Goal: Transaction & Acquisition: Book appointment/travel/reservation

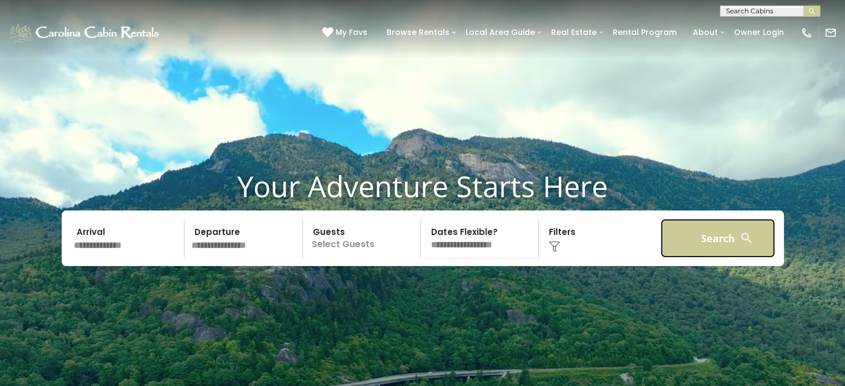
click at [707, 258] on button "Search" at bounding box center [718, 238] width 115 height 39
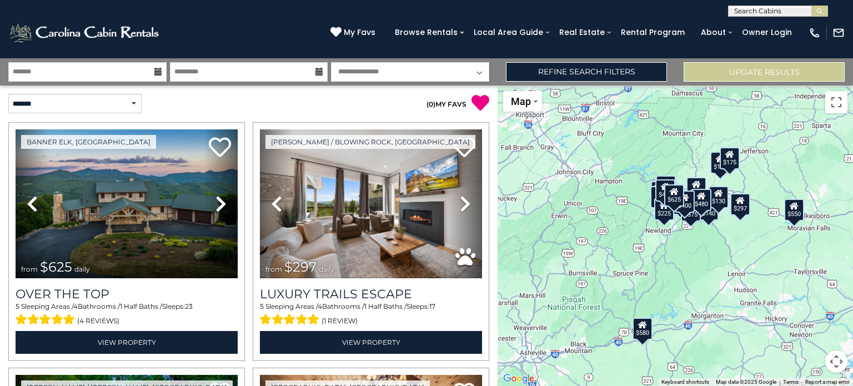
click at [784, 12] on input "text" at bounding box center [777, 13] width 97 height 11
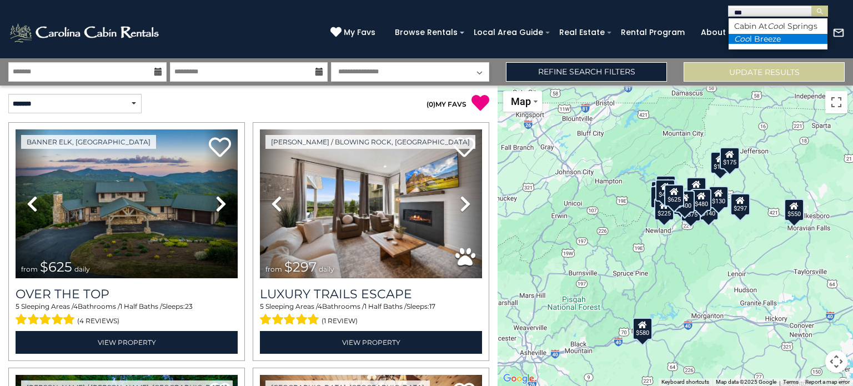
type input "***"
click at [782, 44] on li "Coo l Breeze" at bounding box center [778, 39] width 99 height 10
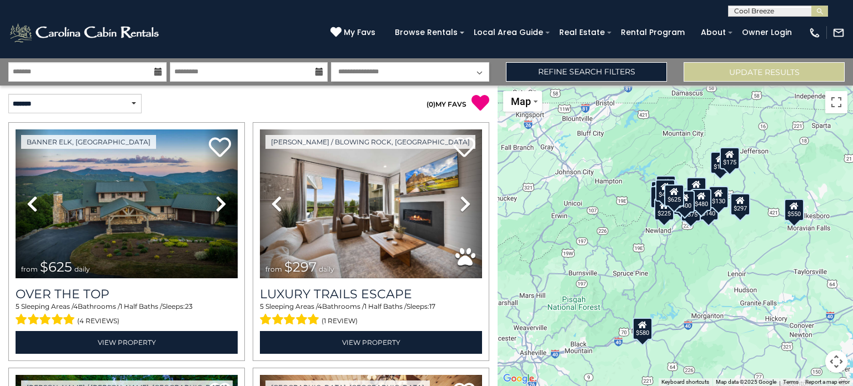
click at [812, 6] on button "submit" at bounding box center [820, 11] width 17 height 11
click at [791, 13] on input "text" at bounding box center [777, 13] width 97 height 11
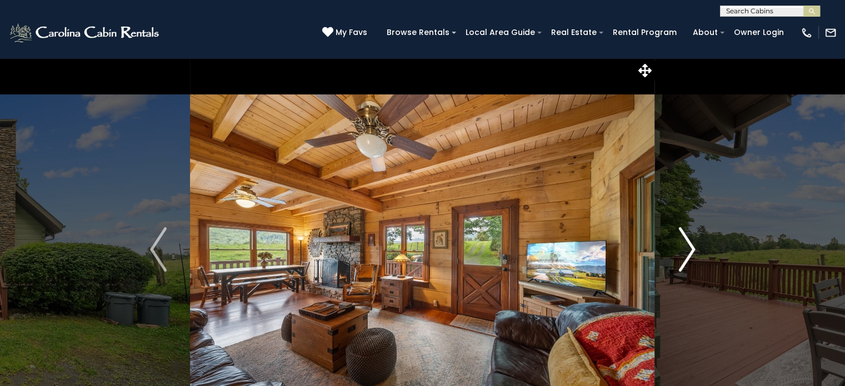
click at [687, 253] on img "Next" at bounding box center [686, 249] width 17 height 44
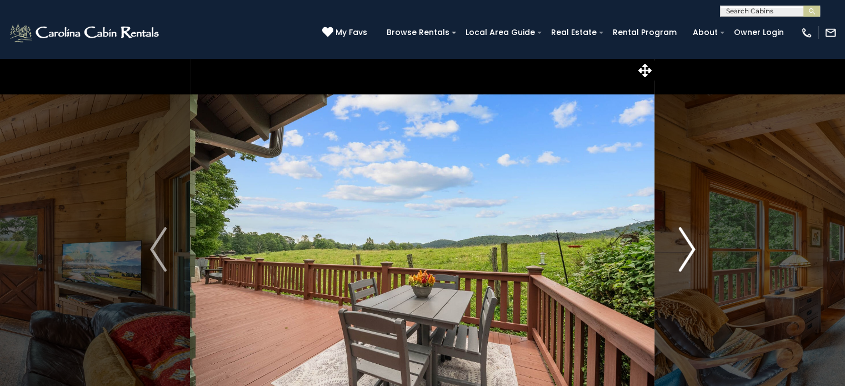
click at [687, 253] on img "Next" at bounding box center [686, 249] width 17 height 44
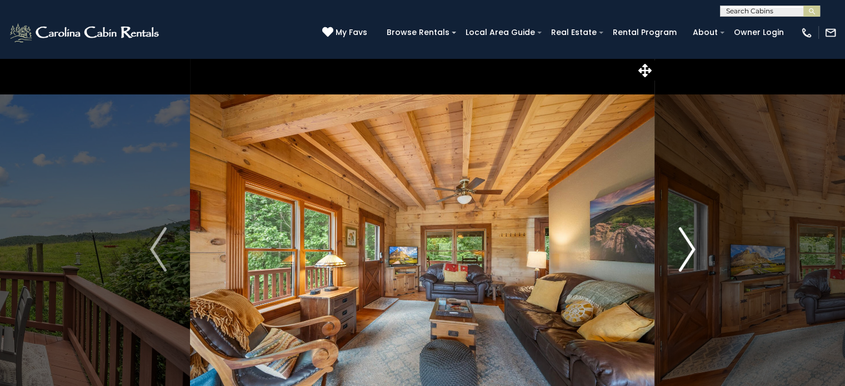
click at [687, 253] on img "Next" at bounding box center [686, 249] width 17 height 44
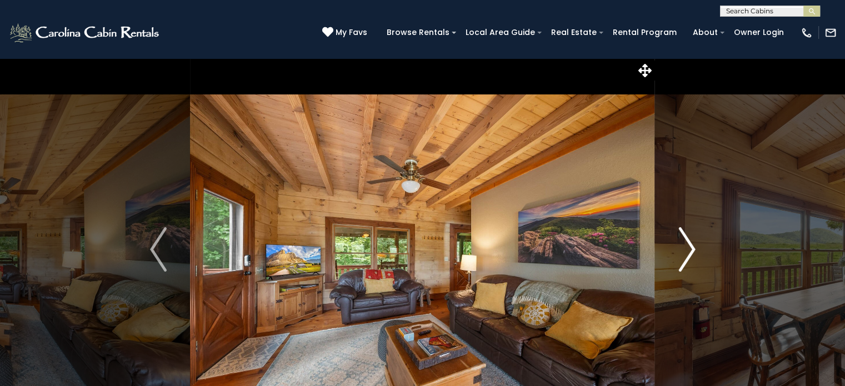
click at [687, 253] on img "Next" at bounding box center [686, 249] width 17 height 44
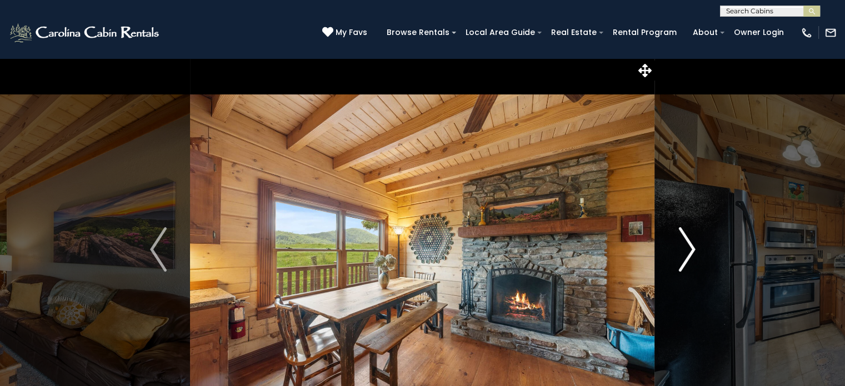
click at [687, 253] on img "Next" at bounding box center [686, 249] width 17 height 44
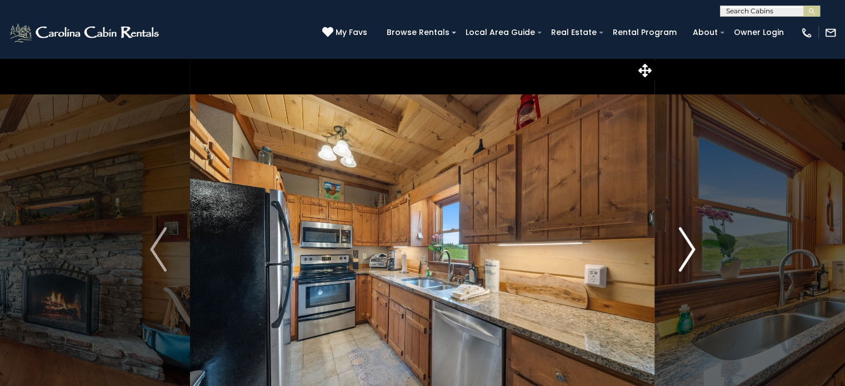
click at [687, 253] on img "Next" at bounding box center [686, 249] width 17 height 44
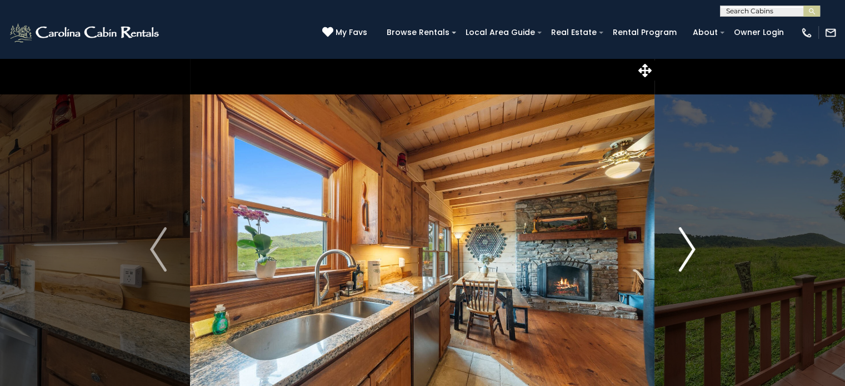
click at [687, 253] on img "Next" at bounding box center [686, 249] width 17 height 44
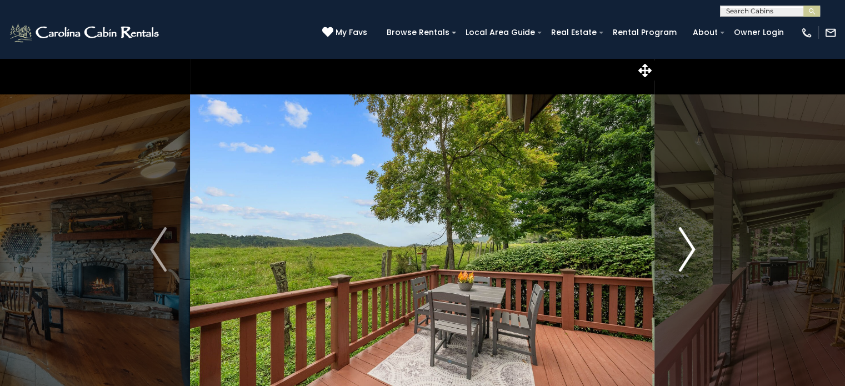
click at [687, 253] on img "Next" at bounding box center [686, 249] width 17 height 44
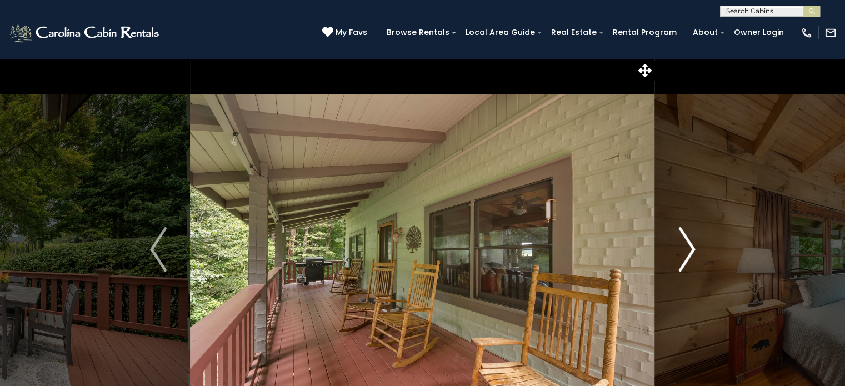
click at [687, 253] on img "Next" at bounding box center [686, 249] width 17 height 44
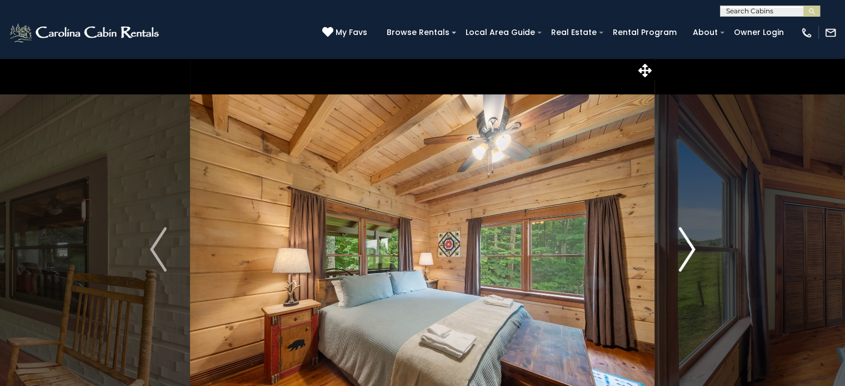
click at [687, 253] on img "Next" at bounding box center [686, 249] width 17 height 44
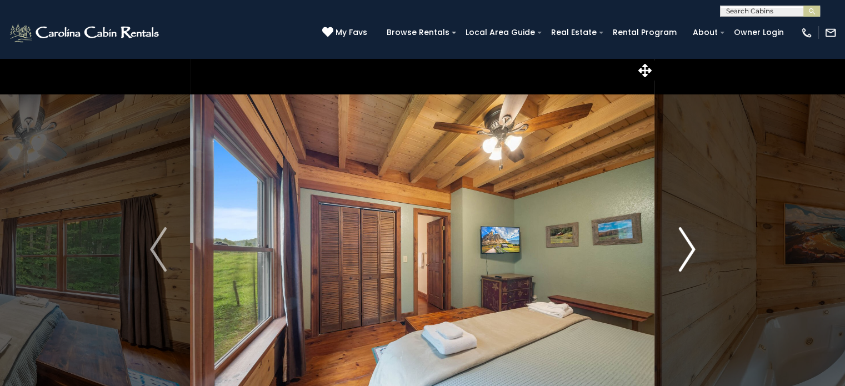
click at [687, 253] on img "Next" at bounding box center [686, 249] width 17 height 44
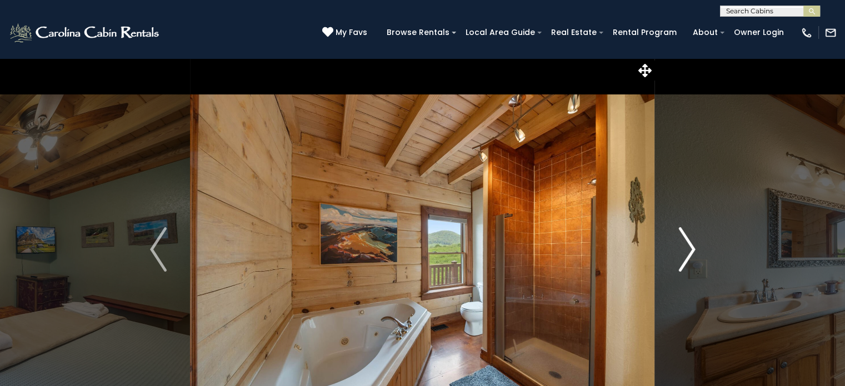
click at [687, 253] on img "Next" at bounding box center [686, 249] width 17 height 44
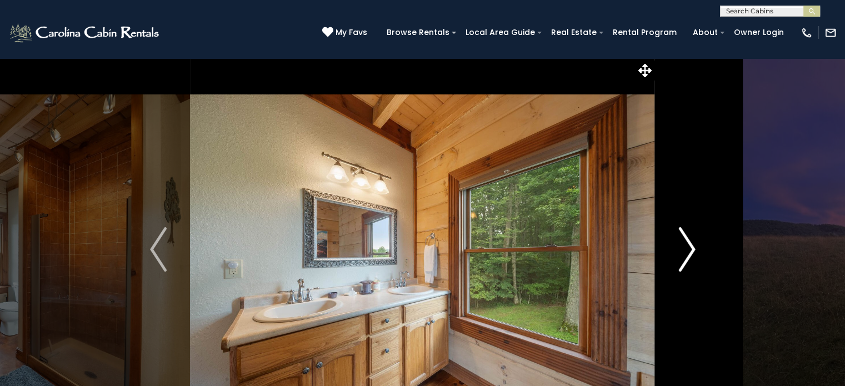
click at [687, 253] on img "Next" at bounding box center [686, 249] width 17 height 44
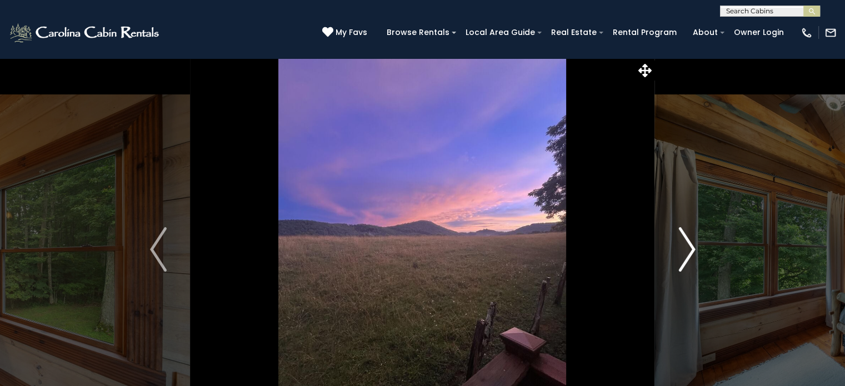
click at [687, 253] on img "Next" at bounding box center [686, 249] width 17 height 44
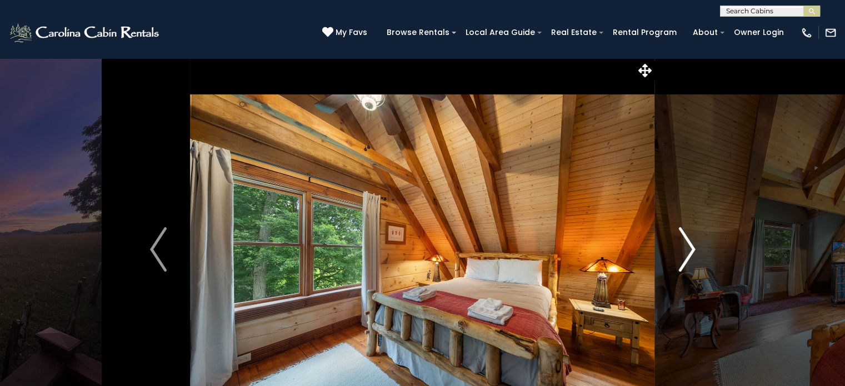
click at [687, 253] on img "Next" at bounding box center [686, 249] width 17 height 44
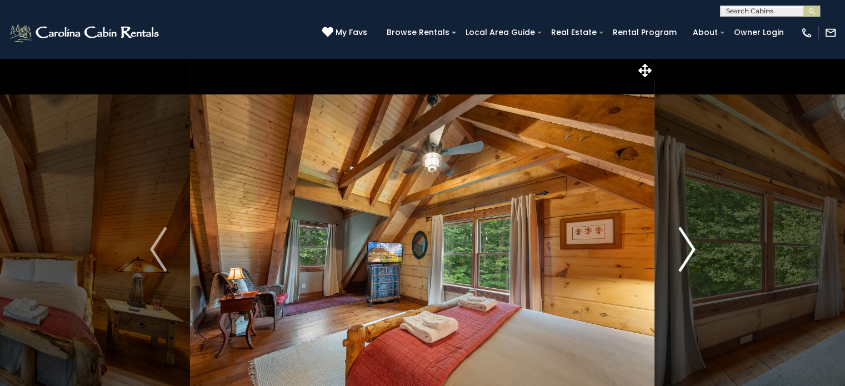
click at [687, 253] on img "Next" at bounding box center [686, 249] width 17 height 44
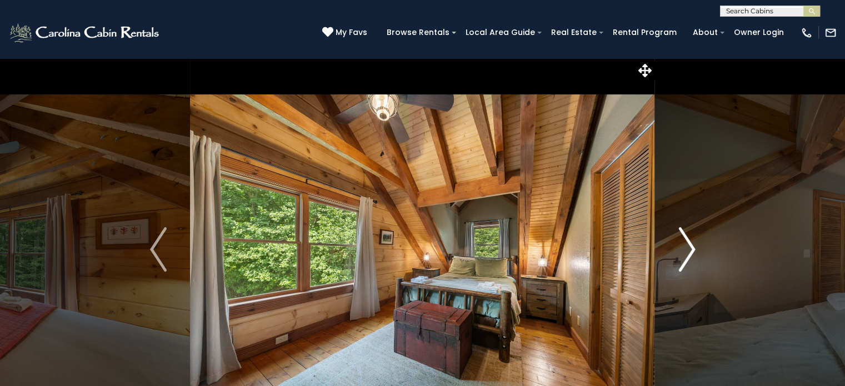
click at [687, 253] on img "Next" at bounding box center [686, 249] width 17 height 44
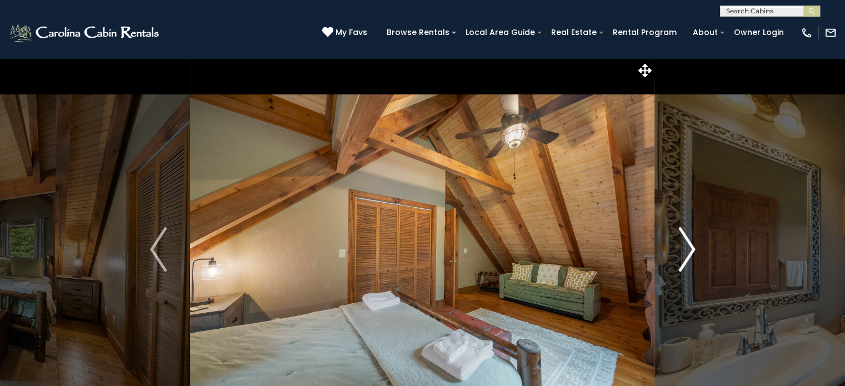
click at [687, 253] on img "Next" at bounding box center [686, 249] width 17 height 44
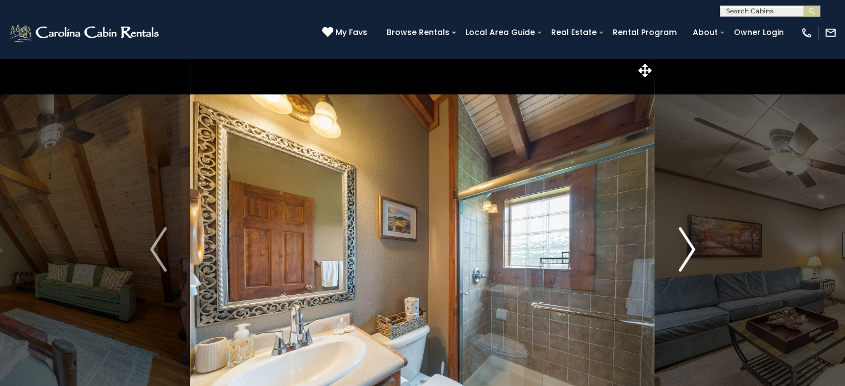
click at [687, 253] on img "Next" at bounding box center [686, 249] width 17 height 44
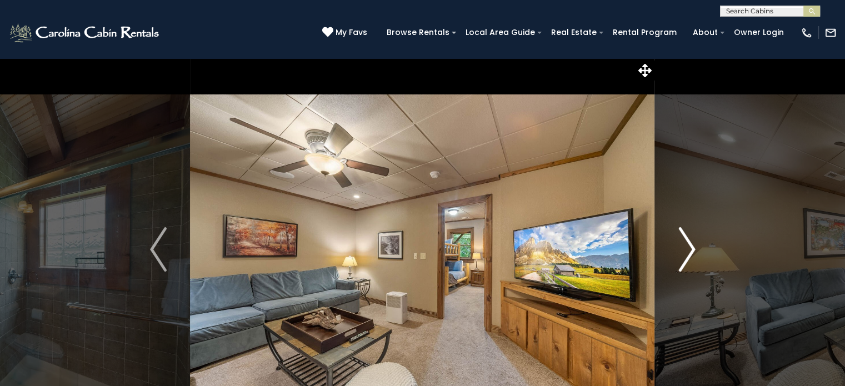
click at [687, 253] on img "Next" at bounding box center [686, 249] width 17 height 44
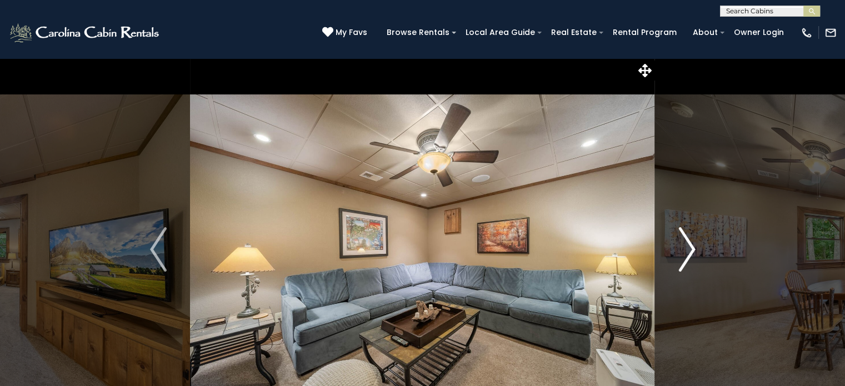
click at [687, 253] on img "Next" at bounding box center [686, 249] width 17 height 44
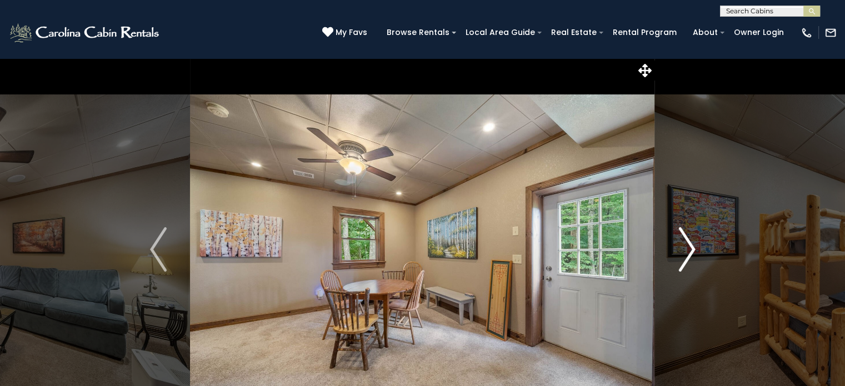
click at [687, 253] on img "Next" at bounding box center [686, 249] width 17 height 44
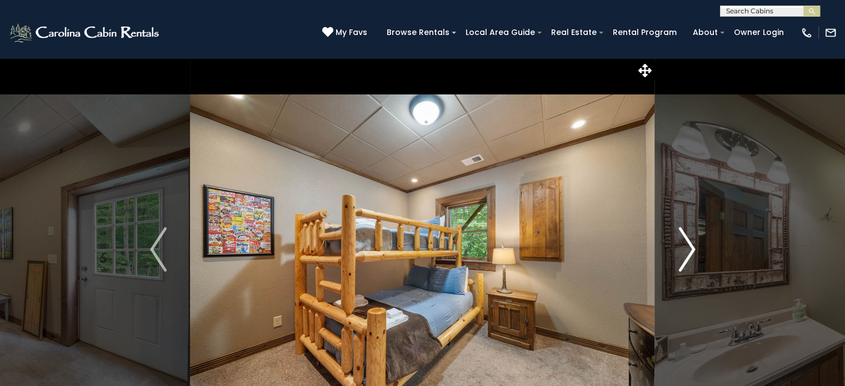
click at [687, 253] on img "Next" at bounding box center [686, 249] width 17 height 44
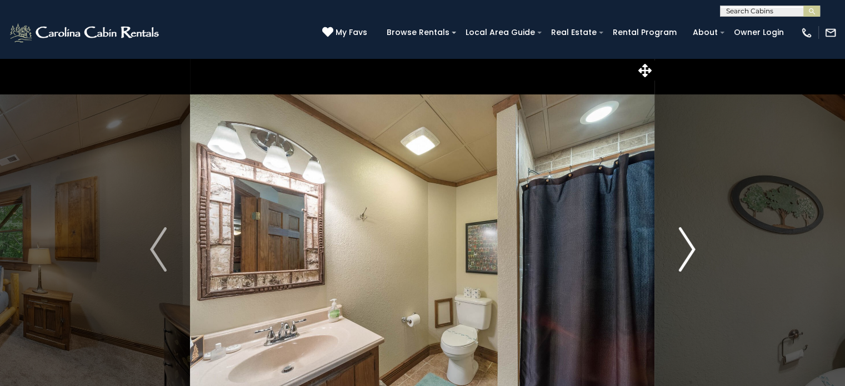
click at [687, 253] on img "Next" at bounding box center [686, 249] width 17 height 44
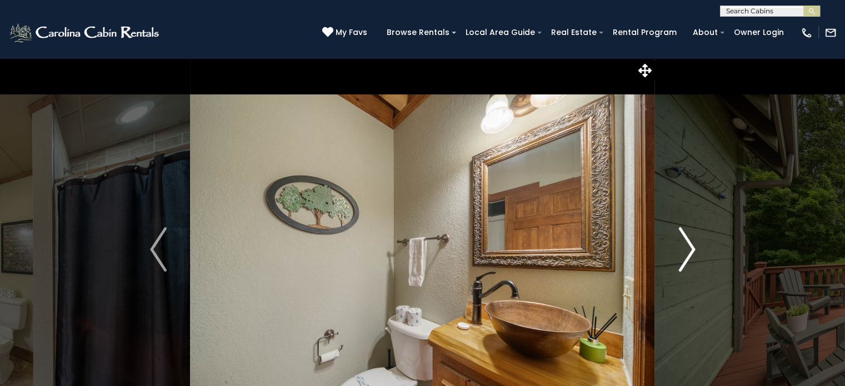
click at [687, 253] on img "Next" at bounding box center [686, 249] width 17 height 44
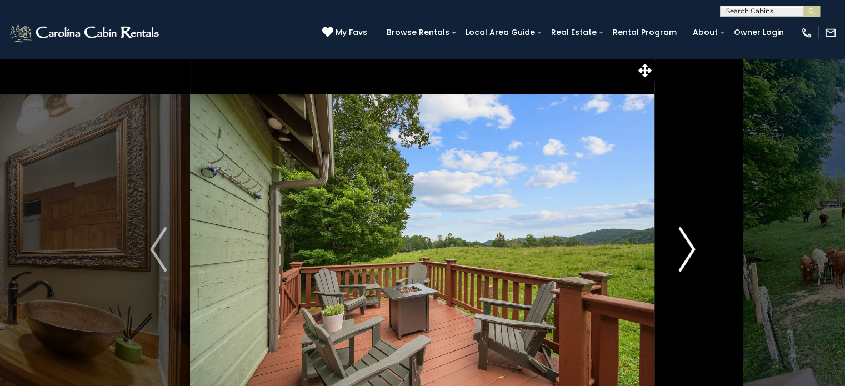
click at [687, 253] on img "Next" at bounding box center [686, 249] width 17 height 44
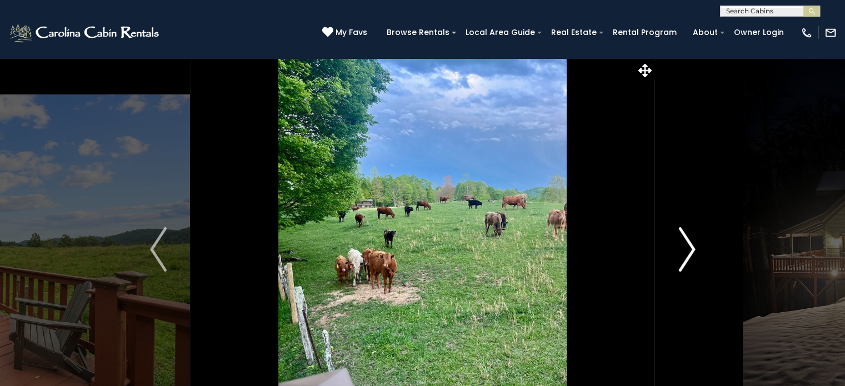
click at [687, 253] on img "Next" at bounding box center [686, 249] width 17 height 44
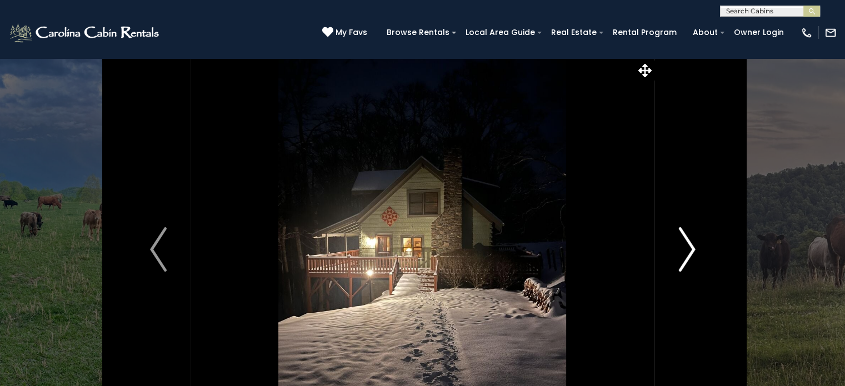
click at [687, 253] on img "Next" at bounding box center [686, 249] width 17 height 44
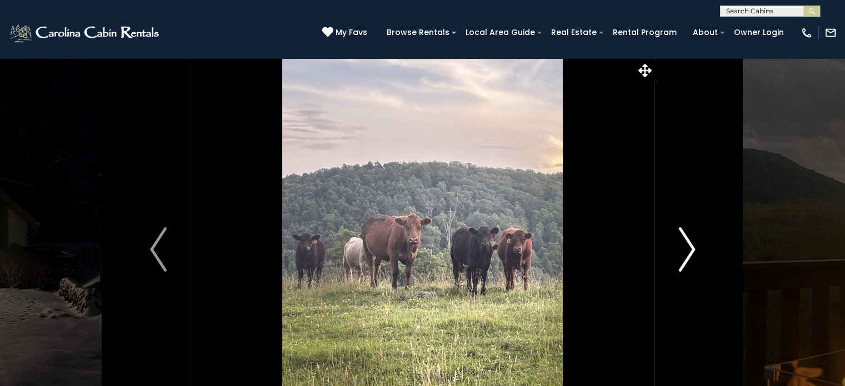
click at [687, 253] on img "Next" at bounding box center [686, 249] width 17 height 44
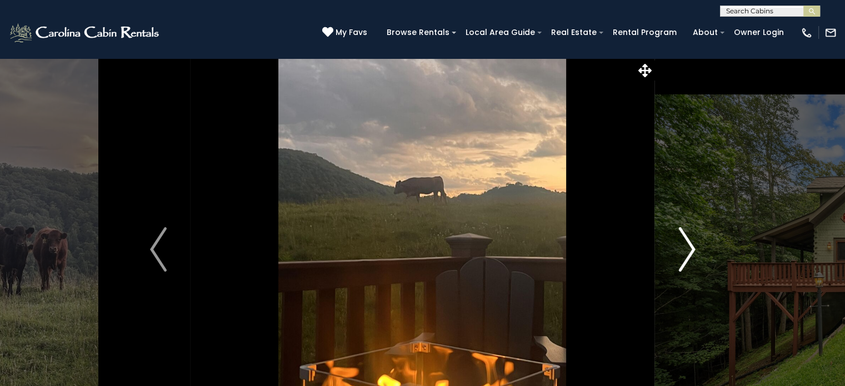
click at [687, 253] on img "Next" at bounding box center [686, 249] width 17 height 44
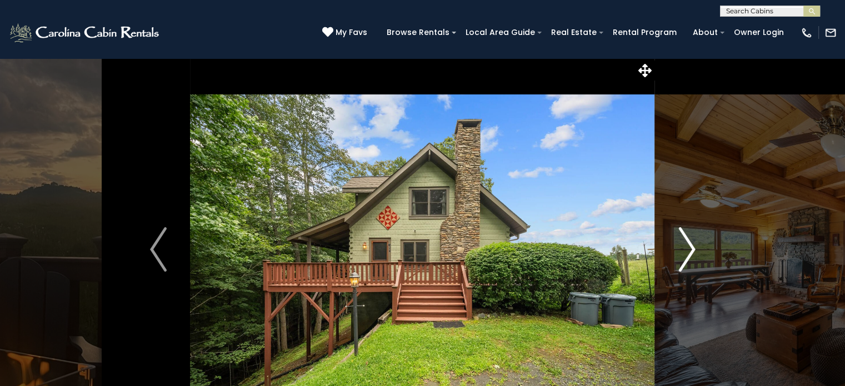
click at [687, 253] on img "Next" at bounding box center [686, 249] width 17 height 44
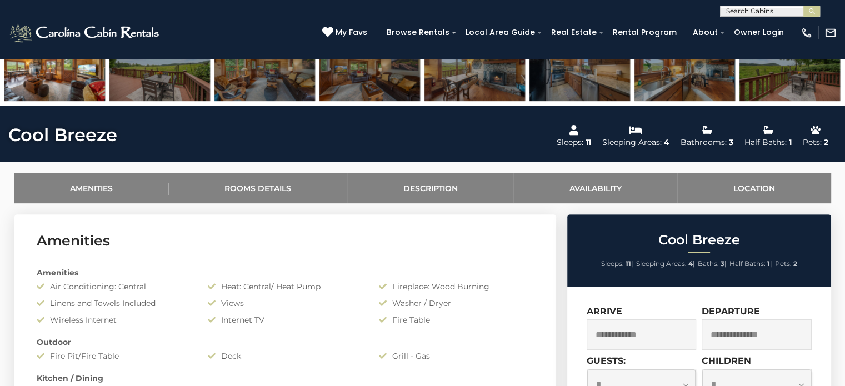
scroll to position [427, 0]
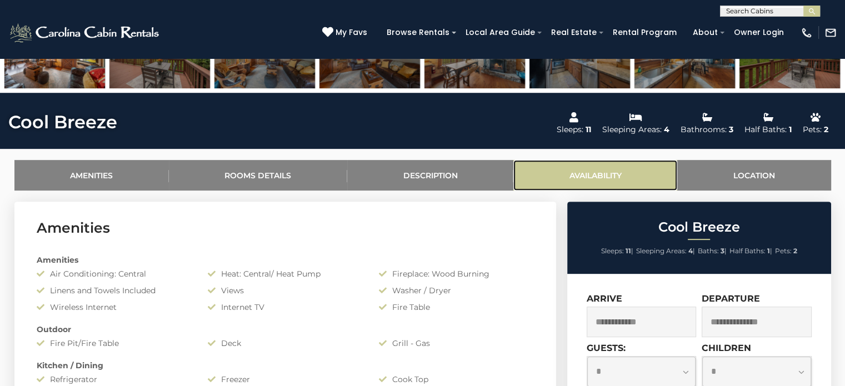
click at [591, 174] on link "Availability" at bounding box center [595, 175] width 164 height 31
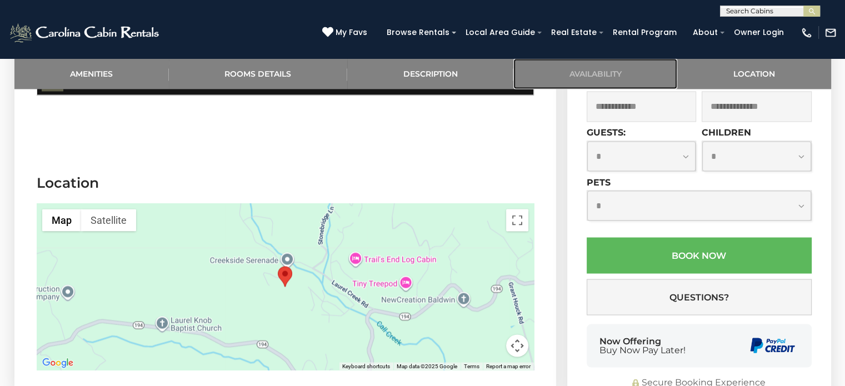
scroll to position [1993, 0]
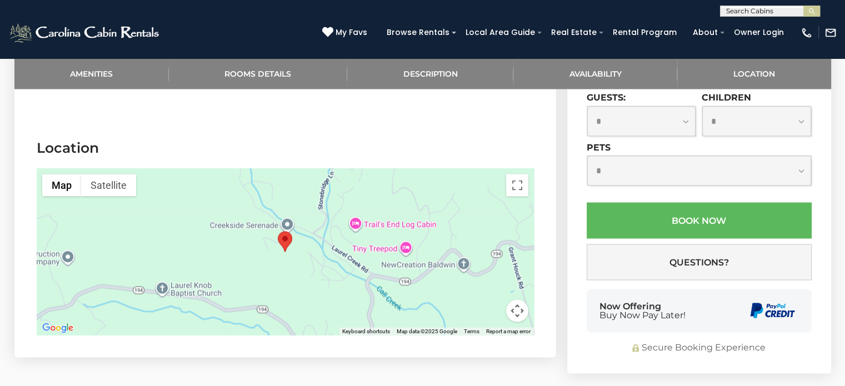
click at [278, 231] on area "Cool Breeze" at bounding box center [278, 231] width 0 height 0
click at [517, 175] on button "Toggle fullscreen view" at bounding box center [517, 185] width 22 height 22
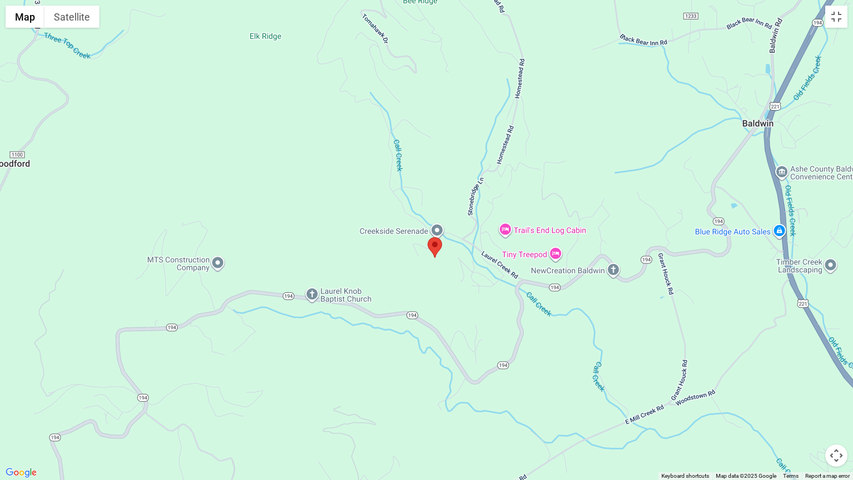
drag, startPoint x: 429, startPoint y: 267, endPoint x: 437, endPoint y: 282, distance: 17.4
click at [437, 282] on div at bounding box center [426, 240] width 853 height 480
click at [840, 20] on button "Toggle fullscreen view" at bounding box center [837, 17] width 22 height 22
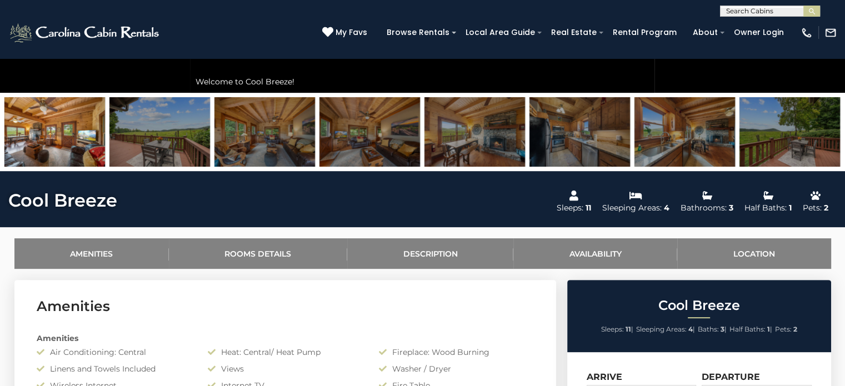
scroll to position [460, 0]
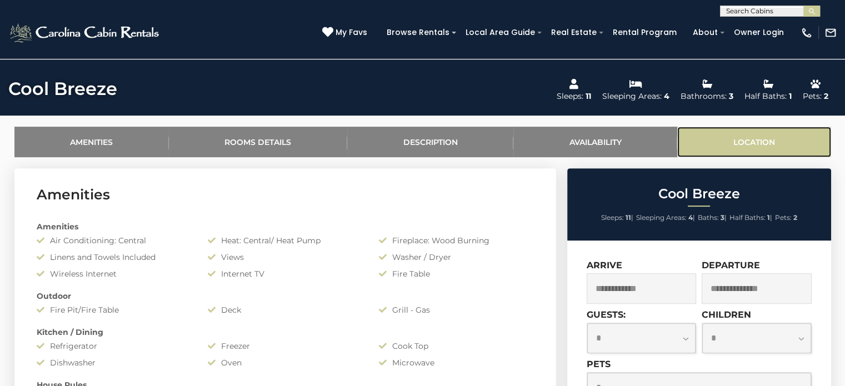
click at [742, 143] on link "Location" at bounding box center [753, 142] width 153 height 31
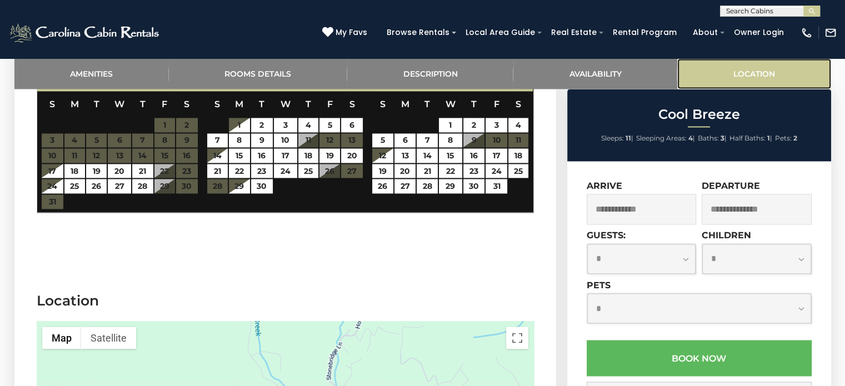
scroll to position [2013, 0]
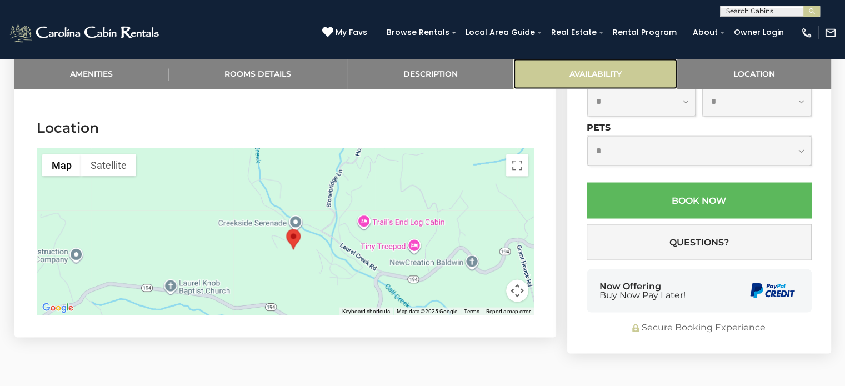
click at [600, 74] on link "Availability" at bounding box center [595, 73] width 164 height 31
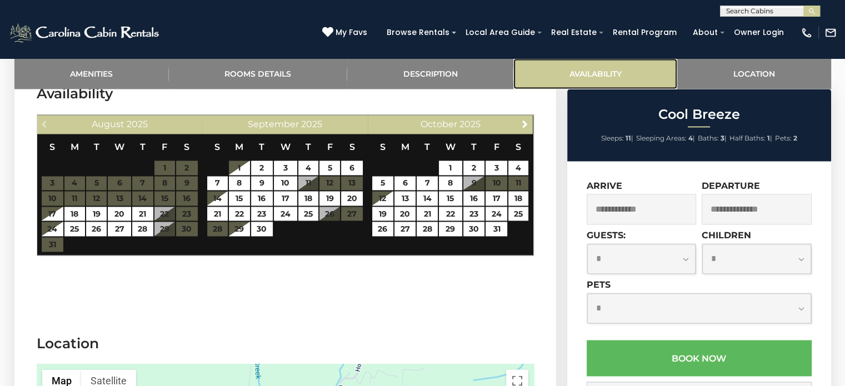
scroll to position [1764, 0]
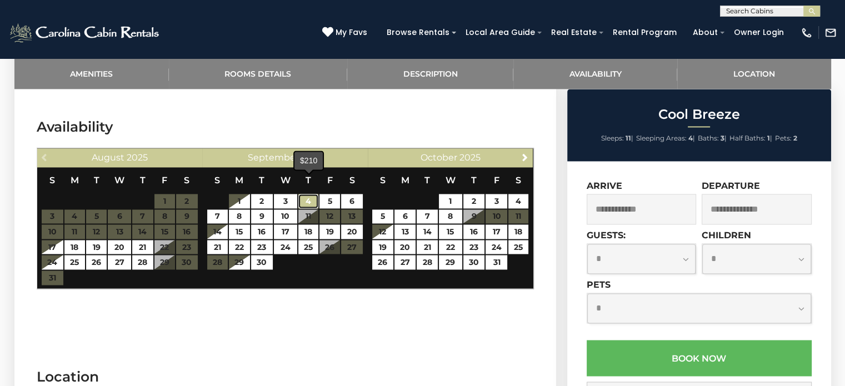
click at [308, 194] on link "4" at bounding box center [308, 201] width 20 height 14
type input "**********"
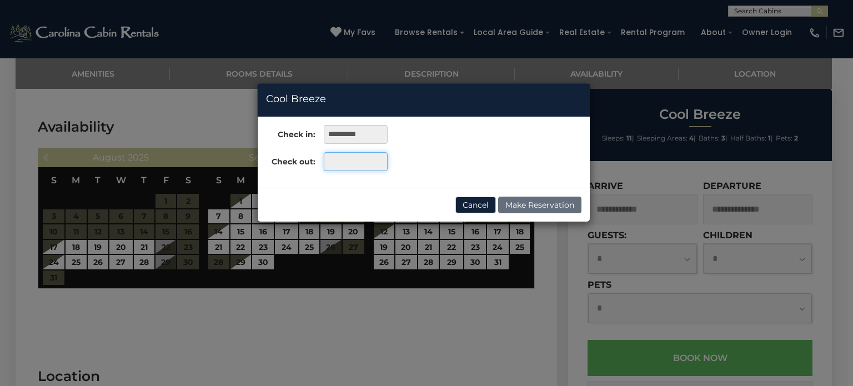
click at [341, 162] on input "text" at bounding box center [356, 161] width 64 height 19
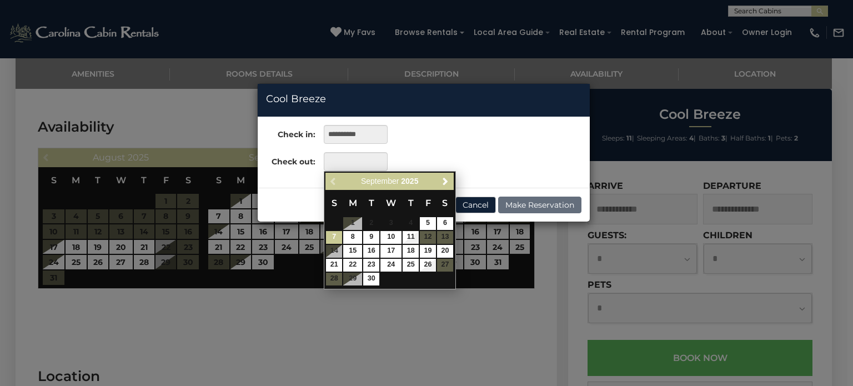
click at [334, 236] on link "7" at bounding box center [334, 237] width 16 height 13
type input "**********"
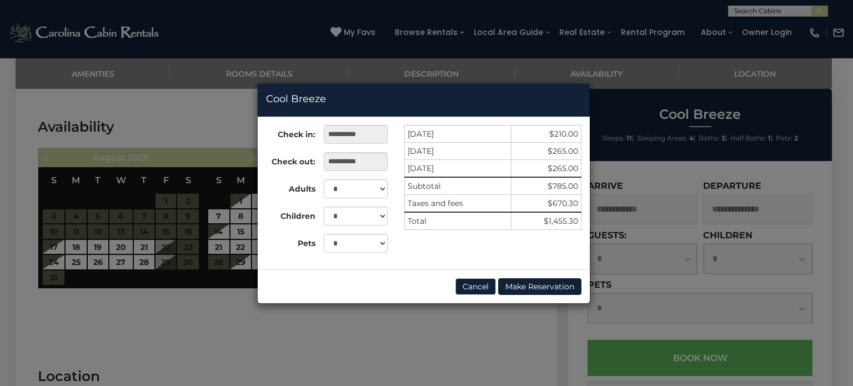
click at [832, 245] on div "**********" at bounding box center [426, 193] width 853 height 386
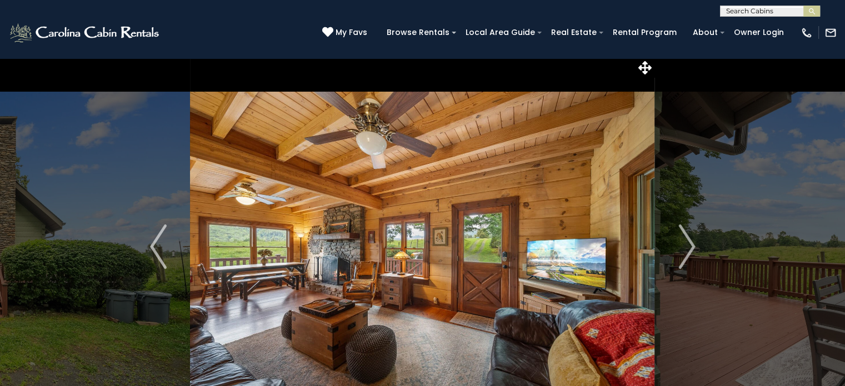
scroll to position [0, 0]
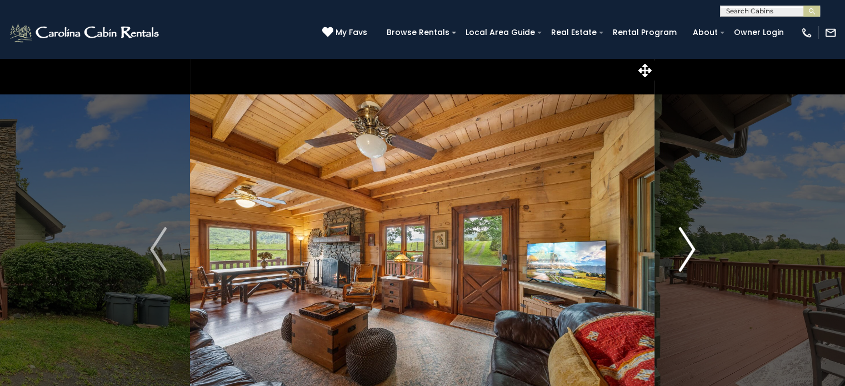
click at [690, 253] on img "Next" at bounding box center [686, 249] width 17 height 44
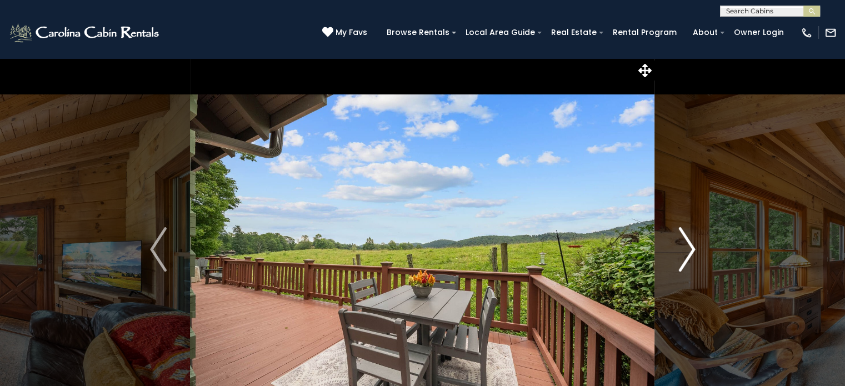
click at [690, 253] on img "Next" at bounding box center [686, 249] width 17 height 44
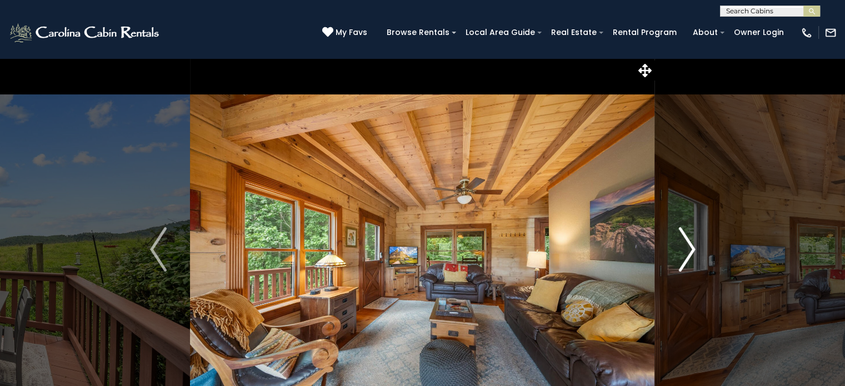
click at [690, 253] on img "Next" at bounding box center [686, 249] width 17 height 44
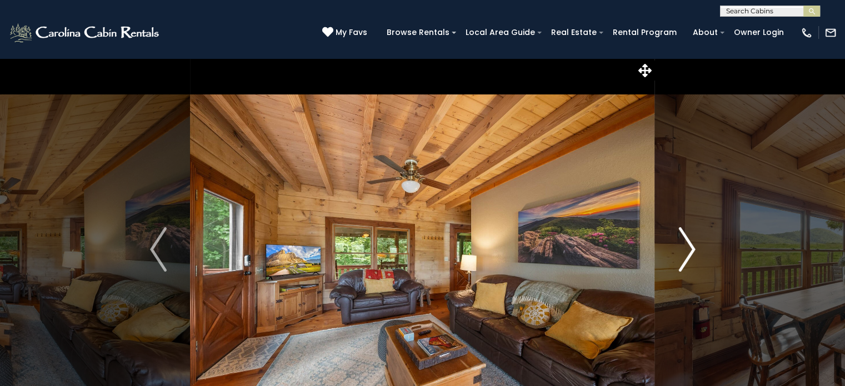
click at [690, 253] on img "Next" at bounding box center [686, 249] width 17 height 44
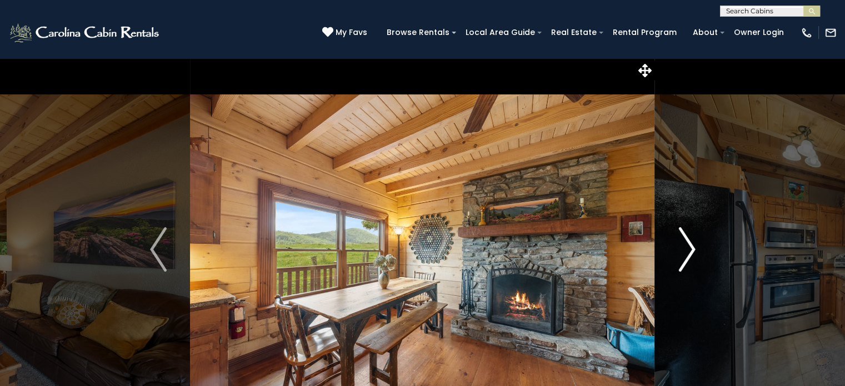
click at [690, 253] on img "Next" at bounding box center [686, 249] width 17 height 44
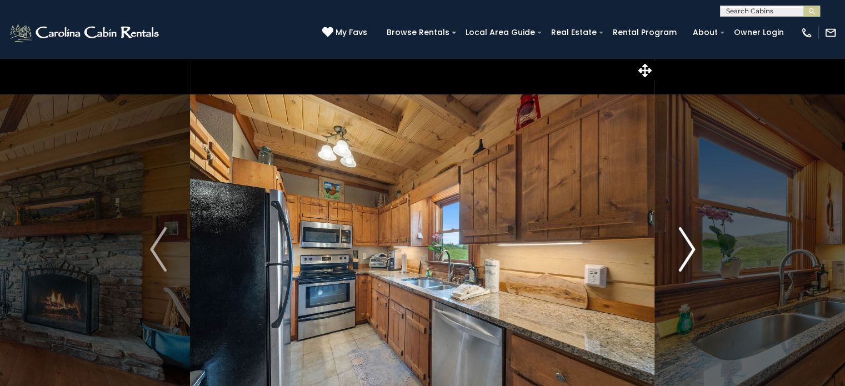
click at [690, 253] on img "Next" at bounding box center [686, 249] width 17 height 44
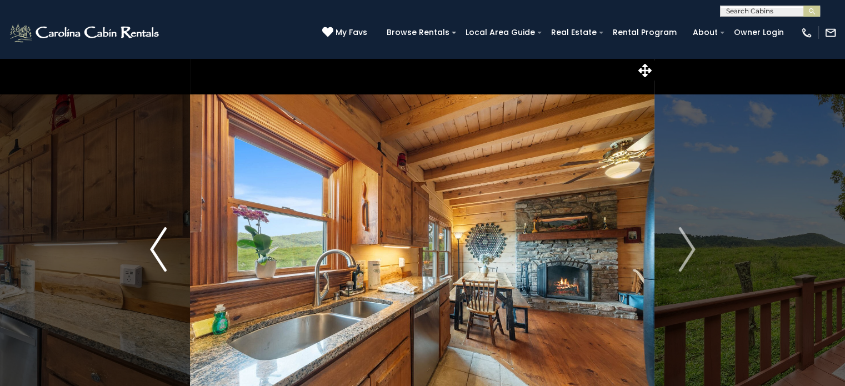
click at [155, 243] on img "Previous" at bounding box center [158, 249] width 17 height 44
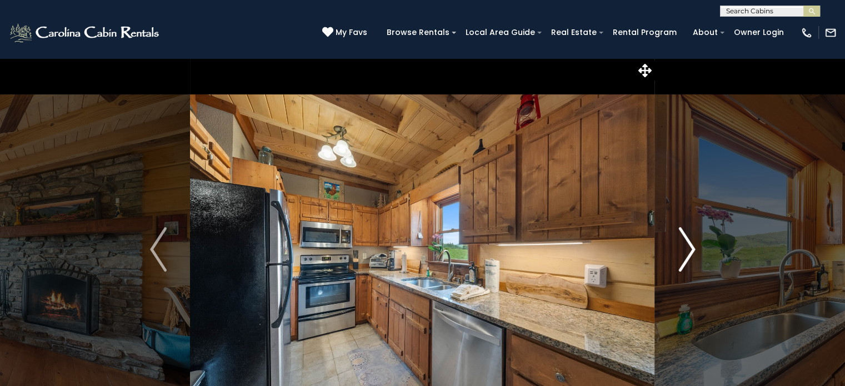
click at [683, 251] on img "Next" at bounding box center [686, 249] width 17 height 44
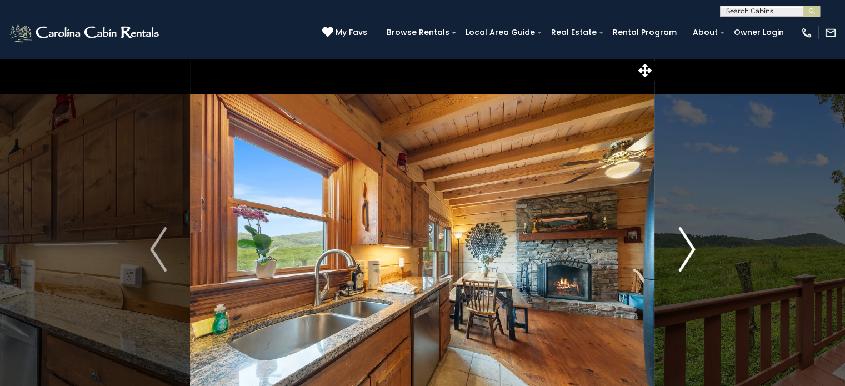
click at [683, 251] on img "Next" at bounding box center [686, 249] width 17 height 44
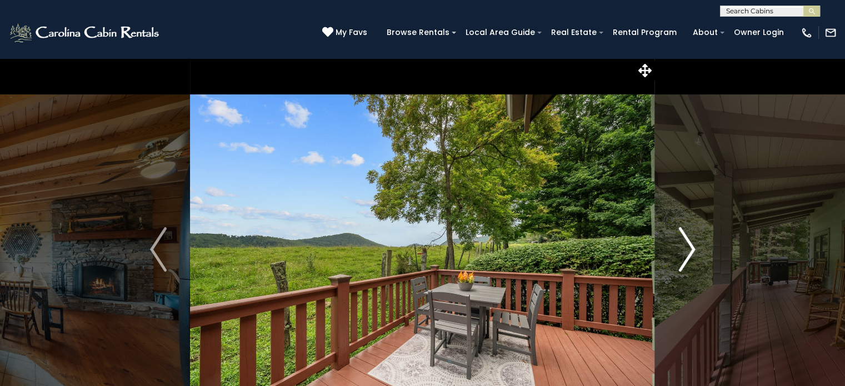
click at [683, 251] on img "Next" at bounding box center [686, 249] width 17 height 44
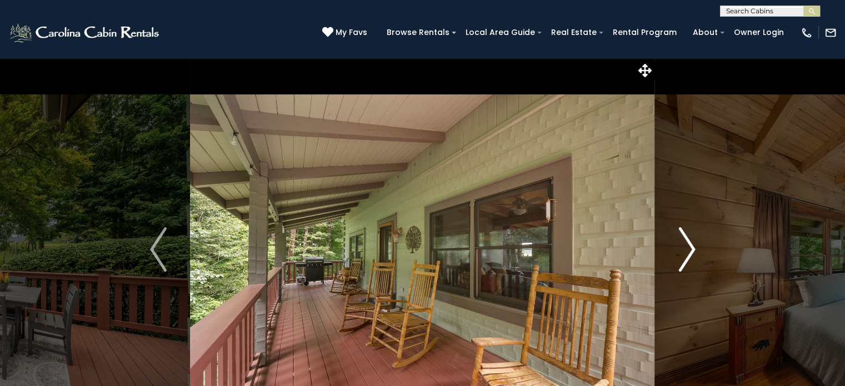
click at [683, 251] on img "Next" at bounding box center [686, 249] width 17 height 44
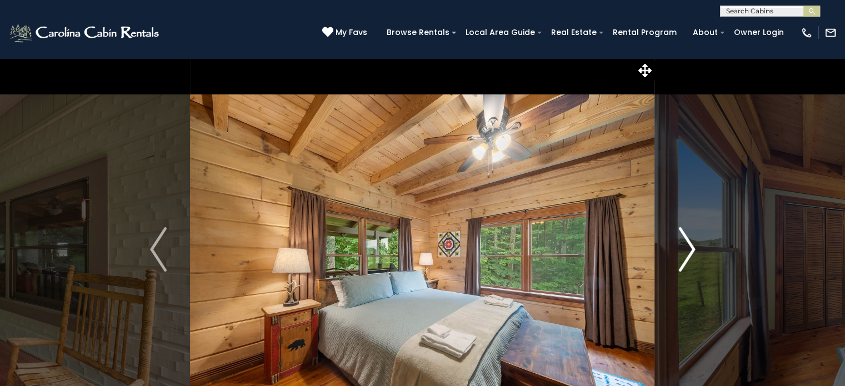
click at [683, 252] on img "Next" at bounding box center [686, 249] width 17 height 44
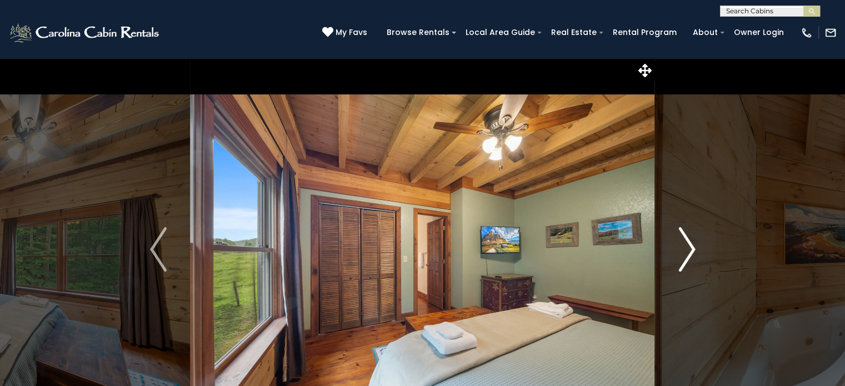
click at [683, 252] on img "Next" at bounding box center [686, 249] width 17 height 44
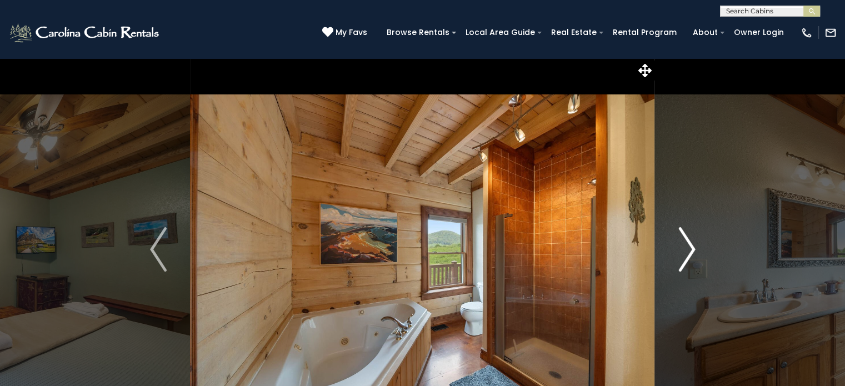
click at [683, 252] on img "Next" at bounding box center [686, 249] width 17 height 44
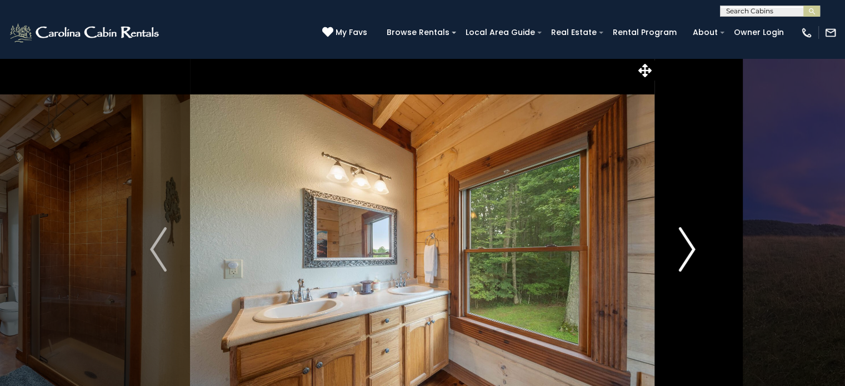
click at [683, 252] on img "Next" at bounding box center [686, 249] width 17 height 44
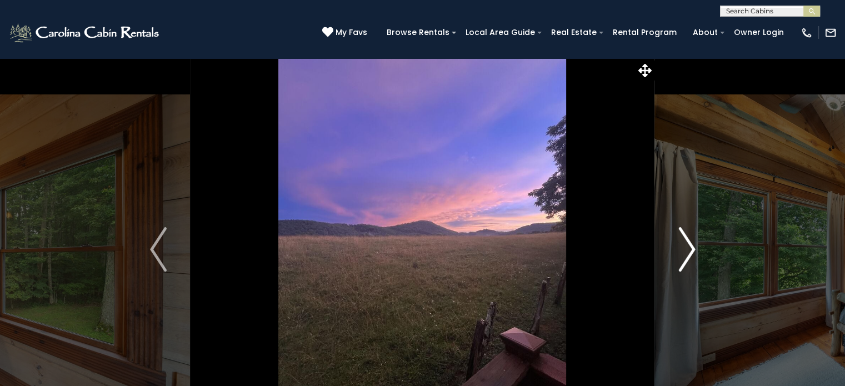
click at [683, 252] on img "Next" at bounding box center [686, 249] width 17 height 44
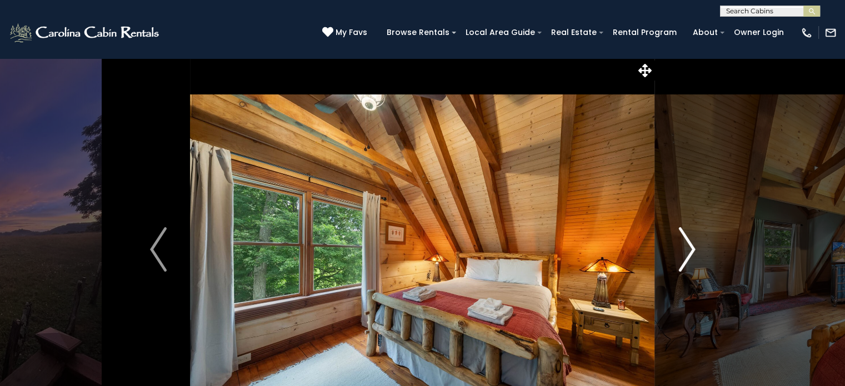
click at [683, 252] on img "Next" at bounding box center [686, 249] width 17 height 44
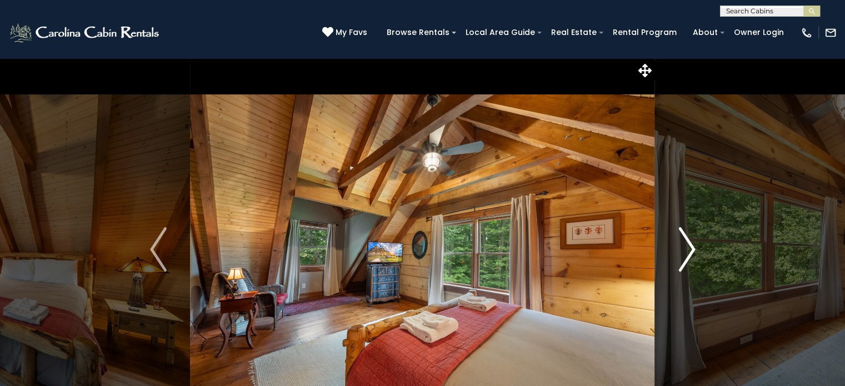
click at [683, 252] on img "Next" at bounding box center [686, 249] width 17 height 44
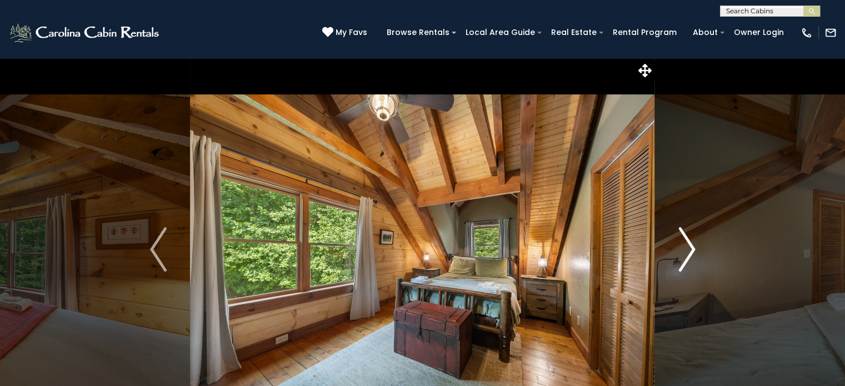
click at [683, 252] on img "Next" at bounding box center [686, 249] width 17 height 44
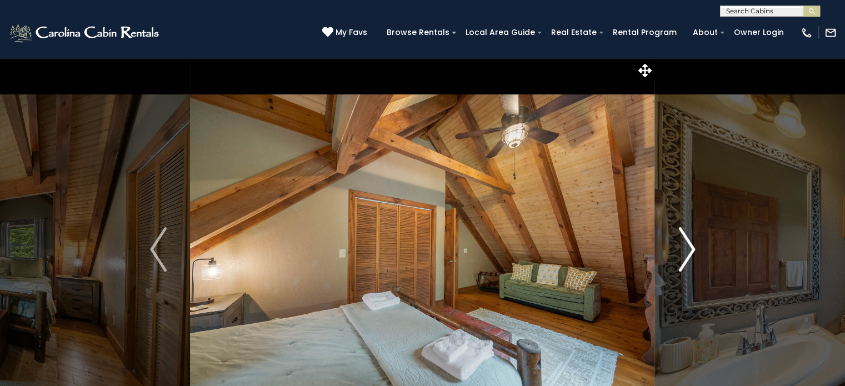
click at [683, 252] on img "Next" at bounding box center [686, 249] width 17 height 44
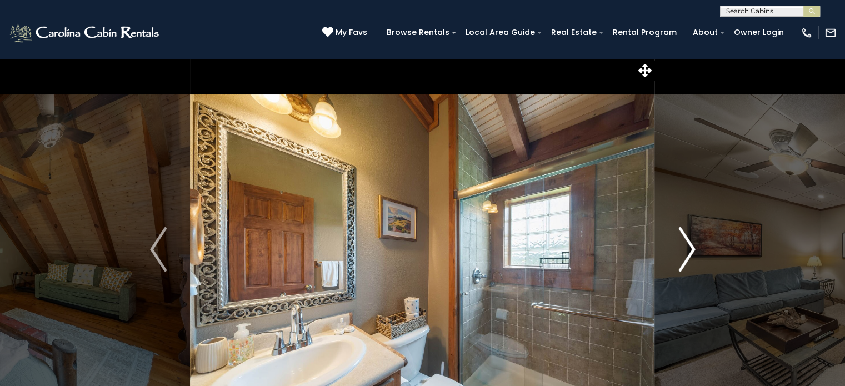
click at [683, 252] on img "Next" at bounding box center [686, 249] width 17 height 44
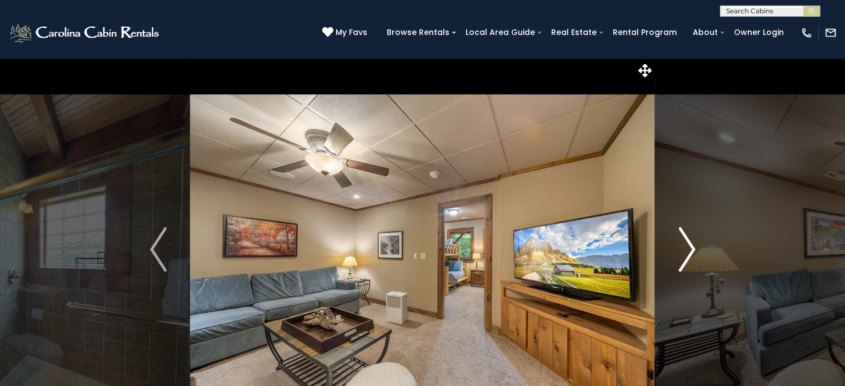
click at [683, 252] on img "Next" at bounding box center [686, 249] width 17 height 44
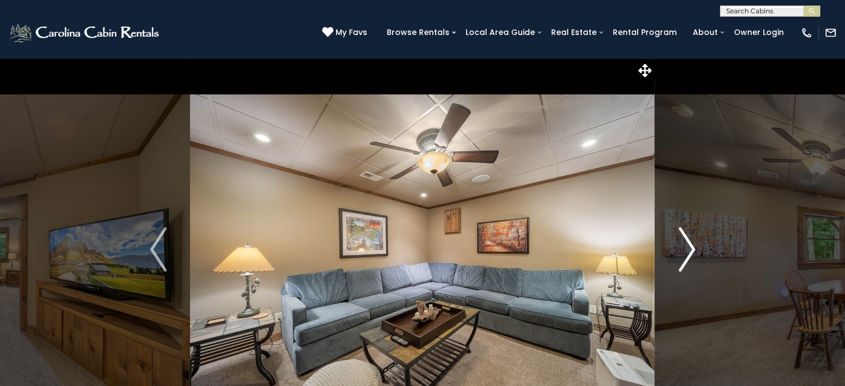
click at [683, 252] on img "Next" at bounding box center [686, 249] width 17 height 44
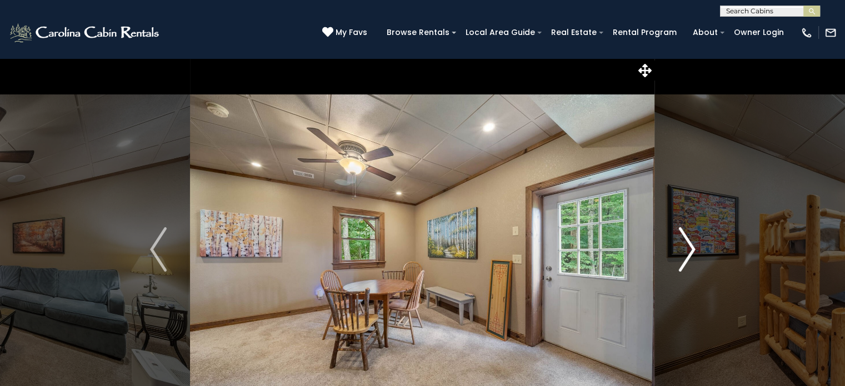
click at [683, 252] on img "Next" at bounding box center [686, 249] width 17 height 44
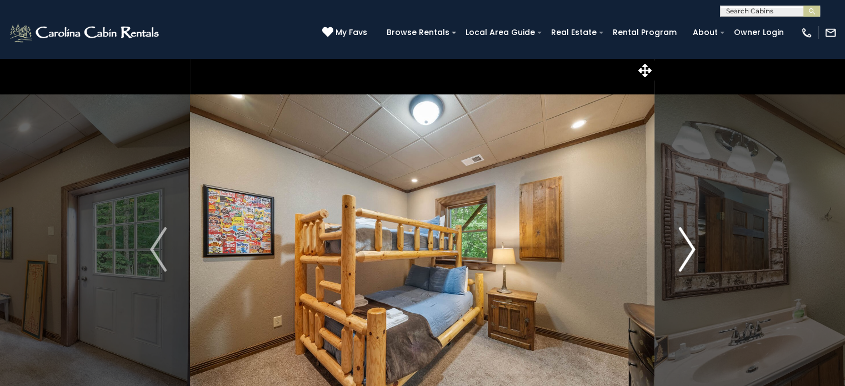
click at [682, 248] on img "Next" at bounding box center [686, 249] width 17 height 44
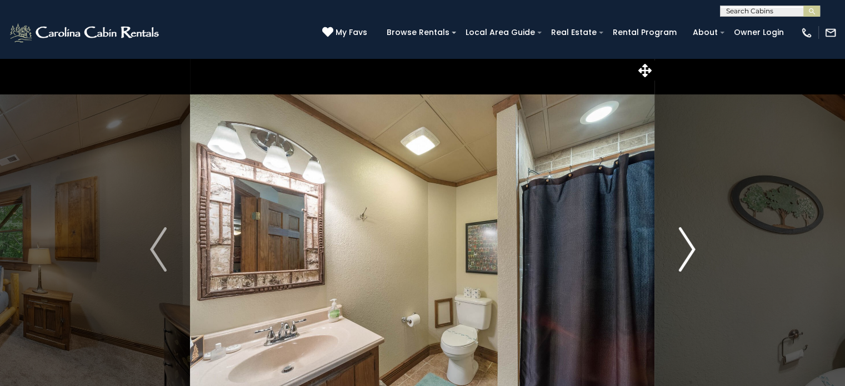
click at [682, 248] on img "Next" at bounding box center [686, 249] width 17 height 44
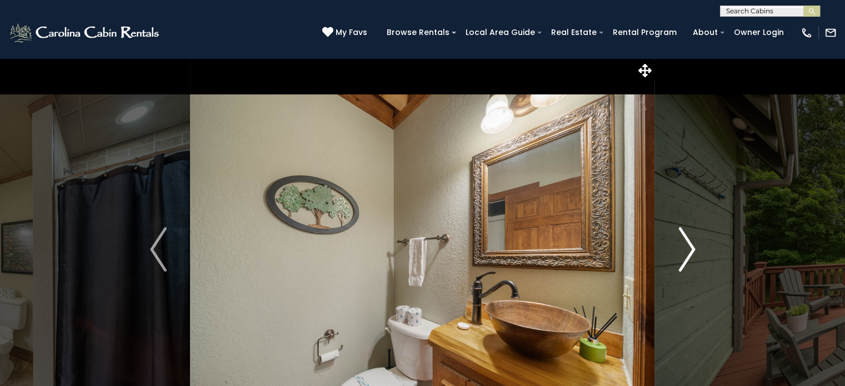
click at [682, 248] on img "Next" at bounding box center [686, 249] width 17 height 44
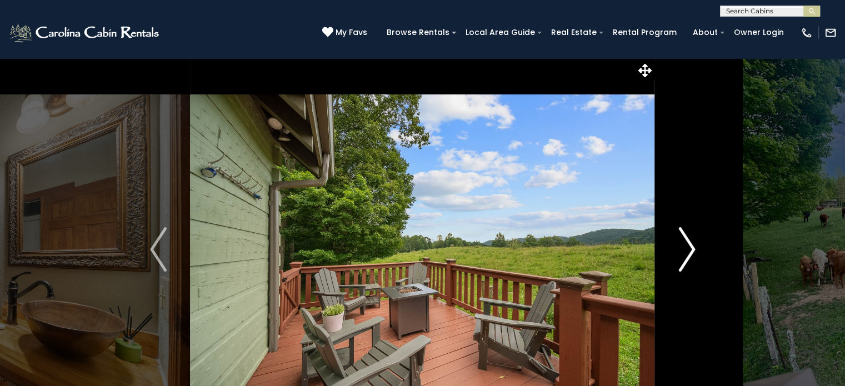
click at [682, 248] on img "Next" at bounding box center [686, 249] width 17 height 44
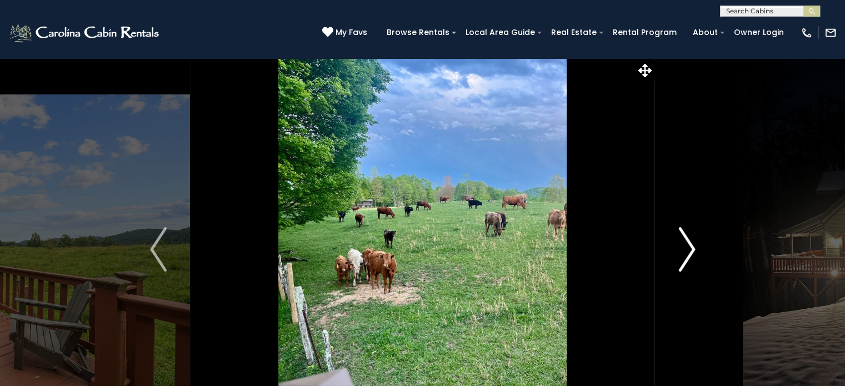
click at [682, 248] on img "Next" at bounding box center [686, 249] width 17 height 44
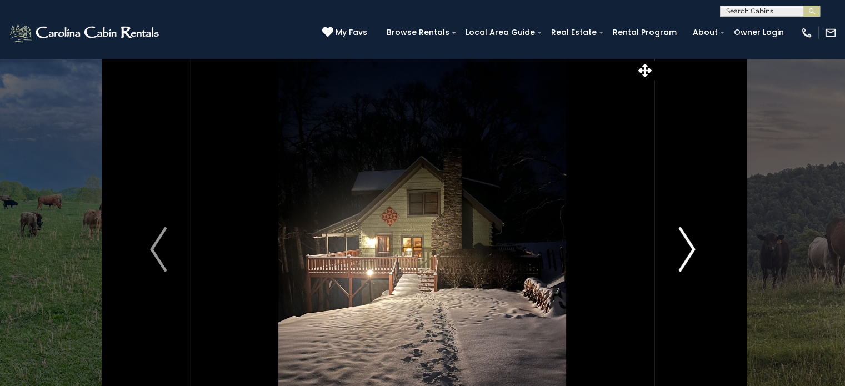
click at [682, 248] on img "Next" at bounding box center [686, 249] width 17 height 44
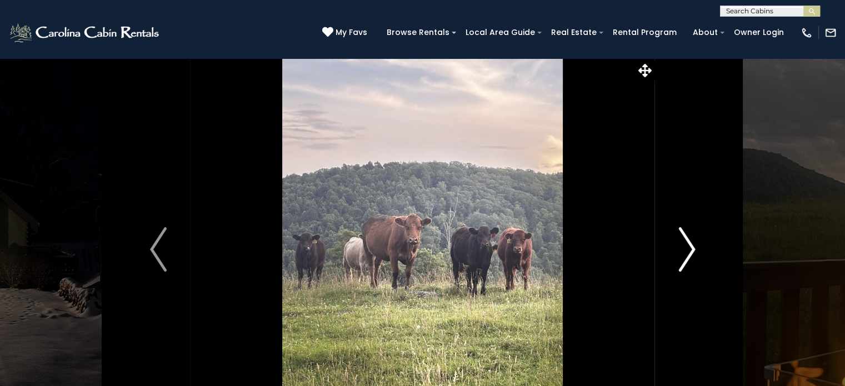
click at [682, 248] on img "Next" at bounding box center [686, 249] width 17 height 44
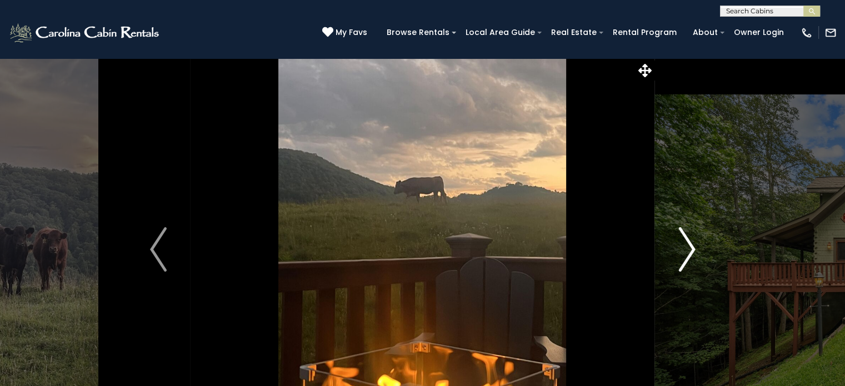
click at [682, 248] on img "Next" at bounding box center [686, 249] width 17 height 44
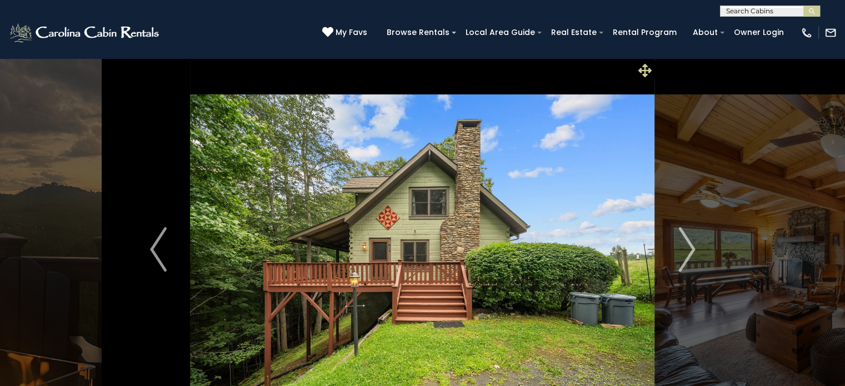
click at [649, 69] on icon at bounding box center [644, 70] width 13 height 13
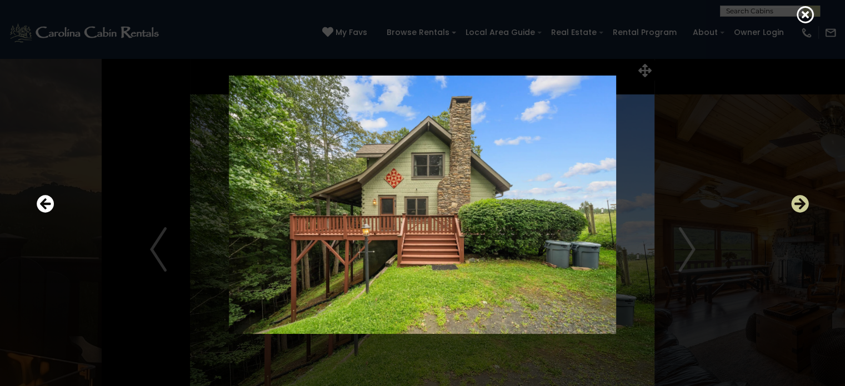
click at [800, 207] on icon "Next" at bounding box center [800, 204] width 18 height 18
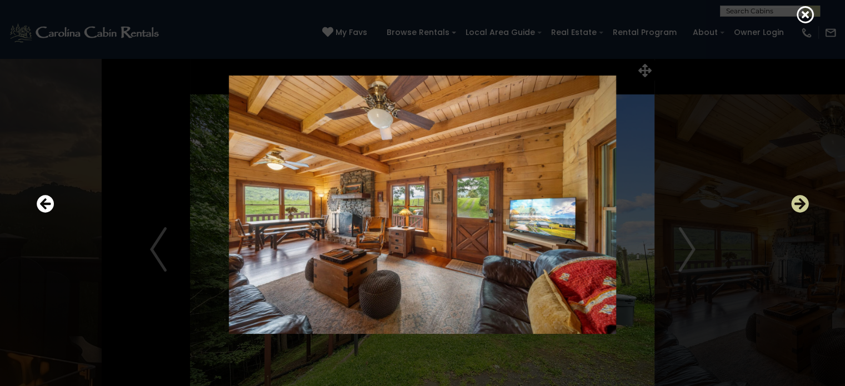
click at [800, 207] on icon "Next" at bounding box center [800, 204] width 18 height 18
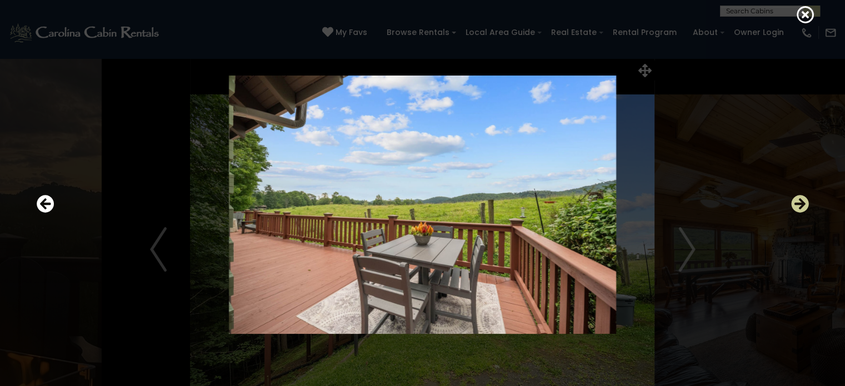
click at [800, 207] on icon "Next" at bounding box center [800, 204] width 18 height 18
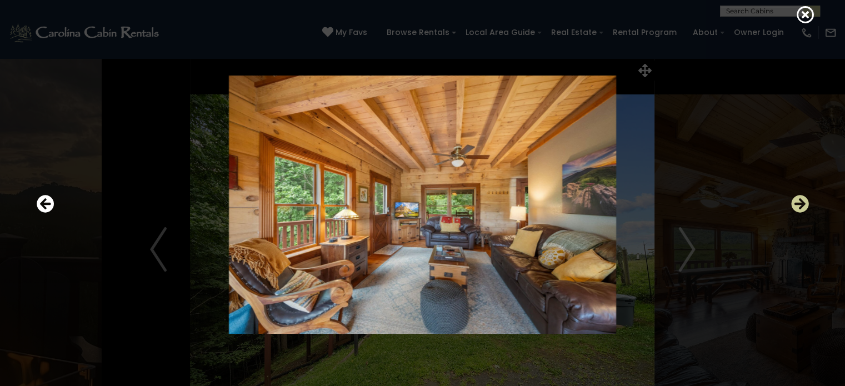
click at [800, 207] on icon "Next" at bounding box center [800, 204] width 18 height 18
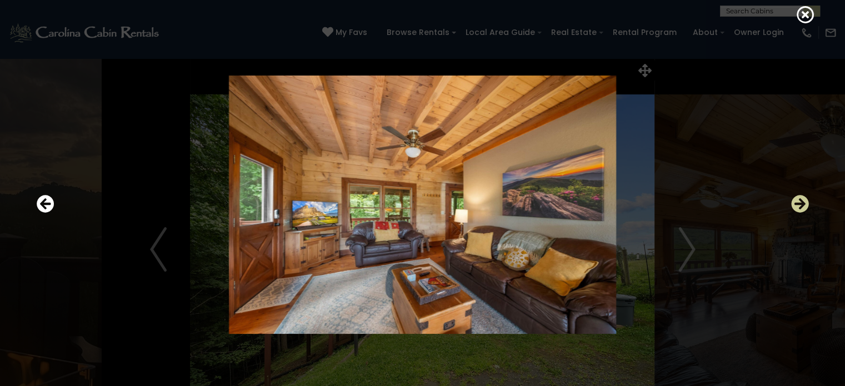
click at [800, 207] on icon "Next" at bounding box center [800, 204] width 18 height 18
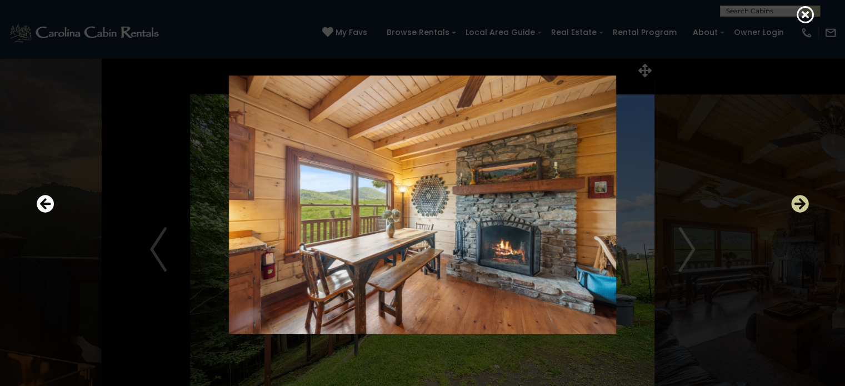
click at [800, 207] on icon "Next" at bounding box center [800, 204] width 18 height 18
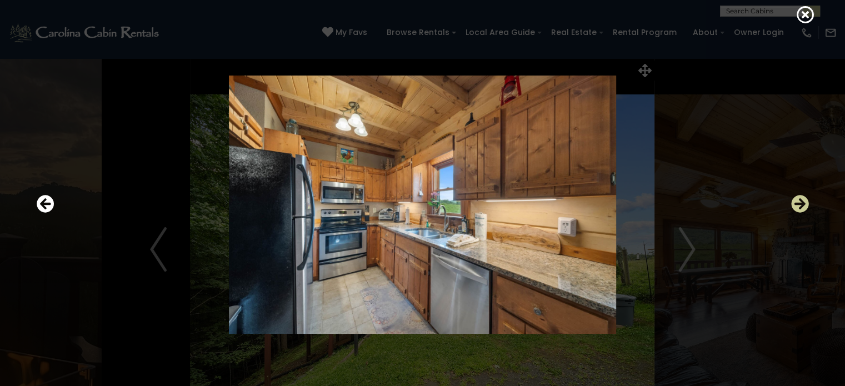
click at [800, 207] on icon "Next" at bounding box center [800, 204] width 18 height 18
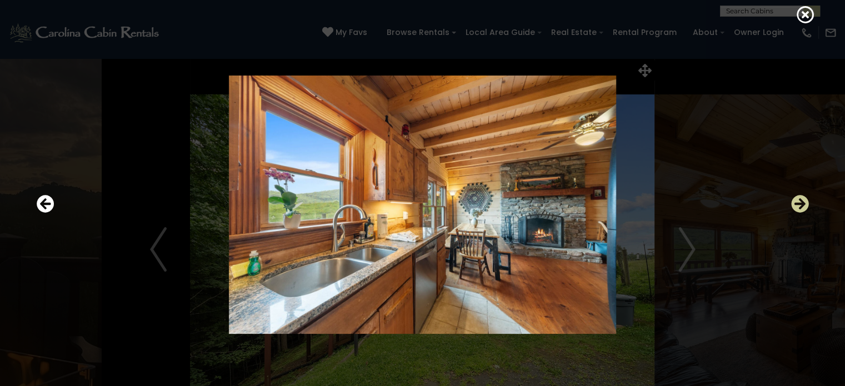
click at [799, 201] on icon "Next" at bounding box center [800, 204] width 18 height 18
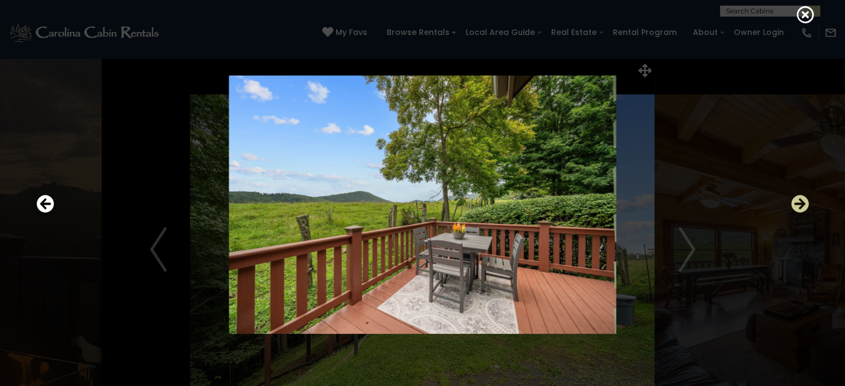
click at [799, 201] on icon "Next" at bounding box center [800, 204] width 18 height 18
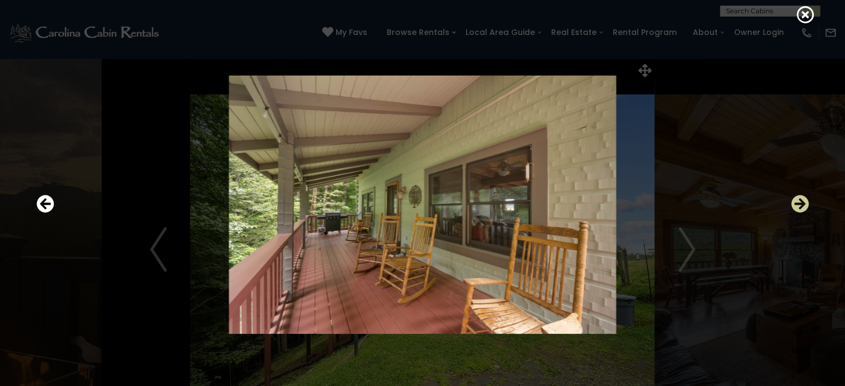
click at [799, 201] on icon "Next" at bounding box center [800, 204] width 18 height 18
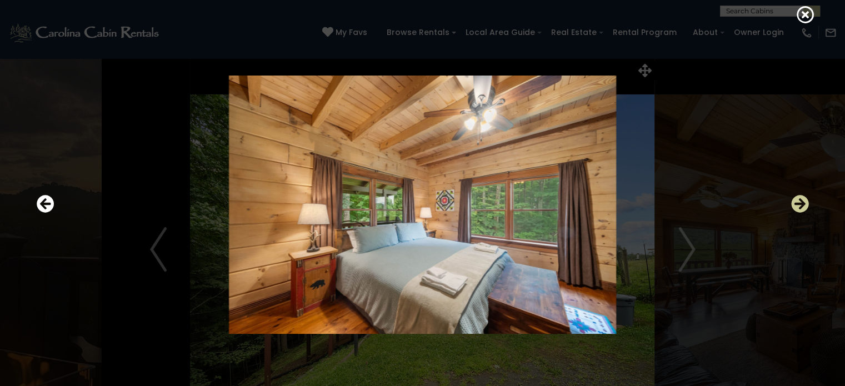
click at [799, 201] on icon "Next" at bounding box center [800, 204] width 18 height 18
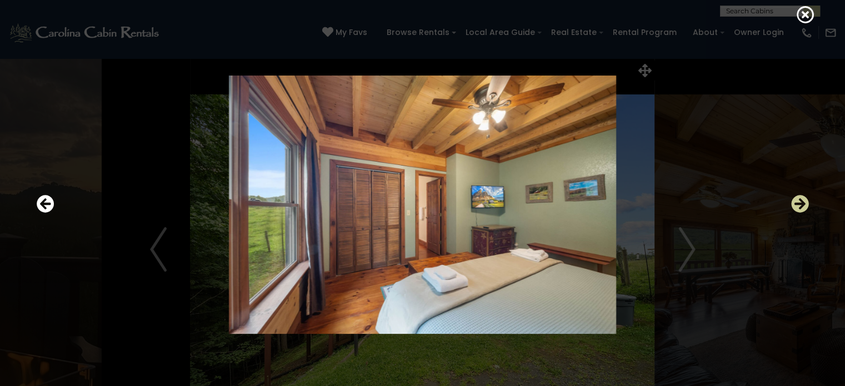
click at [799, 201] on icon "Next" at bounding box center [800, 204] width 18 height 18
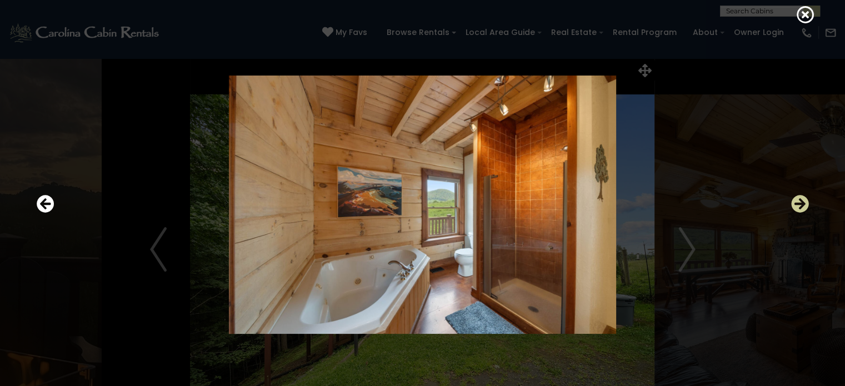
click at [799, 201] on icon "Next" at bounding box center [800, 204] width 18 height 18
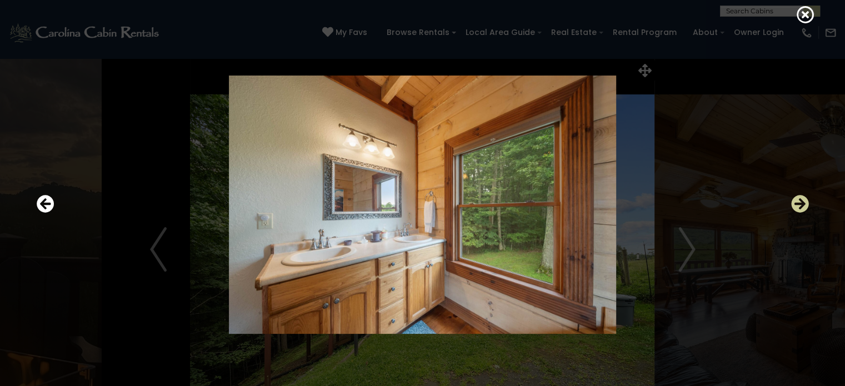
click at [799, 201] on icon "Next" at bounding box center [800, 204] width 18 height 18
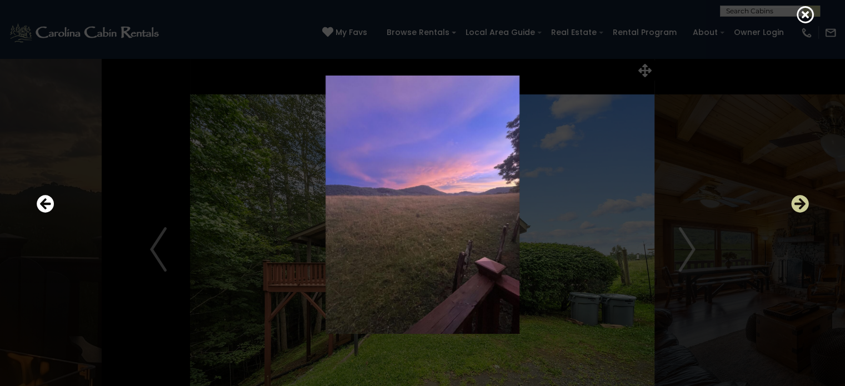
click at [799, 201] on icon "Next" at bounding box center [800, 204] width 18 height 18
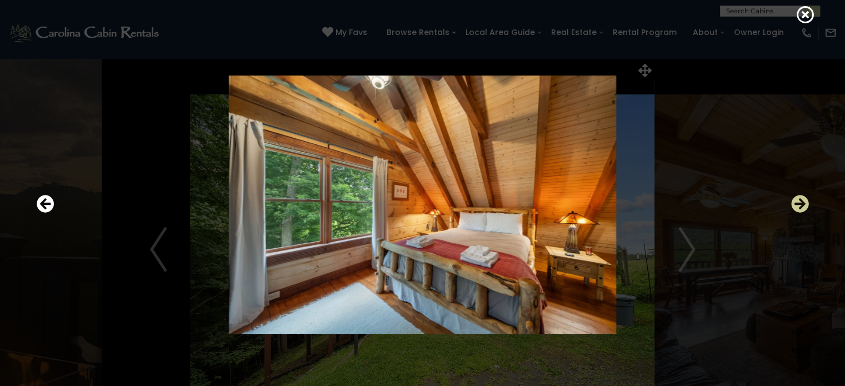
click at [799, 201] on icon "Next" at bounding box center [800, 204] width 18 height 18
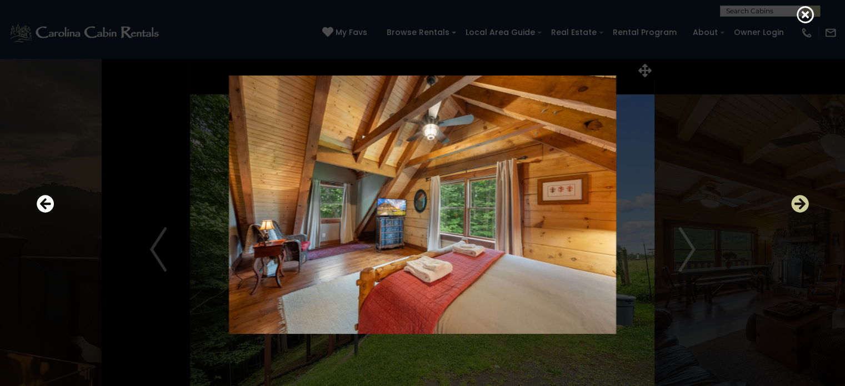
click at [799, 201] on icon "Next" at bounding box center [800, 204] width 18 height 18
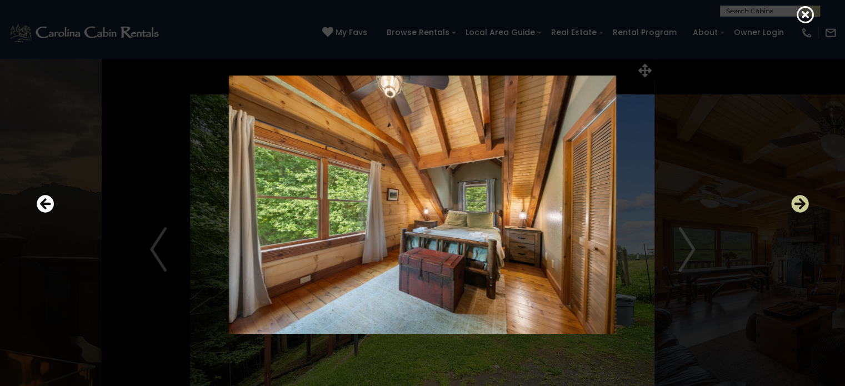
click at [799, 201] on icon "Next" at bounding box center [800, 204] width 18 height 18
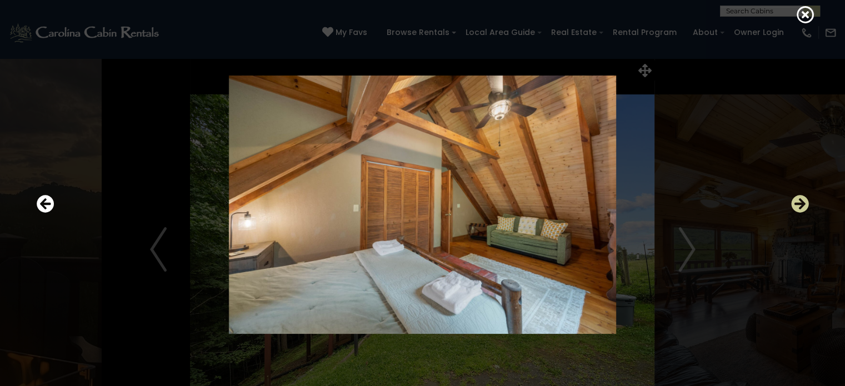
click at [799, 201] on icon "Next" at bounding box center [800, 204] width 18 height 18
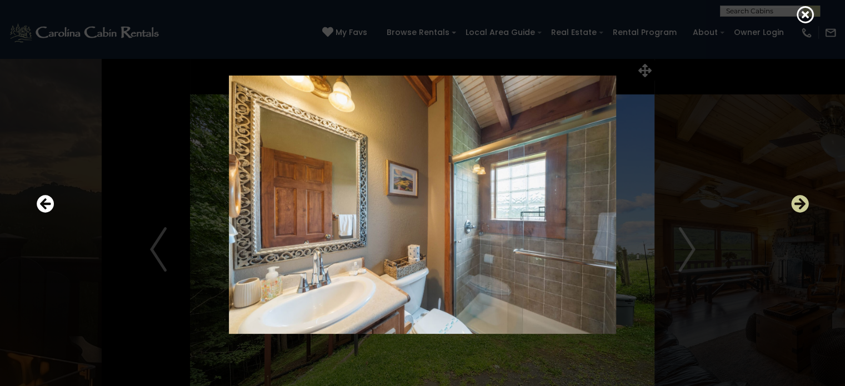
click at [799, 201] on icon "Next" at bounding box center [800, 204] width 18 height 18
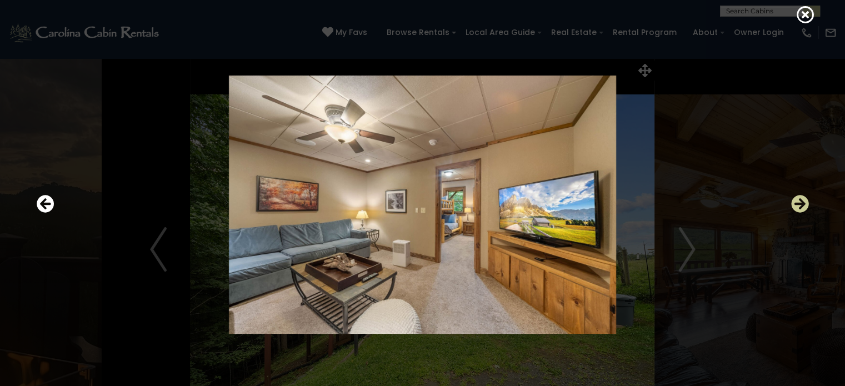
click at [799, 201] on icon "Next" at bounding box center [800, 204] width 18 height 18
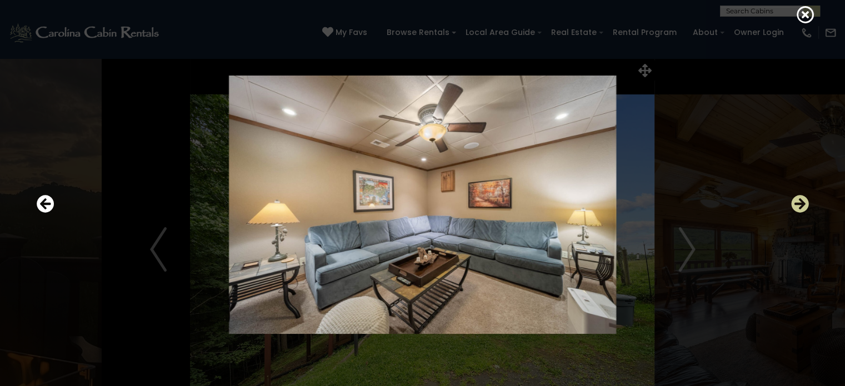
click at [799, 201] on icon "Next" at bounding box center [800, 204] width 18 height 18
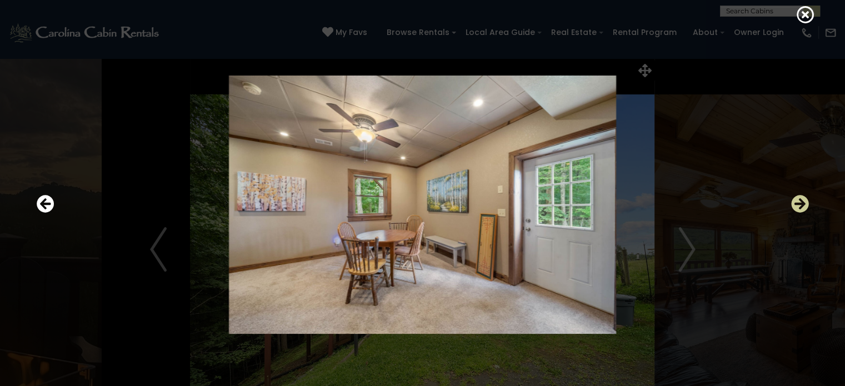
click at [799, 201] on icon "Next" at bounding box center [800, 204] width 18 height 18
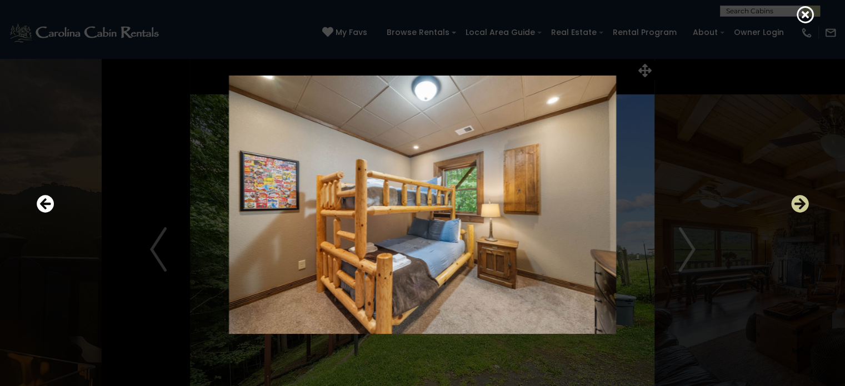
click at [799, 201] on icon "Next" at bounding box center [800, 204] width 18 height 18
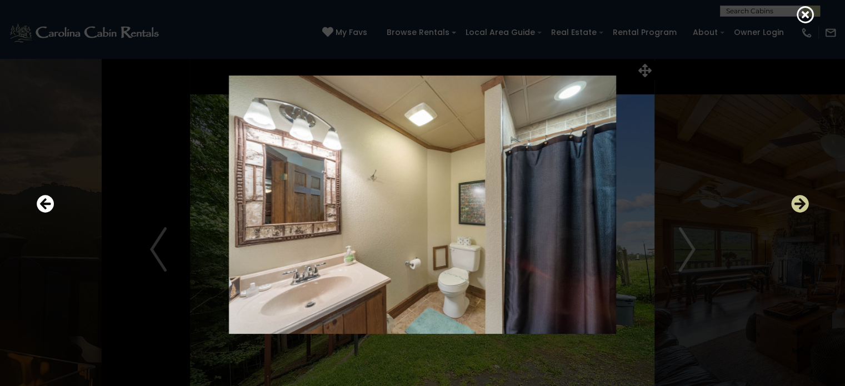
click at [799, 201] on icon "Next" at bounding box center [800, 204] width 18 height 18
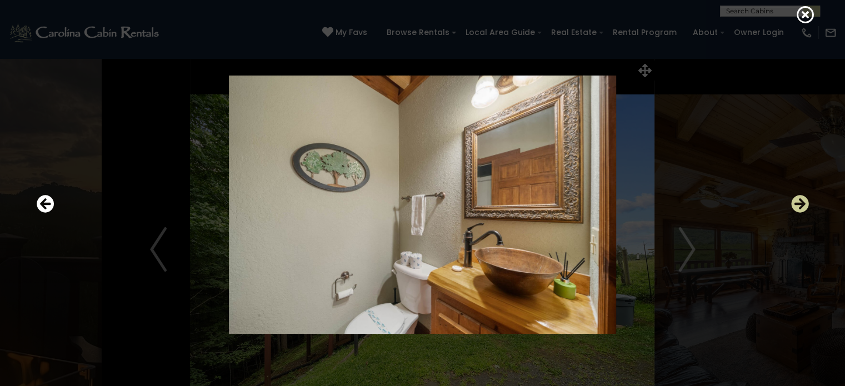
click at [799, 201] on icon "Next" at bounding box center [800, 204] width 18 height 18
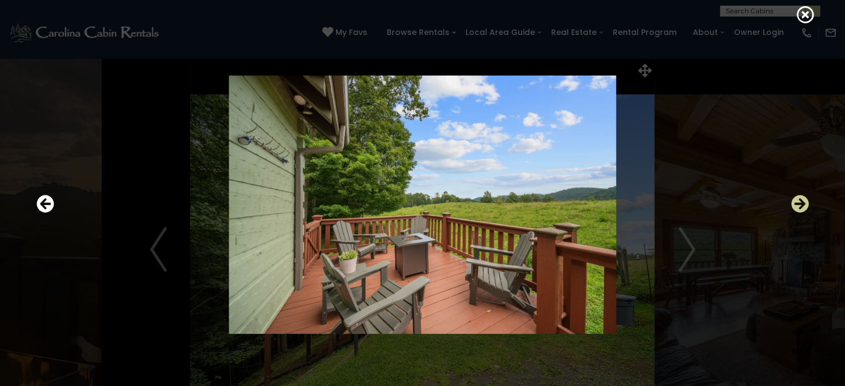
click at [799, 201] on icon "Next" at bounding box center [800, 204] width 18 height 18
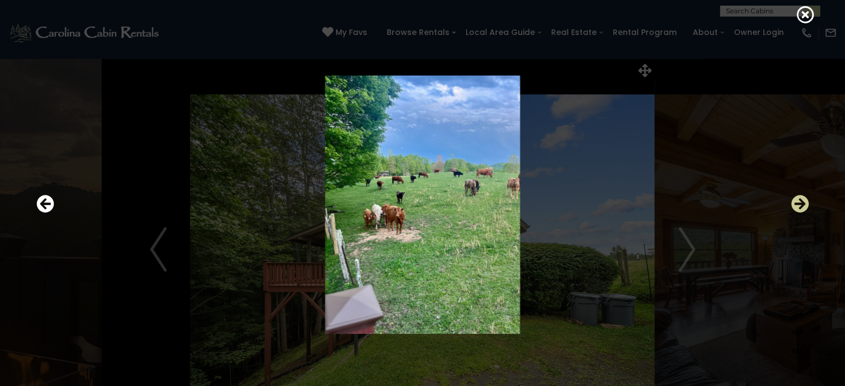
click at [799, 201] on icon "Next" at bounding box center [800, 204] width 18 height 18
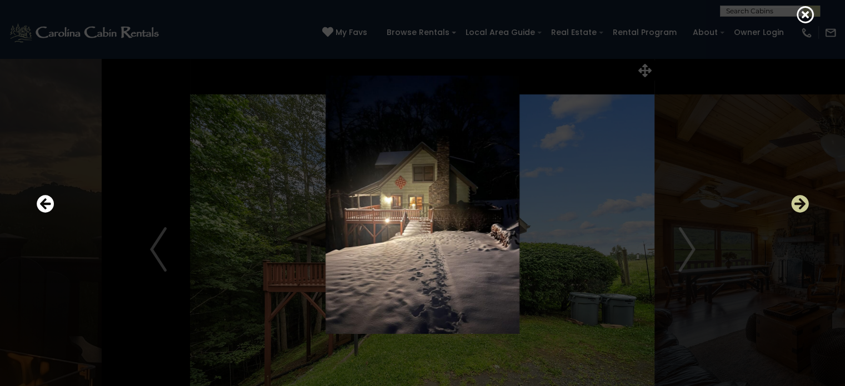
click at [799, 201] on icon "Next" at bounding box center [800, 204] width 18 height 18
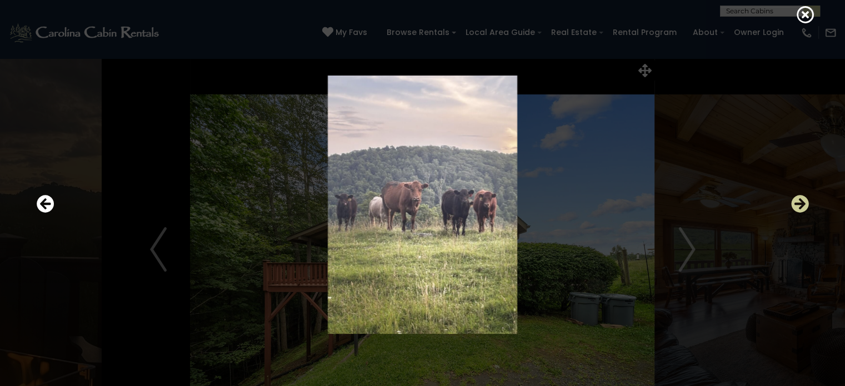
click at [799, 201] on icon "Next" at bounding box center [800, 204] width 18 height 18
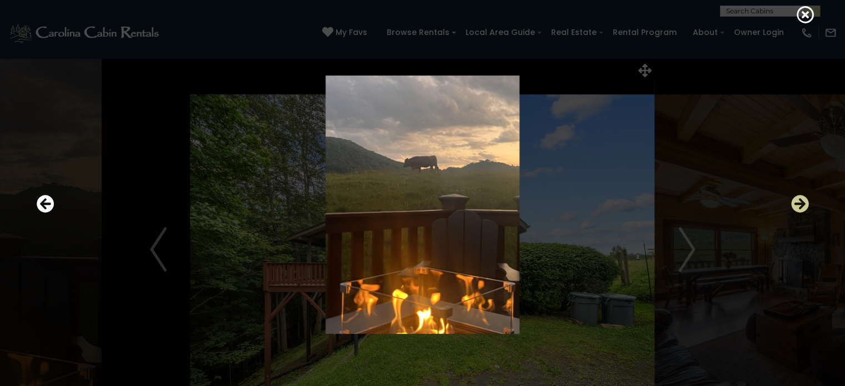
click at [799, 201] on icon "Next" at bounding box center [800, 204] width 18 height 18
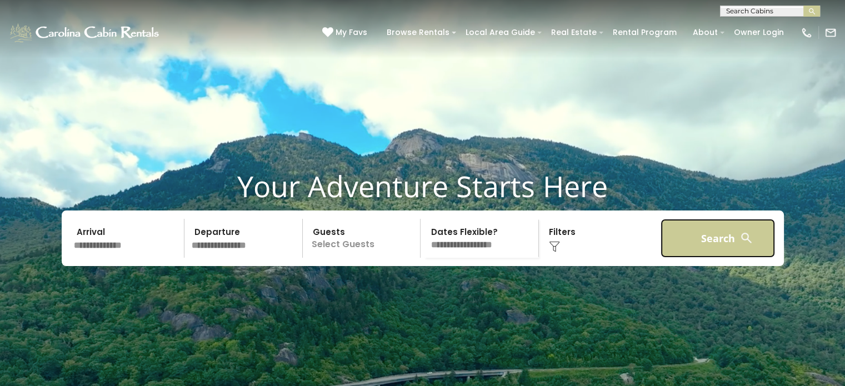
click at [692, 258] on button "Search" at bounding box center [718, 238] width 115 height 39
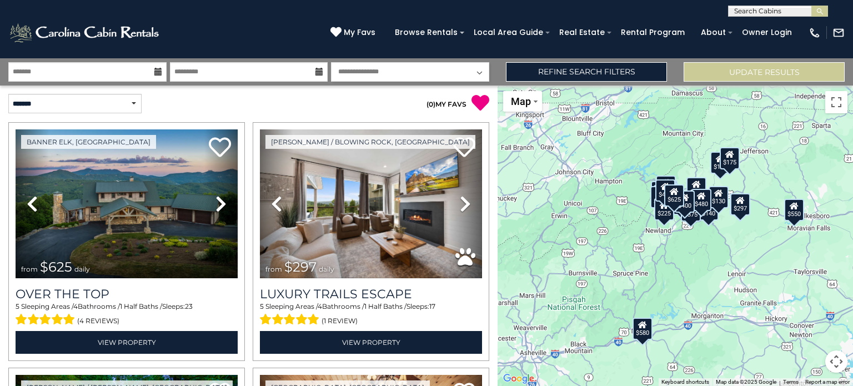
click at [158, 75] on icon at bounding box center [158, 72] width 8 height 8
click at [124, 71] on input "text" at bounding box center [87, 71] width 158 height 19
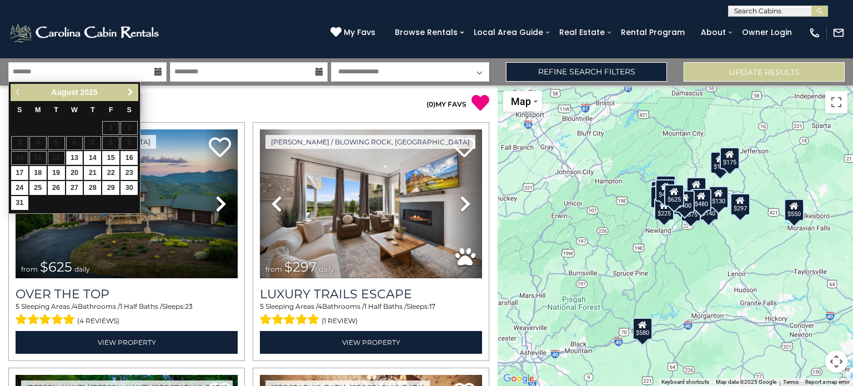
click at [129, 92] on span "Next" at bounding box center [130, 92] width 9 height 9
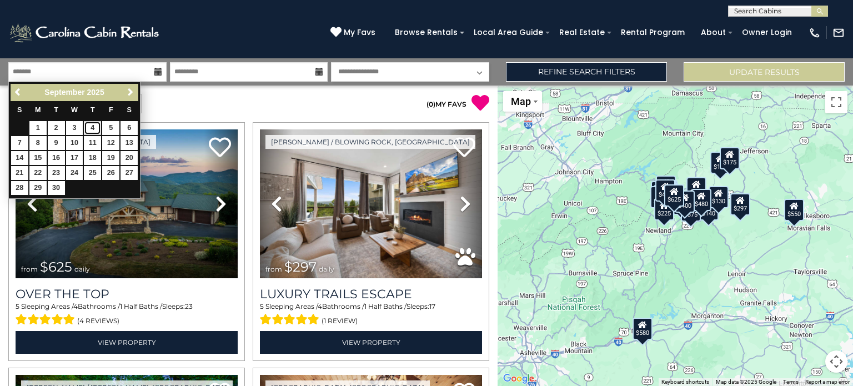
click at [96, 126] on link "4" at bounding box center [92, 128] width 17 height 14
type input "******"
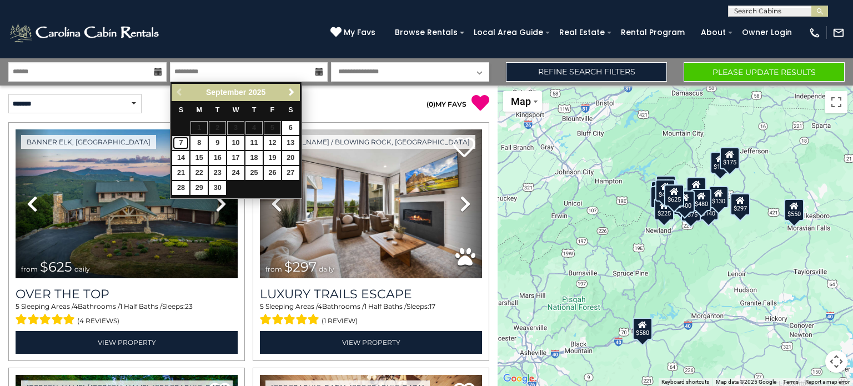
click at [181, 144] on link "7" at bounding box center [180, 143] width 17 height 14
type input "******"
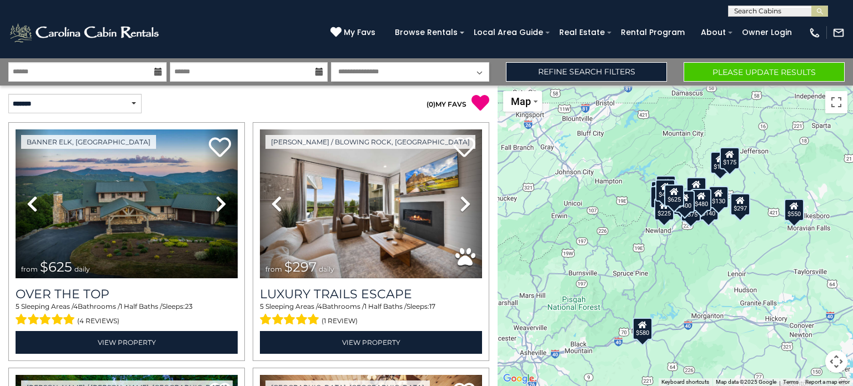
click at [451, 74] on select "**********" at bounding box center [410, 71] width 158 height 19
click at [444, 74] on select "**********" at bounding box center [410, 71] width 158 height 19
click at [133, 102] on select "**********" at bounding box center [74, 103] width 133 height 19
click at [8, 94] on select "**********" at bounding box center [74, 103] width 133 height 19
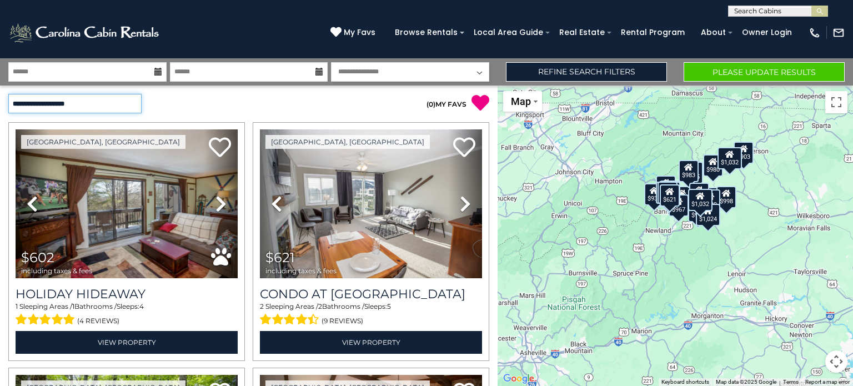
click at [103, 104] on select "**********" at bounding box center [74, 103] width 133 height 19
select select "********"
click at [8, 94] on select "**********" at bounding box center [74, 103] width 133 height 19
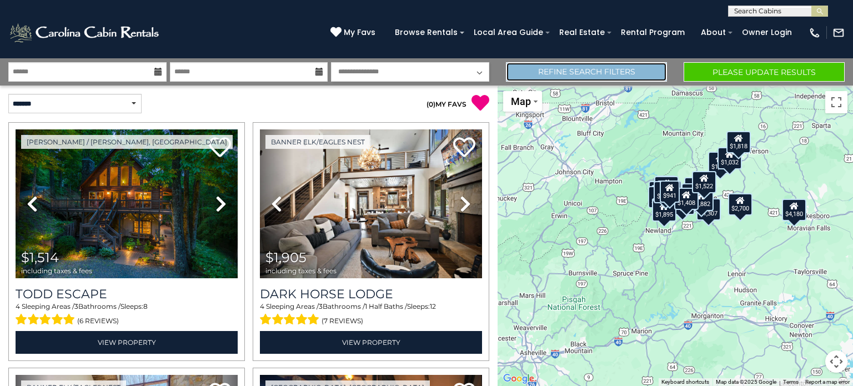
click at [559, 71] on link "Refine Search Filters" at bounding box center [586, 71] width 161 height 19
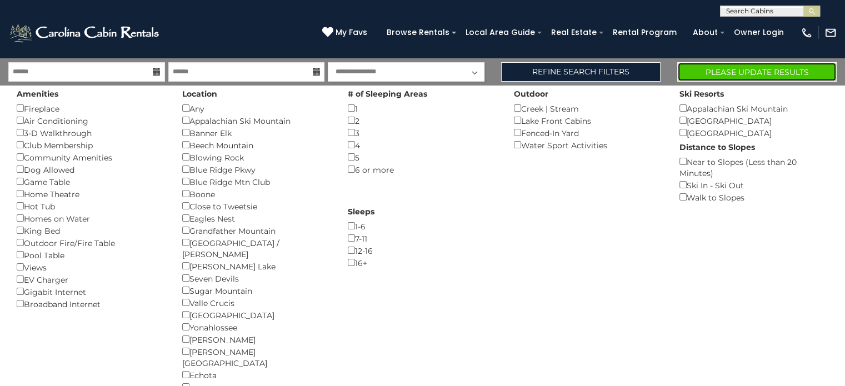
click at [749, 73] on button "Please Update Results" at bounding box center [756, 71] width 159 height 19
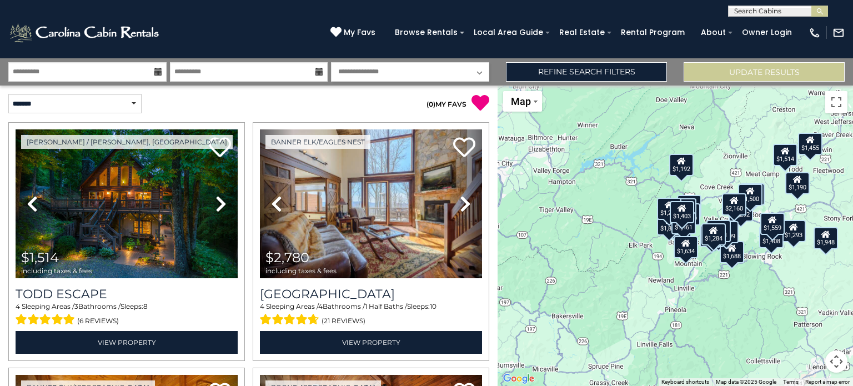
drag, startPoint x: 0, startPoint y: 0, endPoint x: 264, endPoint y: 34, distance: 266.6
click at [264, 34] on div "[PHONE_NUMBER] My Favs Browse Rentals Local Area Guide Activities & Attractions…" at bounding box center [426, 38] width 853 height 42
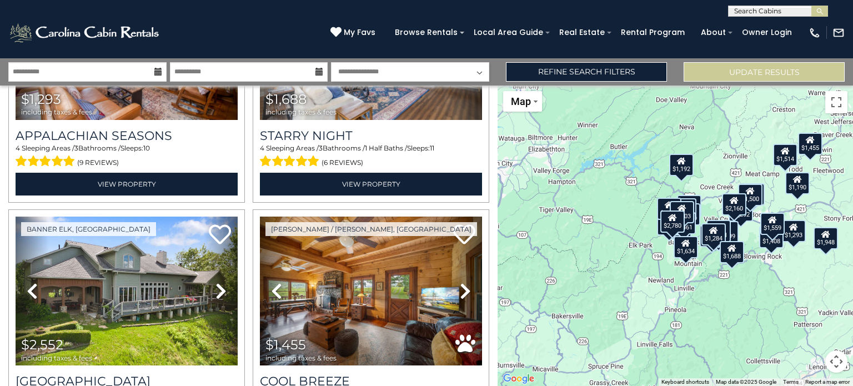
scroll to position [667, 0]
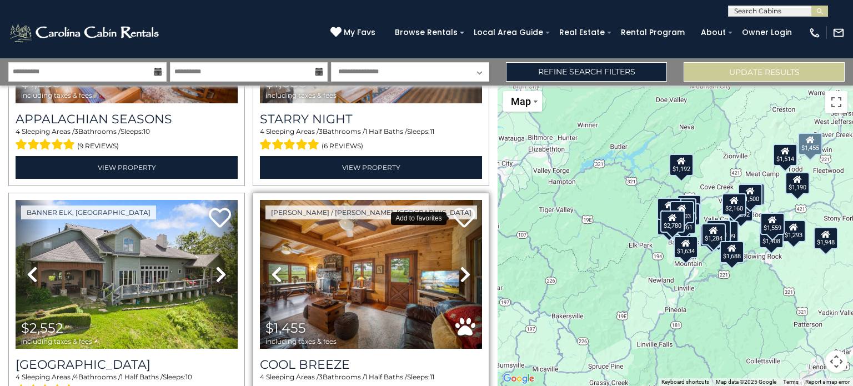
click at [459, 207] on icon at bounding box center [464, 218] width 22 height 22
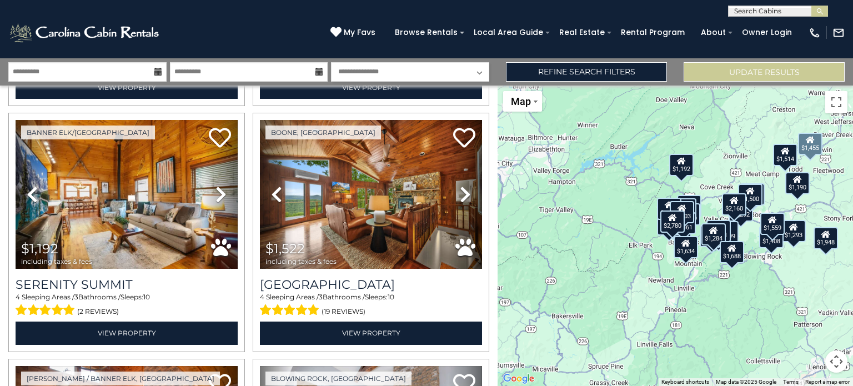
scroll to position [244, 0]
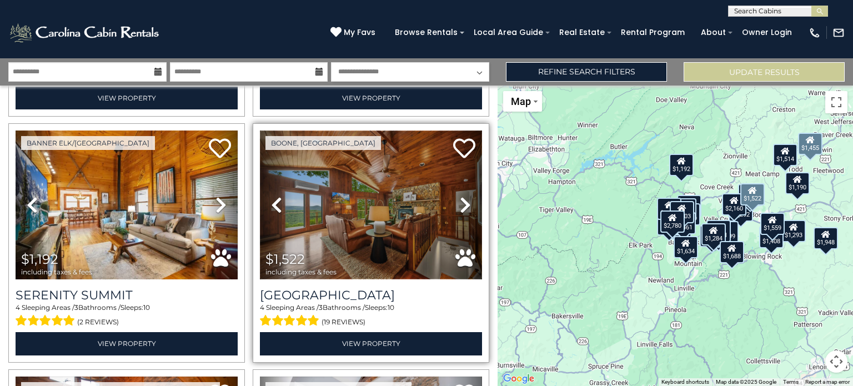
click at [403, 213] on img at bounding box center [371, 205] width 222 height 149
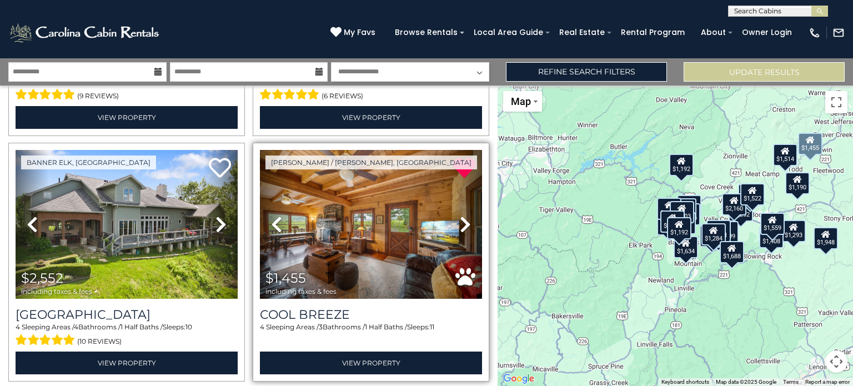
scroll to position [722, 0]
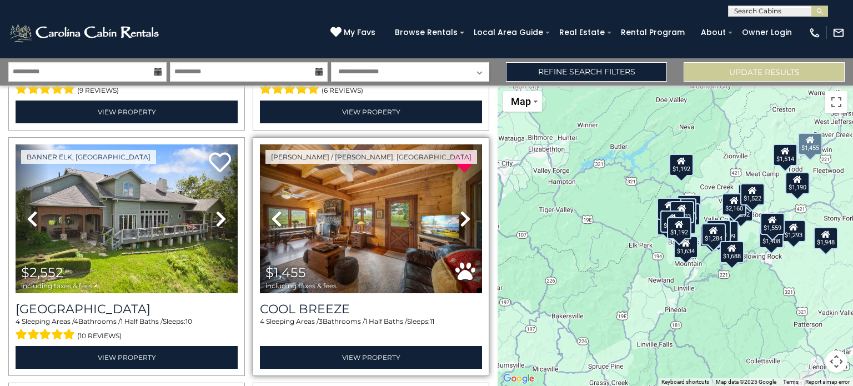
drag, startPoint x: 491, startPoint y: 158, endPoint x: 492, endPoint y: 149, distance: 9.0
click at [492, 149] on div "**********" at bounding box center [249, 236] width 498 height 301
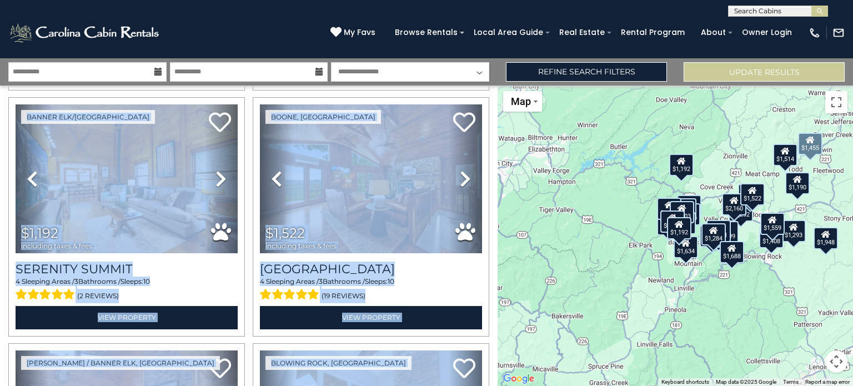
scroll to position [253, 0]
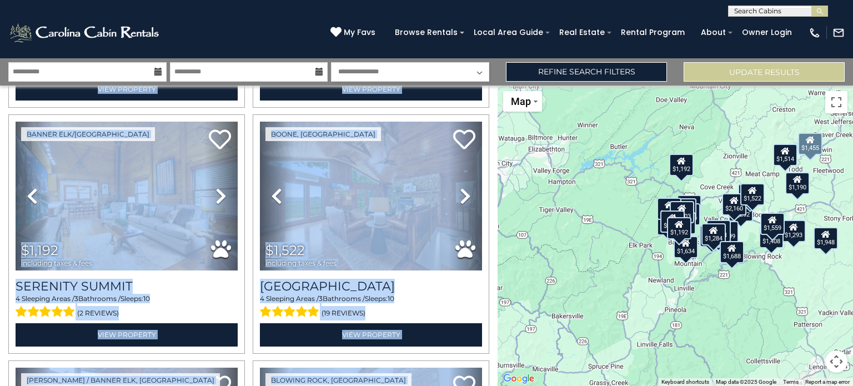
click at [528, 129] on div "$1,514 $2,780 $1,192 $1,522 $1,293 $1,688 $2,552 $1,455 $1,292 $1,293 $1,190 $1…" at bounding box center [676, 236] width 356 height 301
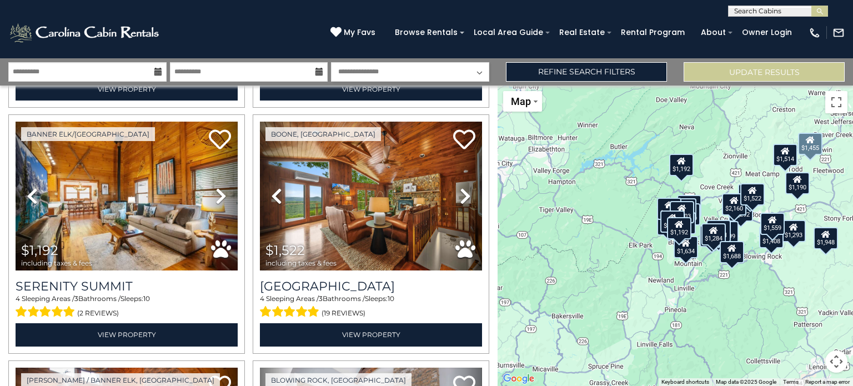
click at [335, 24] on div "(828) 295-6000 My Favs Browse Rentals Local Area Guide Activities & Attractions…" at bounding box center [426, 38] width 853 height 42
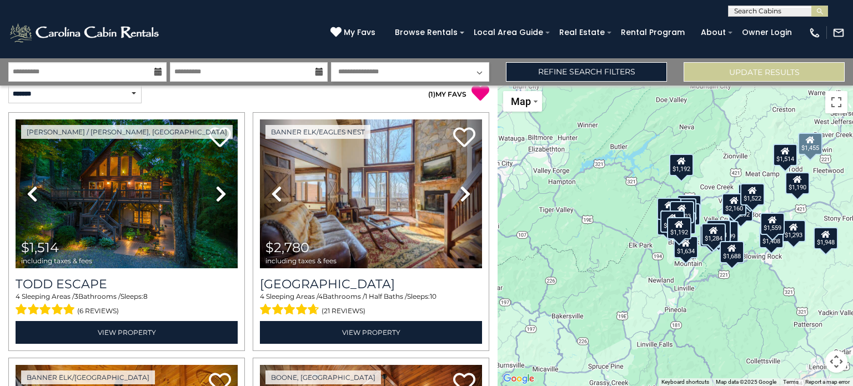
scroll to position [0, 0]
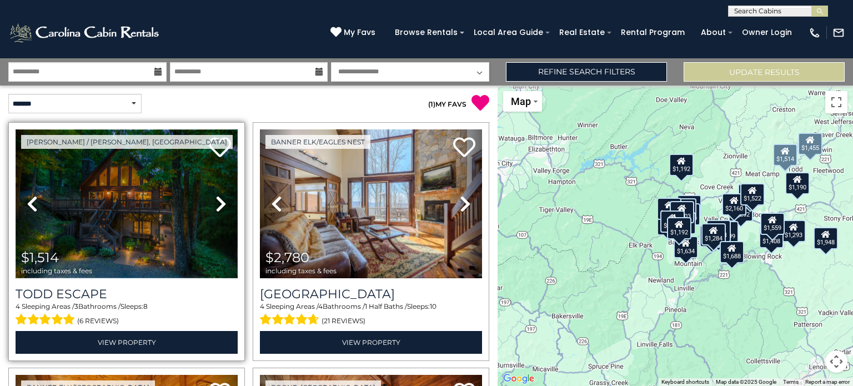
click at [168, 189] on img at bounding box center [127, 203] width 222 height 149
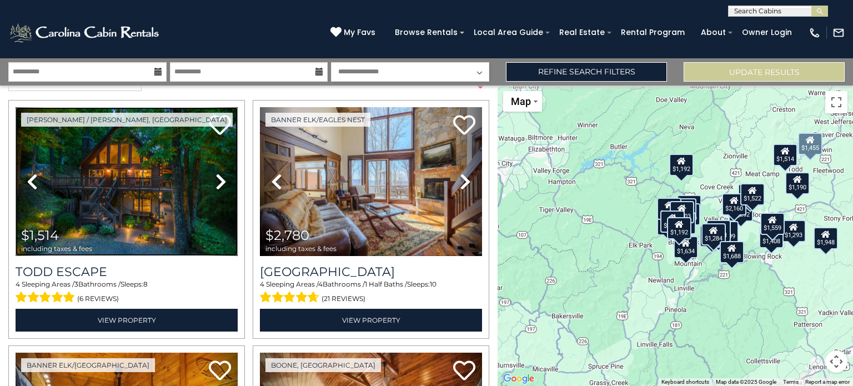
scroll to position [44, 0]
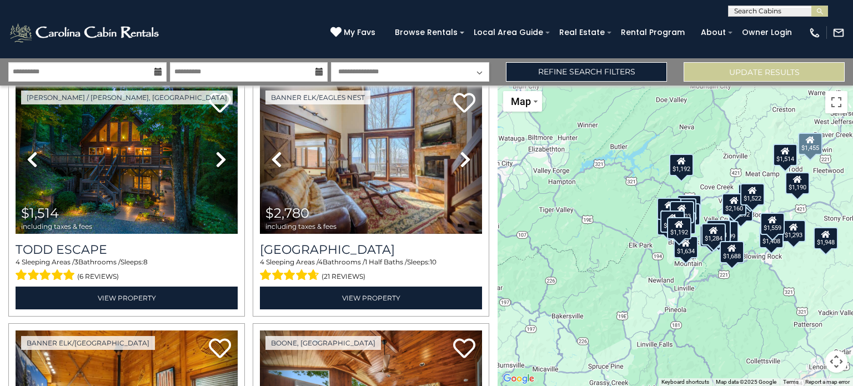
click at [815, 151] on div "$1,455" at bounding box center [810, 144] width 24 height 22
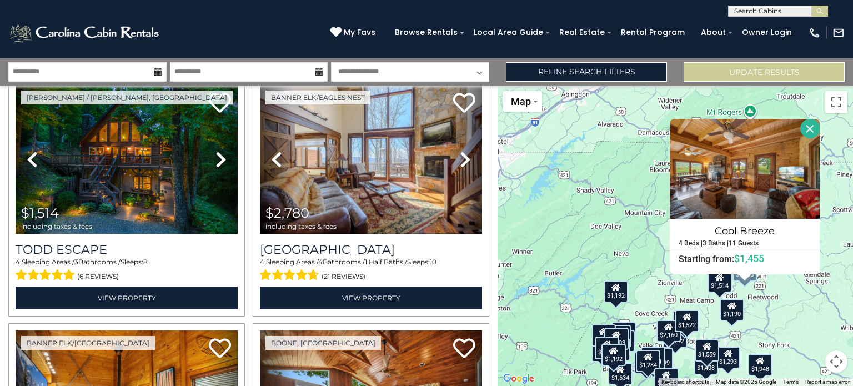
click at [802, 294] on div "$1,514 $2,780 $1,192 $1,522 $1,293 $1,688 $2,552 $1,455 $1,292 $1,293 $1,190 $1…" at bounding box center [676, 236] width 356 height 301
click at [631, 216] on div "$1,514 $2,780 $1,192 $1,522 $1,293 $1,688 $2,552 $1,455 $1,292 $1,293 $1,190 $1…" at bounding box center [676, 236] width 356 height 301
click at [811, 133] on button "Close" at bounding box center [810, 128] width 19 height 19
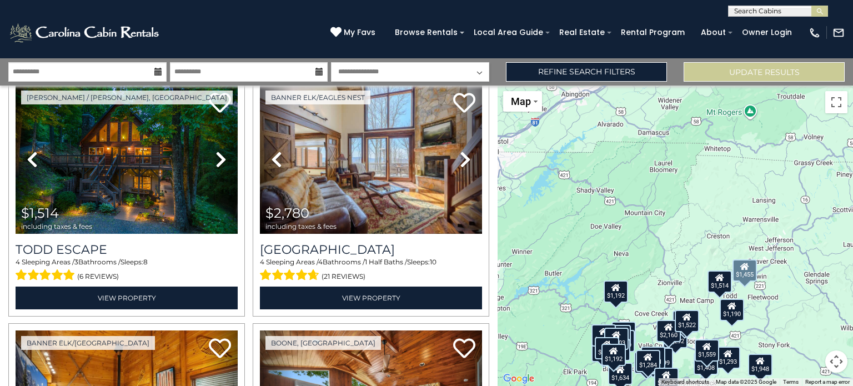
click at [661, 202] on div "$1,514 $2,780 $1,192 $1,522 $1,293 $1,688 $2,552 $1,455 $1,292 $1,293 $1,190 $1…" at bounding box center [676, 236] width 356 height 301
click at [155, 73] on icon at bounding box center [158, 72] width 8 height 8
click at [106, 71] on input "**********" at bounding box center [87, 71] width 158 height 19
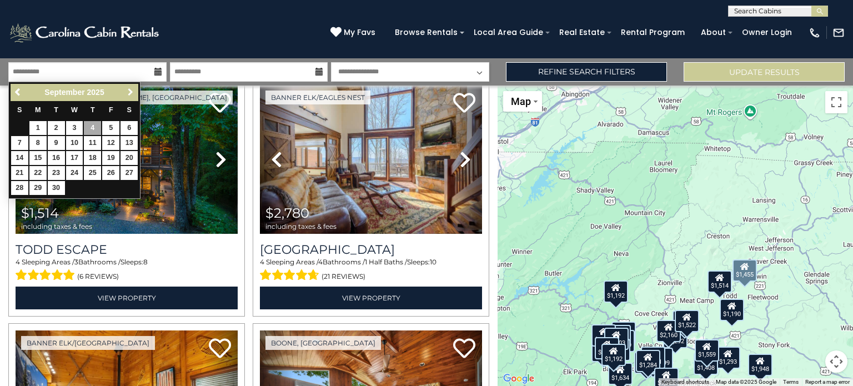
click at [132, 92] on span "Next" at bounding box center [130, 92] width 9 height 9
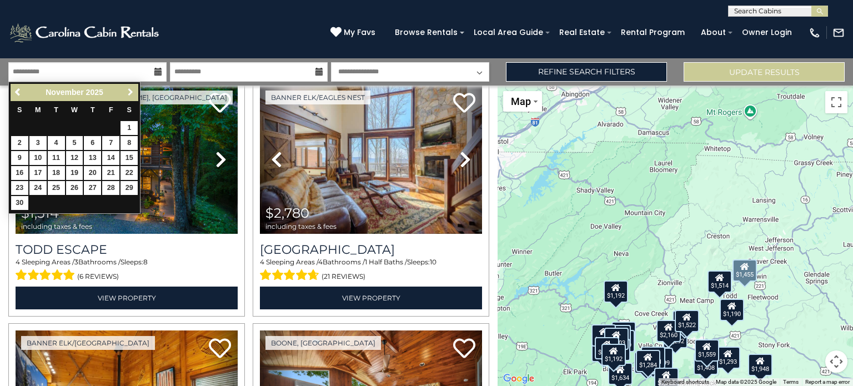
click at [132, 92] on span "Next" at bounding box center [130, 92] width 9 height 9
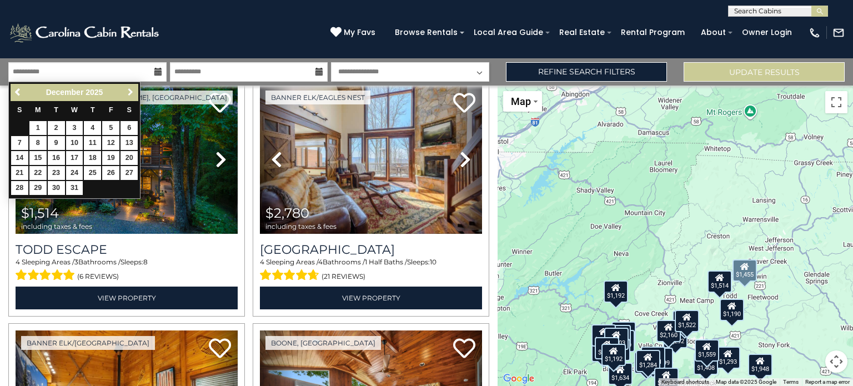
click at [132, 92] on span "Next" at bounding box center [130, 92] width 9 height 9
click at [93, 156] on link "15" at bounding box center [92, 158] width 17 height 14
type input "*******"
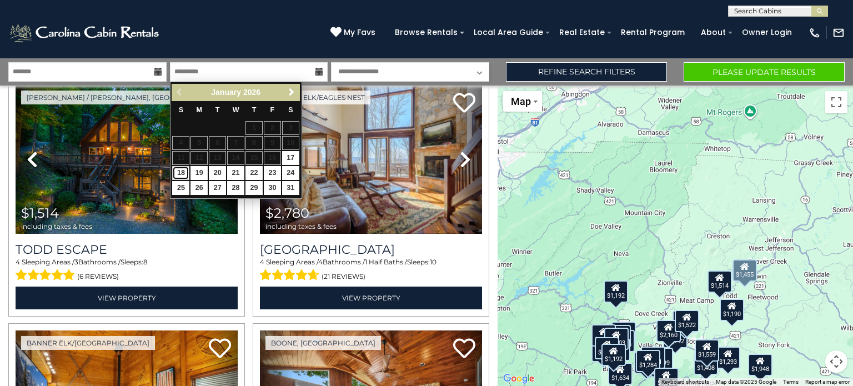
click at [183, 171] on link "18" at bounding box center [180, 173] width 17 height 14
type input "*******"
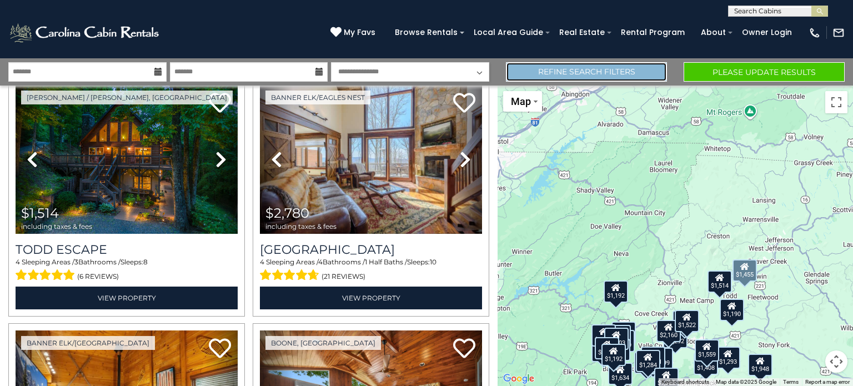
click at [547, 75] on link "Refine Search Filters" at bounding box center [586, 71] width 161 height 19
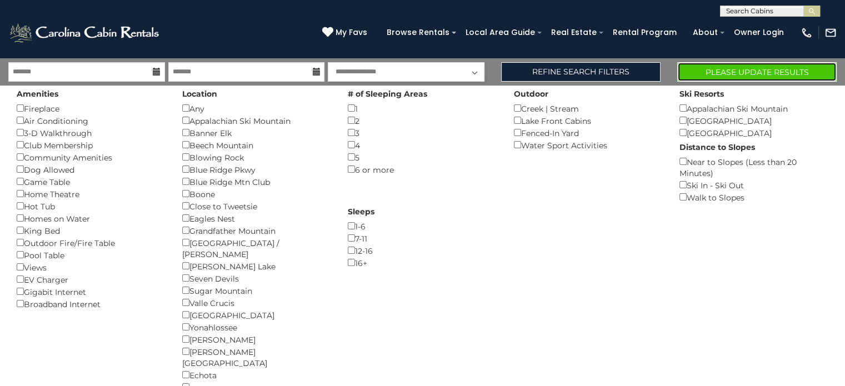
click at [717, 71] on button "Please Update Results" at bounding box center [756, 71] width 159 height 19
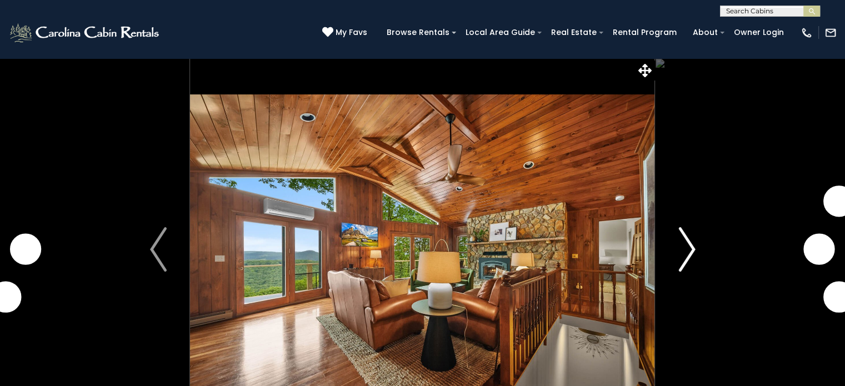
click at [683, 253] on img "Next" at bounding box center [686, 249] width 17 height 44
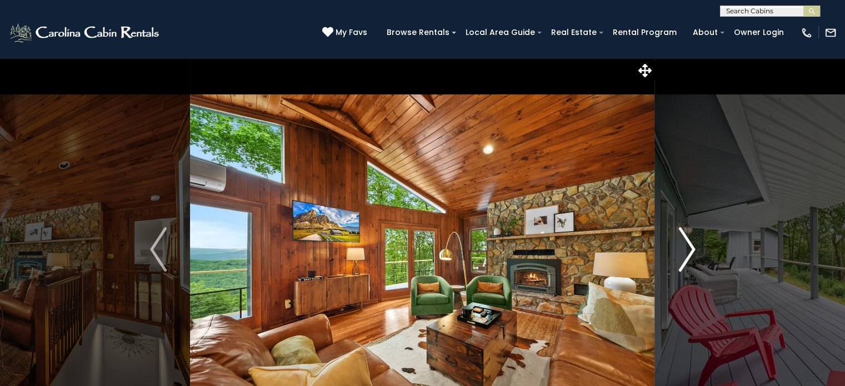
click at [683, 253] on img "Next" at bounding box center [686, 249] width 17 height 44
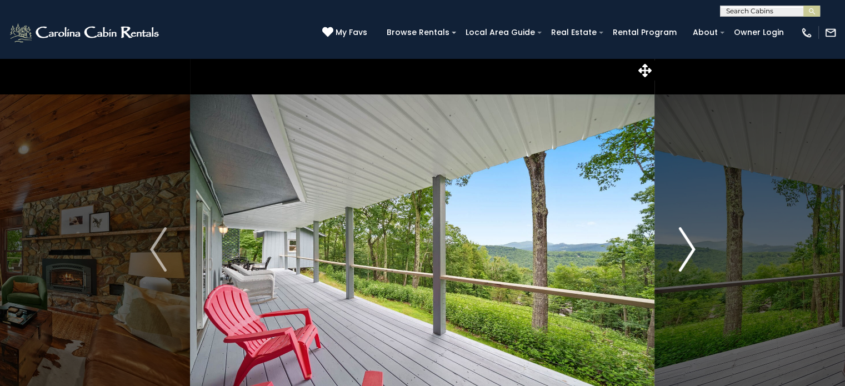
click at [683, 253] on img "Next" at bounding box center [686, 249] width 17 height 44
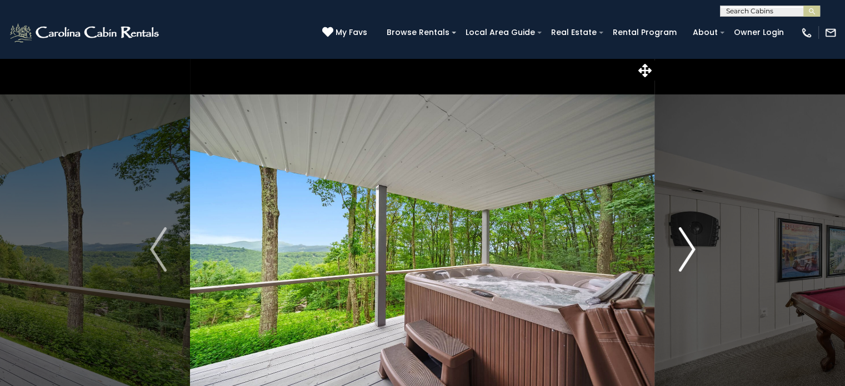
click at [683, 253] on img "Next" at bounding box center [686, 249] width 17 height 44
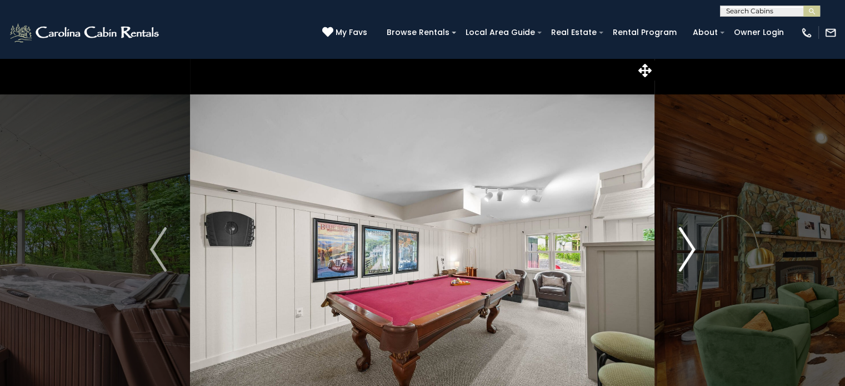
click at [683, 253] on img "Next" at bounding box center [686, 249] width 17 height 44
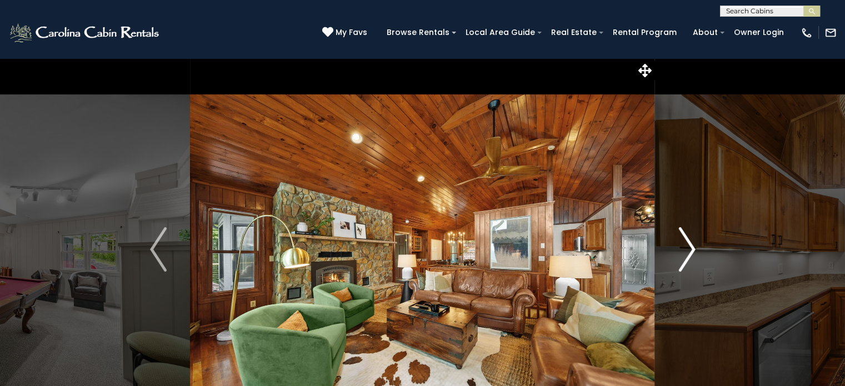
click at [683, 253] on img "Next" at bounding box center [686, 249] width 17 height 44
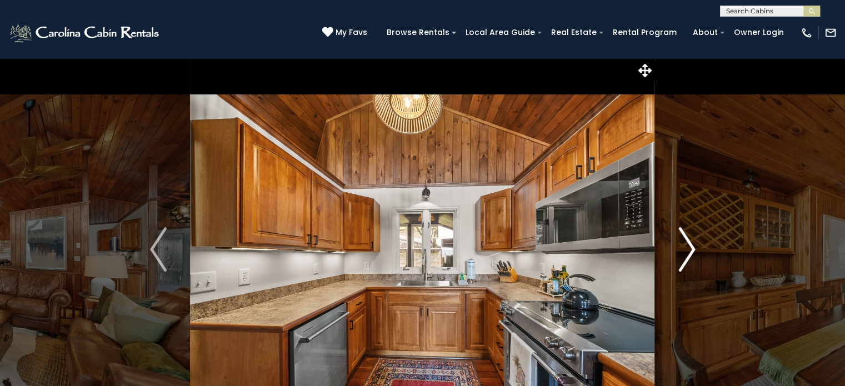
click at [683, 253] on img "Next" at bounding box center [686, 249] width 17 height 44
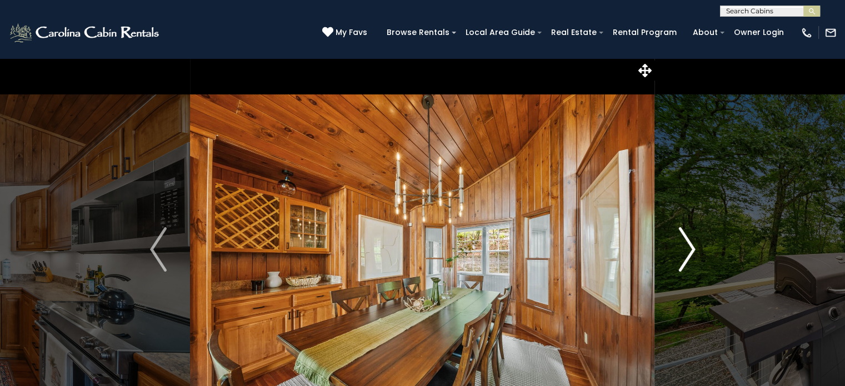
click at [683, 253] on img "Next" at bounding box center [686, 249] width 17 height 44
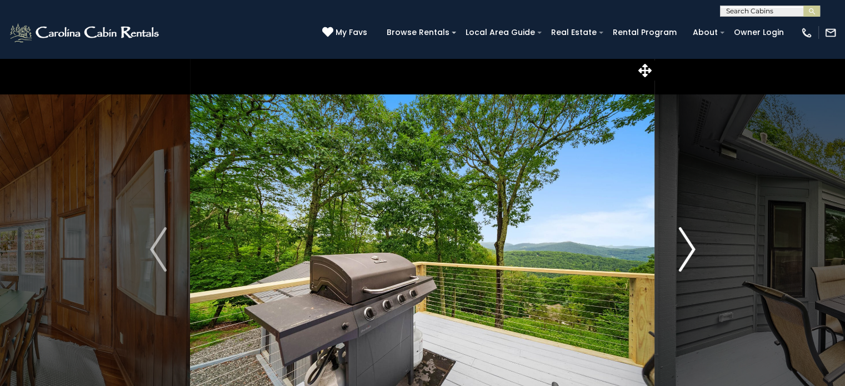
click at [683, 253] on img "Next" at bounding box center [686, 249] width 17 height 44
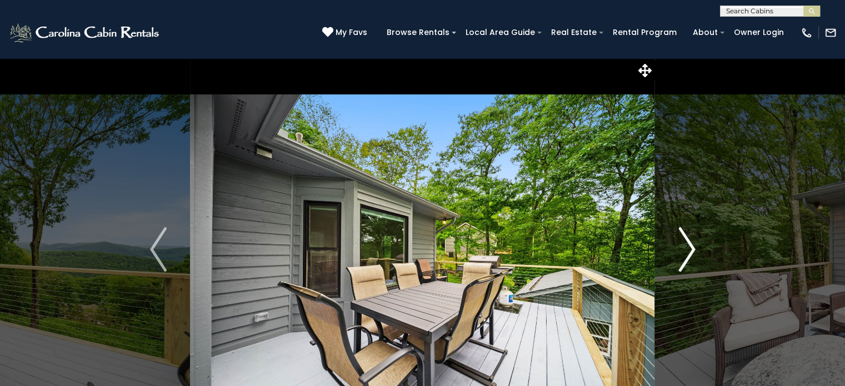
click at [683, 253] on img "Next" at bounding box center [686, 249] width 17 height 44
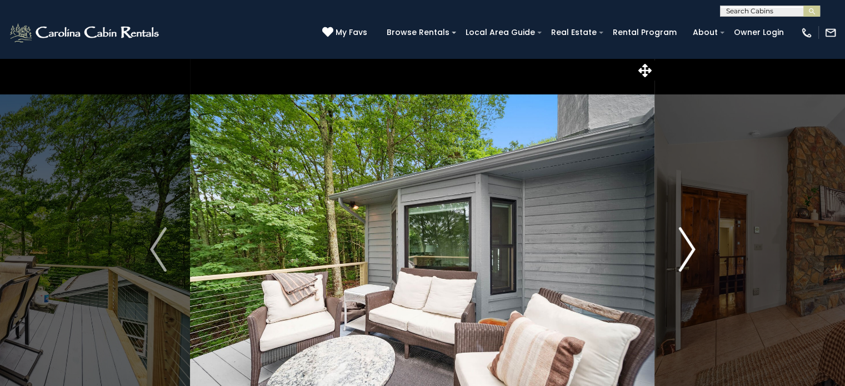
click at [683, 253] on img "Next" at bounding box center [686, 249] width 17 height 44
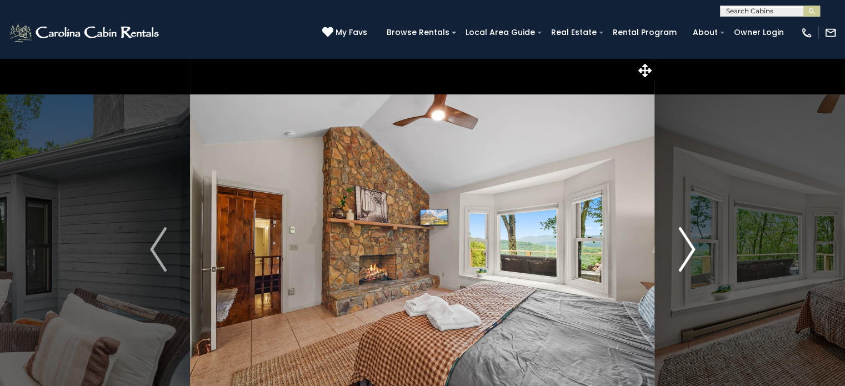
click at [683, 253] on img "Next" at bounding box center [686, 249] width 17 height 44
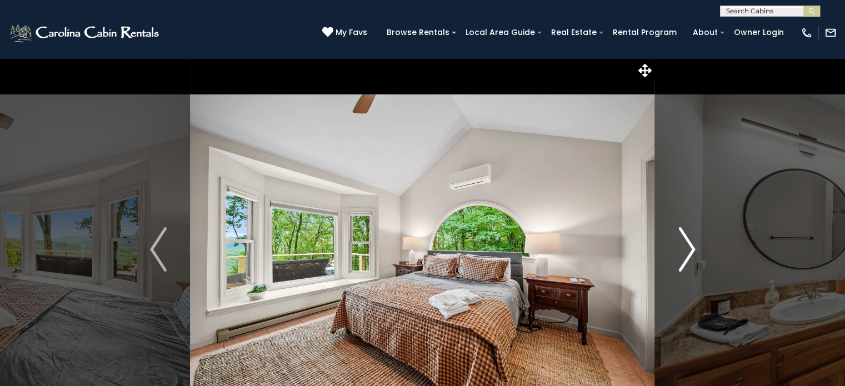
click at [683, 253] on img "Next" at bounding box center [686, 249] width 17 height 44
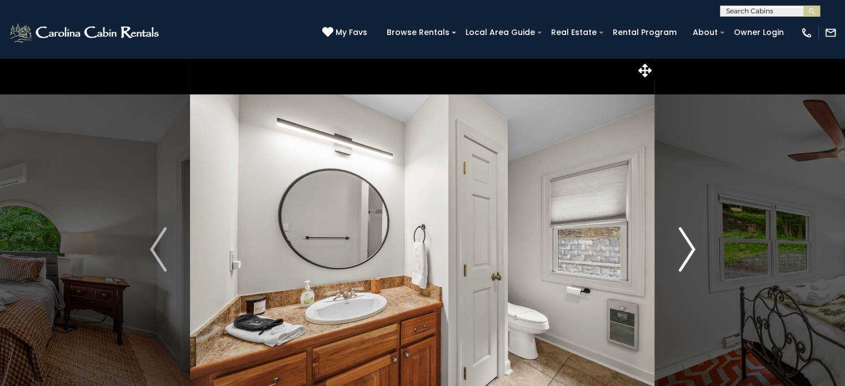
click at [683, 253] on img "Next" at bounding box center [686, 249] width 17 height 44
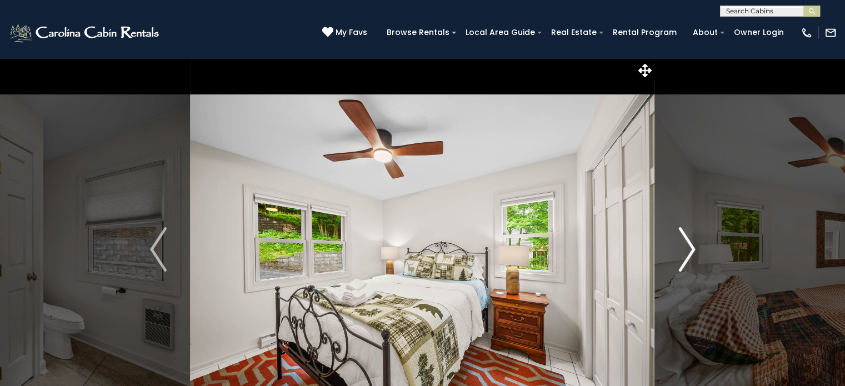
click at [683, 253] on img "Next" at bounding box center [686, 249] width 17 height 44
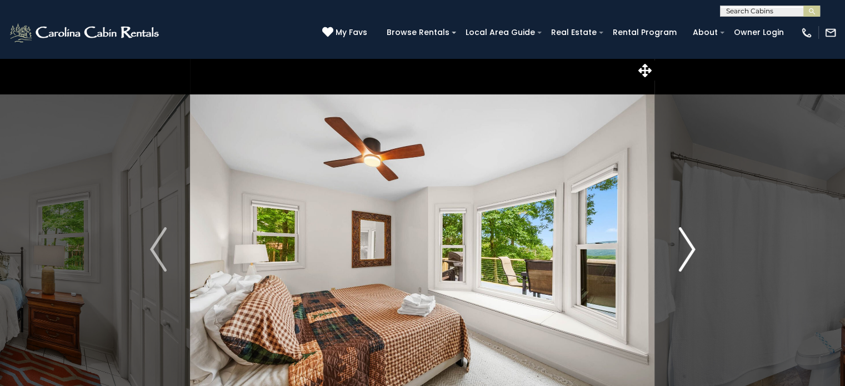
click at [683, 253] on img "Next" at bounding box center [686, 249] width 17 height 44
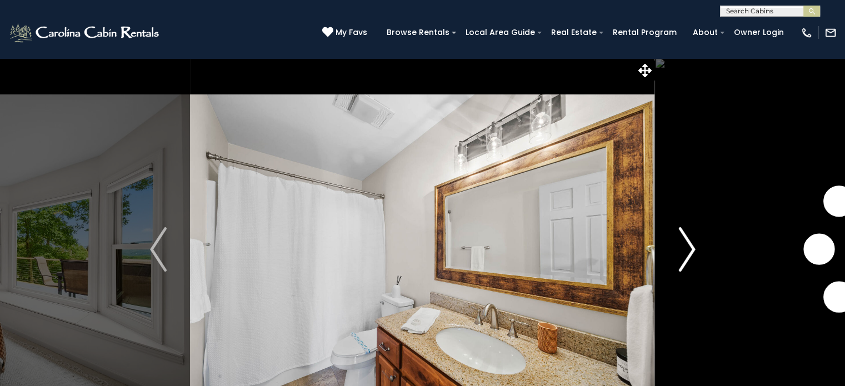
click at [683, 253] on img "Next" at bounding box center [686, 249] width 17 height 44
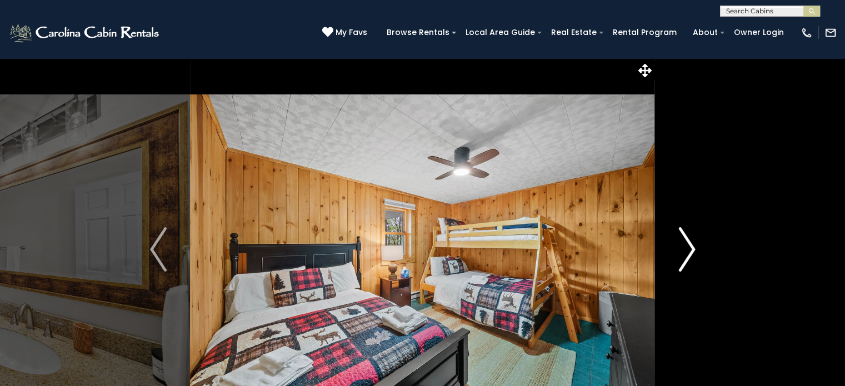
click at [683, 253] on img "Next" at bounding box center [686, 249] width 17 height 44
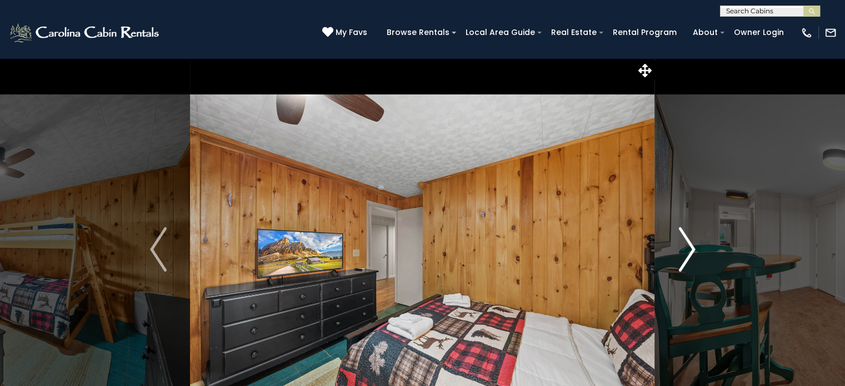
click at [683, 253] on img "Next" at bounding box center [686, 249] width 17 height 44
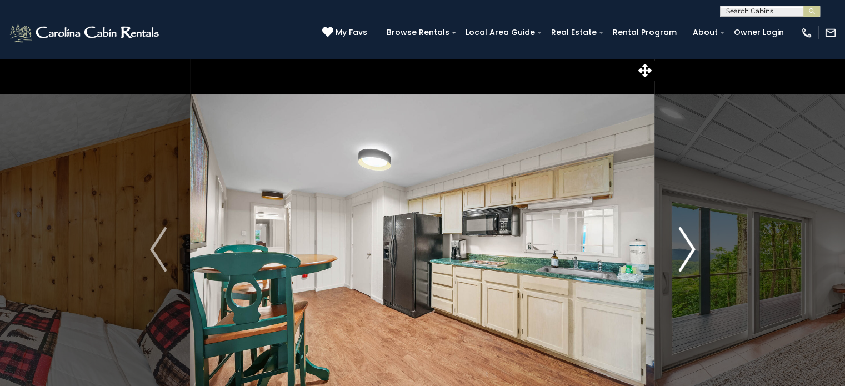
click at [683, 253] on img "Next" at bounding box center [686, 249] width 17 height 44
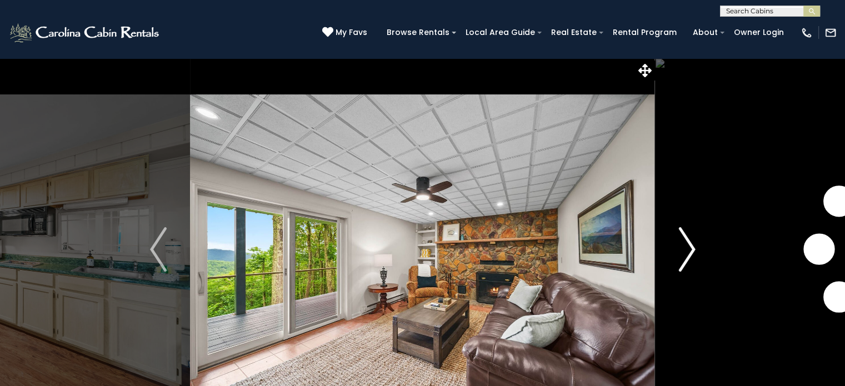
click at [683, 253] on img "Next" at bounding box center [686, 249] width 17 height 44
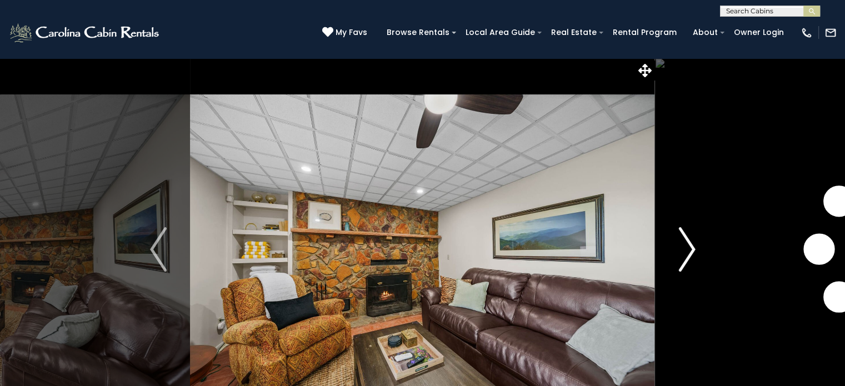
click at [683, 253] on img "Next" at bounding box center [686, 249] width 17 height 44
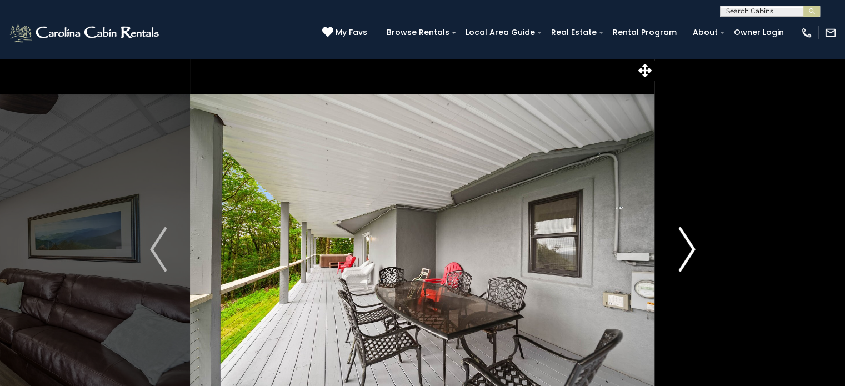
click at [683, 253] on img "Next" at bounding box center [686, 249] width 17 height 44
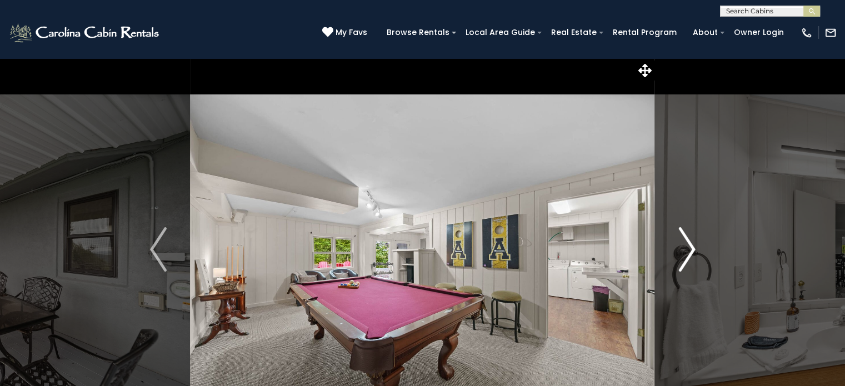
click at [683, 253] on img "Next" at bounding box center [686, 249] width 17 height 44
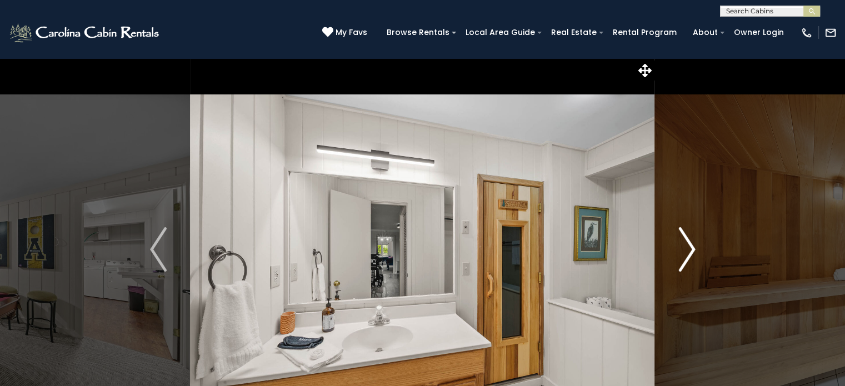
click at [683, 253] on img "Next" at bounding box center [686, 249] width 17 height 44
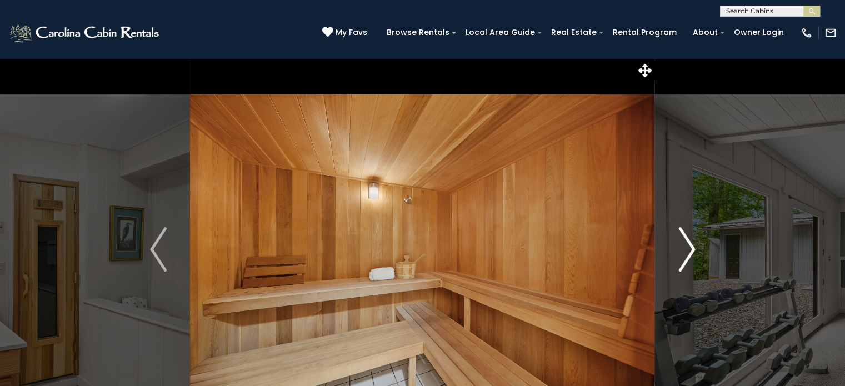
click at [683, 253] on img "Next" at bounding box center [686, 249] width 17 height 44
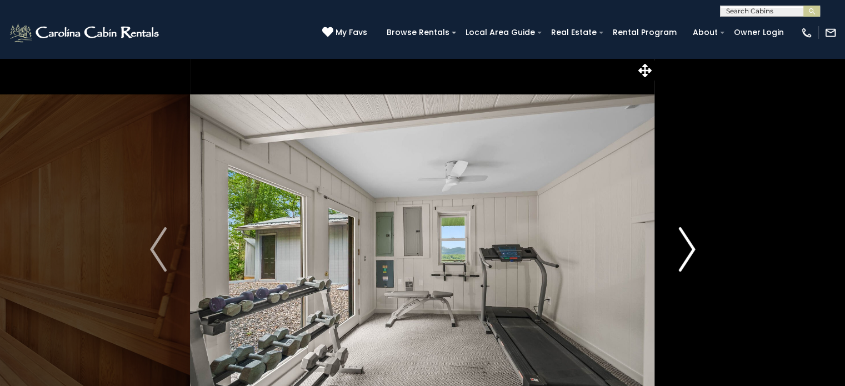
click at [683, 253] on img "Next" at bounding box center [686, 249] width 17 height 44
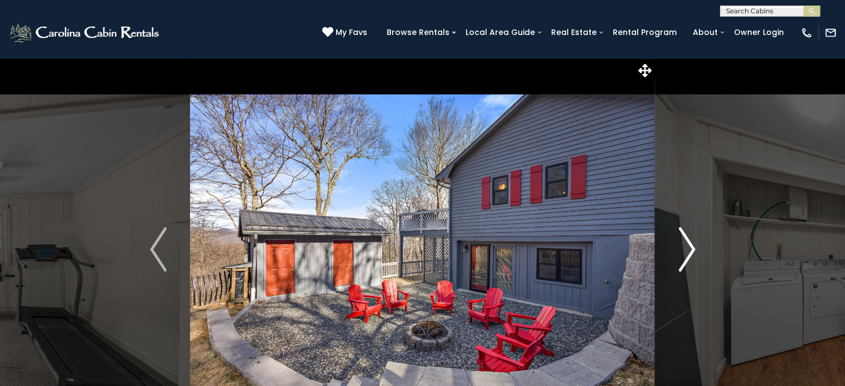
click at [683, 253] on img "Next" at bounding box center [686, 249] width 17 height 44
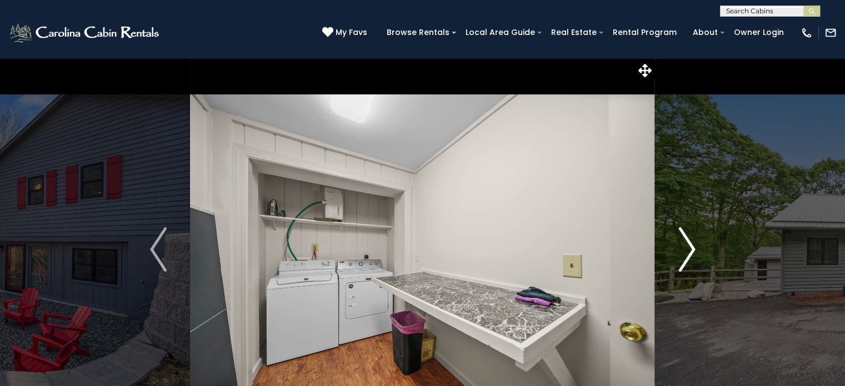
click at [683, 253] on img "Next" at bounding box center [686, 249] width 17 height 44
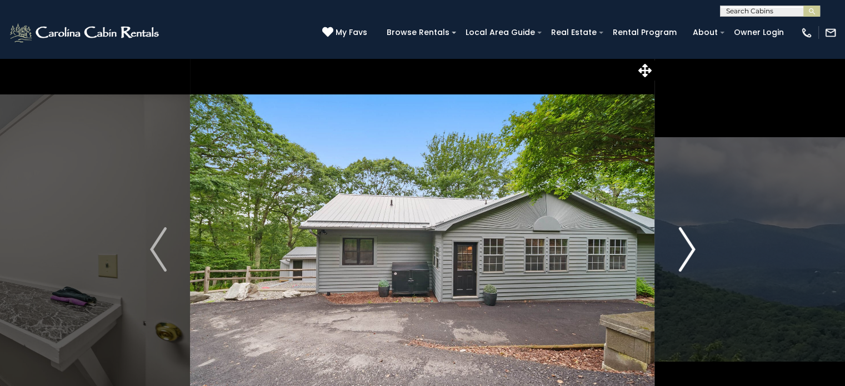
click at [683, 253] on img "Next" at bounding box center [686, 249] width 17 height 44
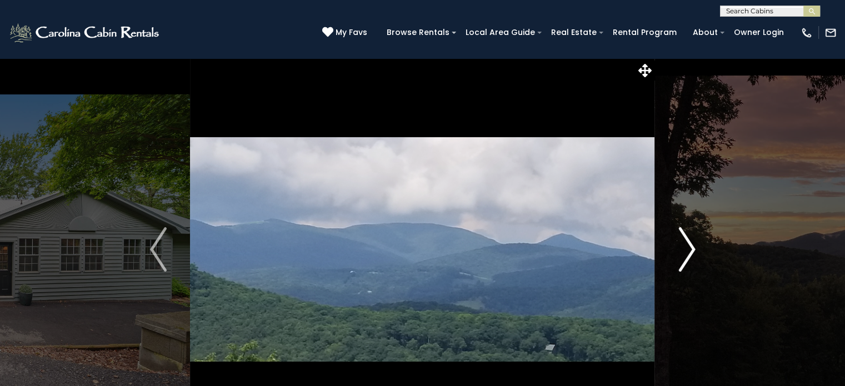
click at [683, 253] on img "Next" at bounding box center [686, 249] width 17 height 44
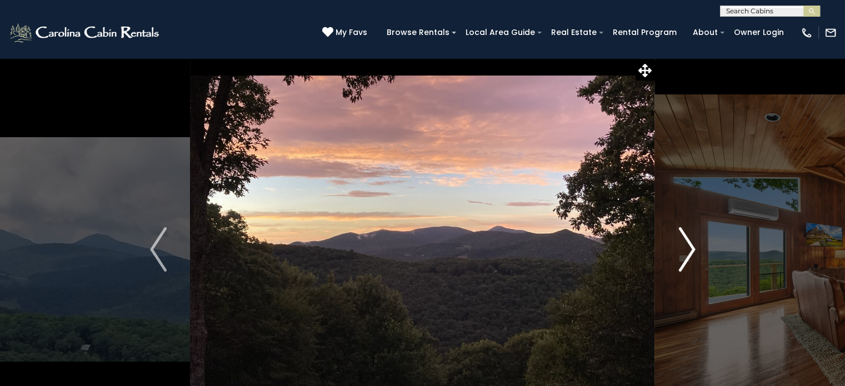
click at [683, 253] on img "Next" at bounding box center [686, 249] width 17 height 44
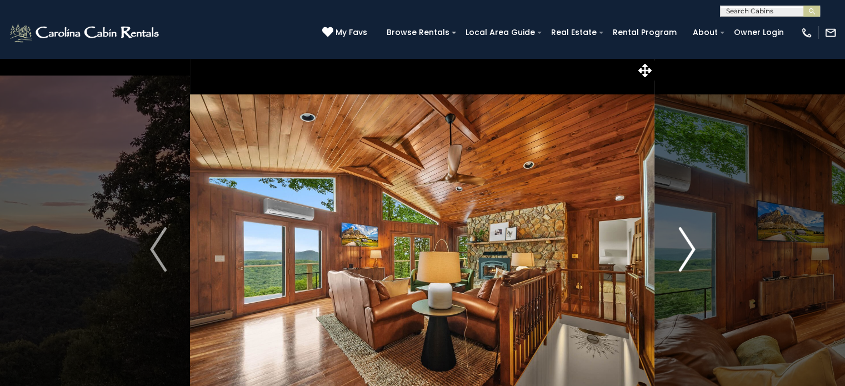
click at [683, 253] on img "Next" at bounding box center [686, 249] width 17 height 44
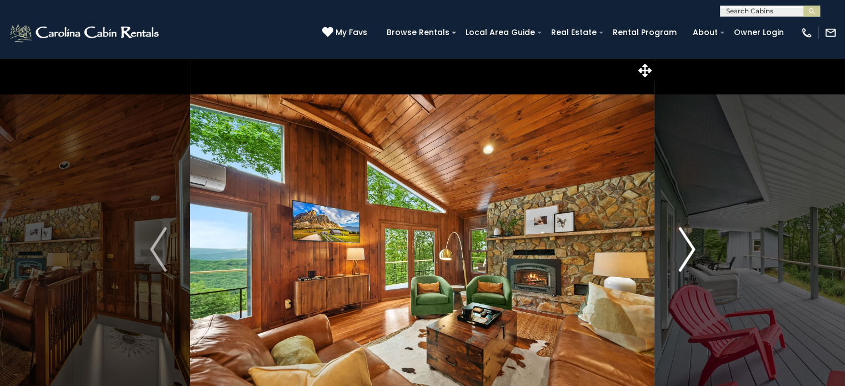
click at [683, 253] on img "Next" at bounding box center [686, 249] width 17 height 44
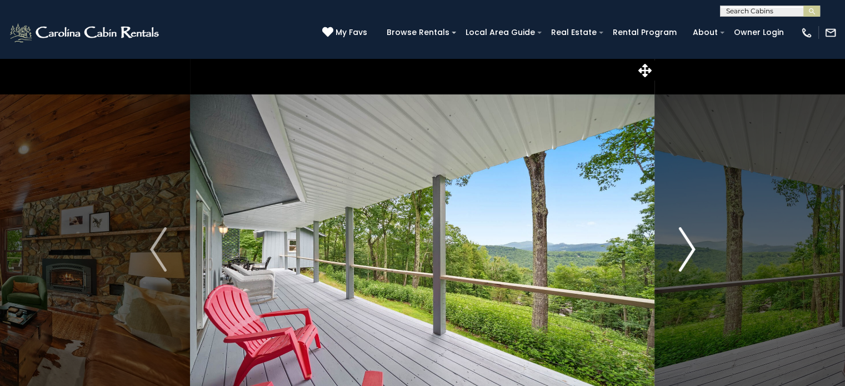
click at [683, 253] on img "Next" at bounding box center [686, 249] width 17 height 44
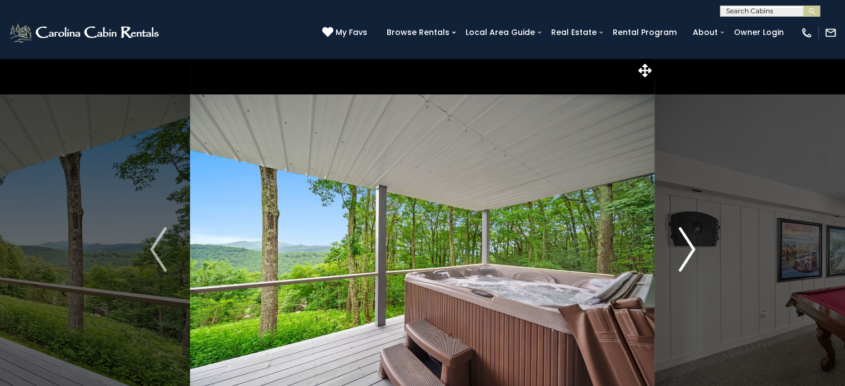
click at [683, 253] on img "Next" at bounding box center [686, 249] width 17 height 44
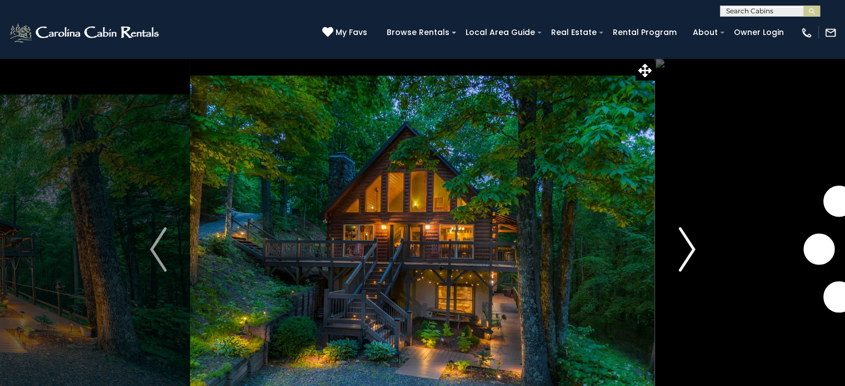
click at [687, 250] on img "Next" at bounding box center [686, 249] width 17 height 44
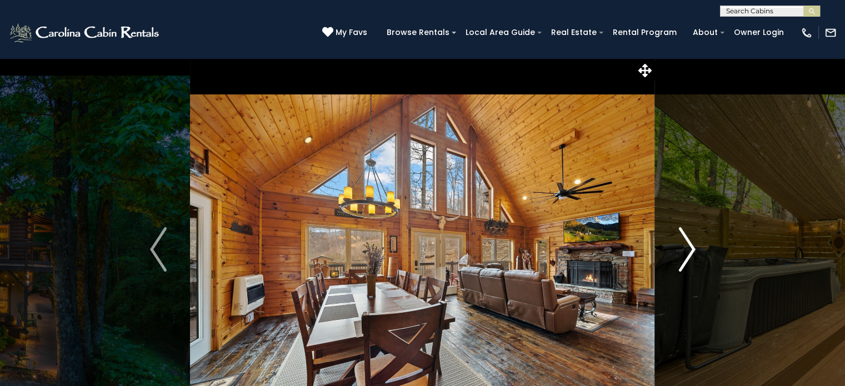
click at [687, 250] on img "Next" at bounding box center [686, 249] width 17 height 44
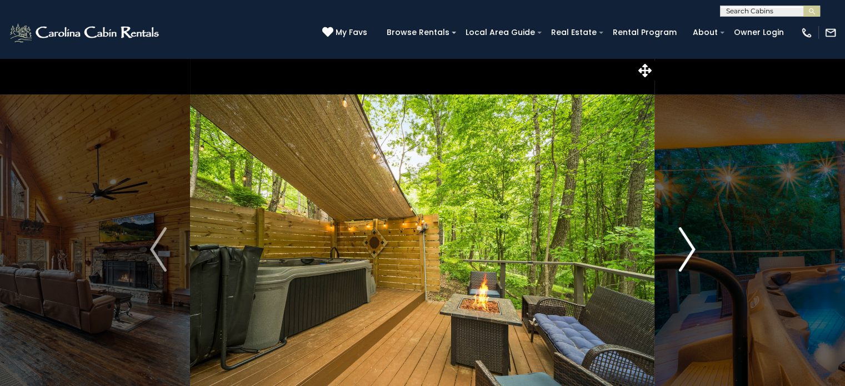
click at [687, 250] on img "Next" at bounding box center [686, 249] width 17 height 44
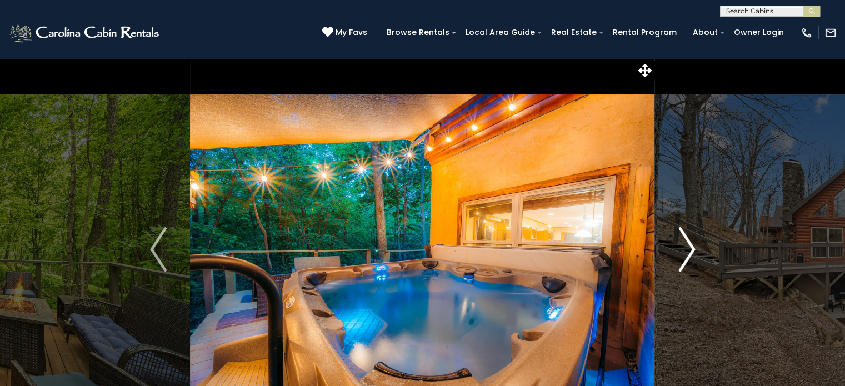
click at [687, 250] on img "Next" at bounding box center [686, 249] width 17 height 44
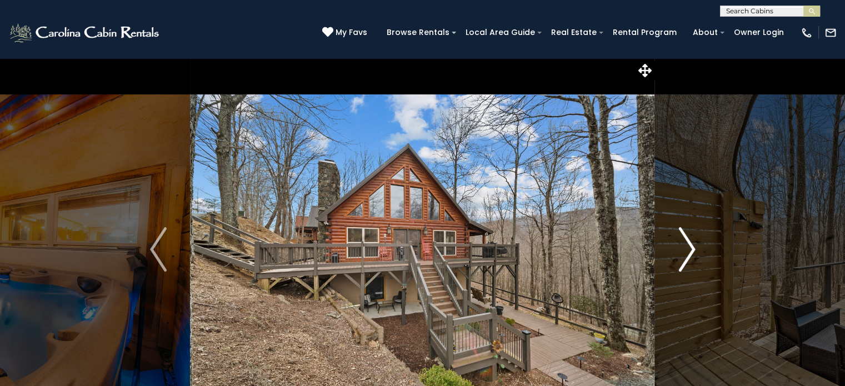
click at [687, 250] on img "Next" at bounding box center [686, 249] width 17 height 44
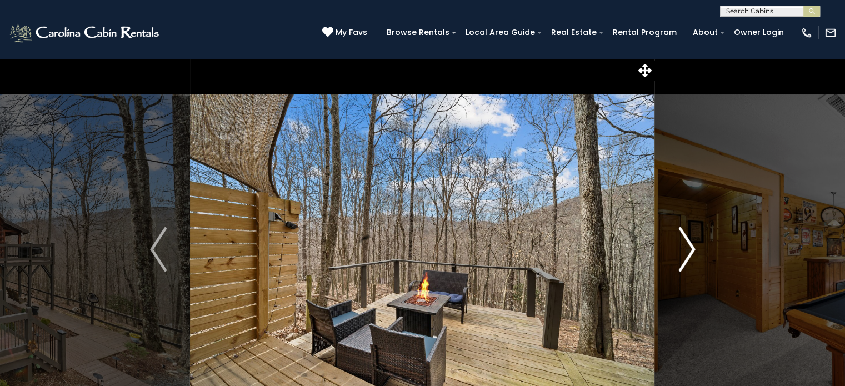
click at [687, 250] on img "Next" at bounding box center [686, 249] width 17 height 44
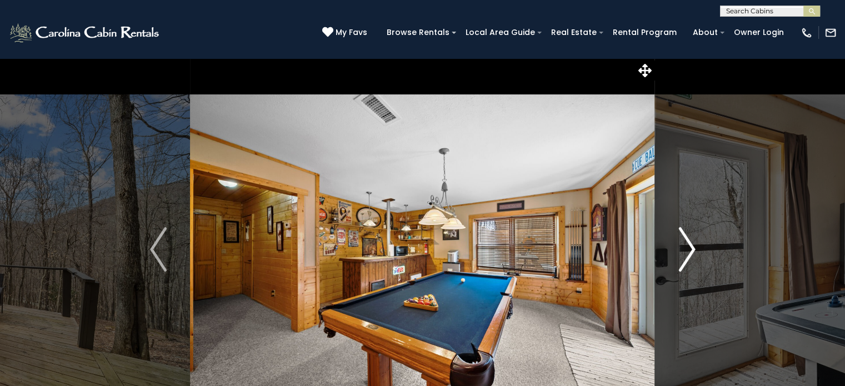
click at [687, 250] on img "Next" at bounding box center [686, 249] width 17 height 44
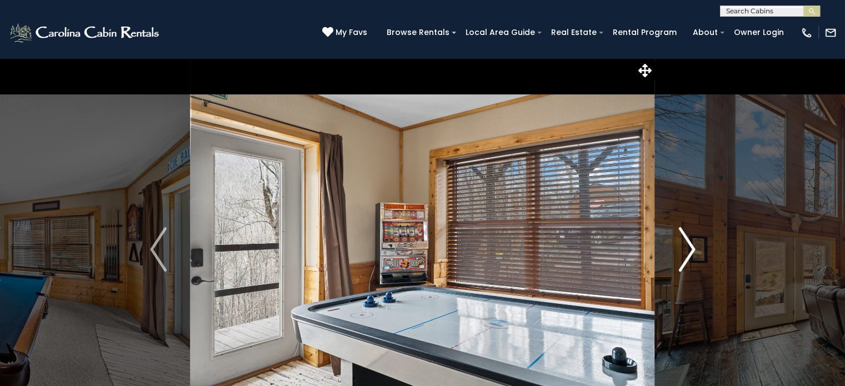
click at [687, 250] on img "Next" at bounding box center [686, 249] width 17 height 44
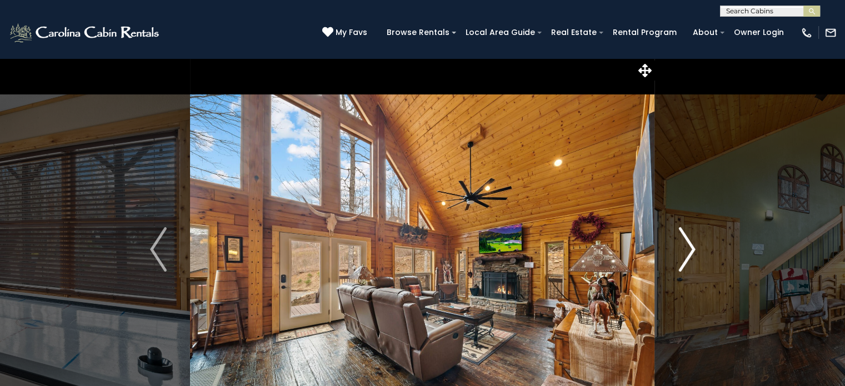
click at [687, 250] on img "Next" at bounding box center [686, 249] width 17 height 44
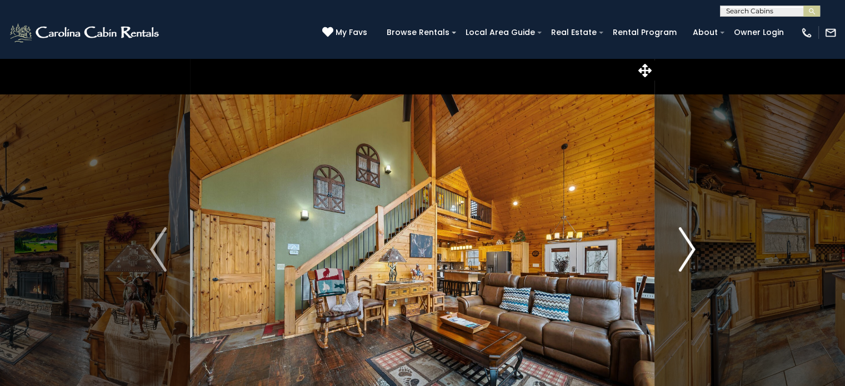
click at [687, 250] on img "Next" at bounding box center [686, 249] width 17 height 44
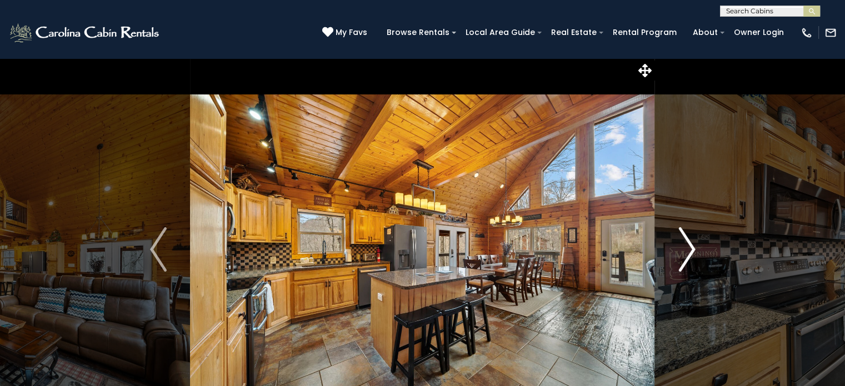
click at [687, 250] on img "Next" at bounding box center [686, 249] width 17 height 44
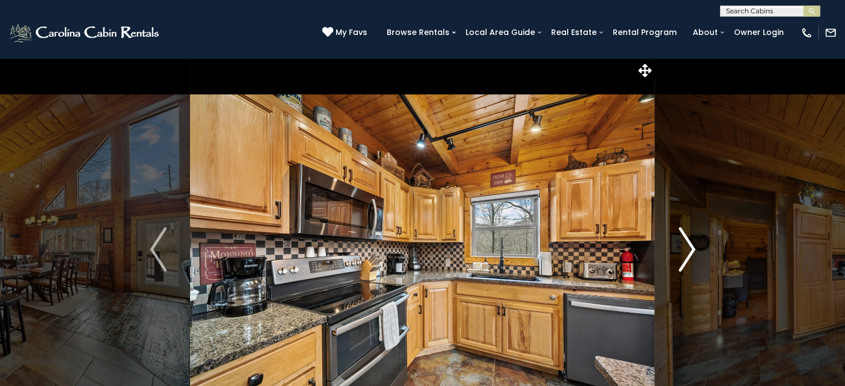
click at [687, 250] on img "Next" at bounding box center [686, 249] width 17 height 44
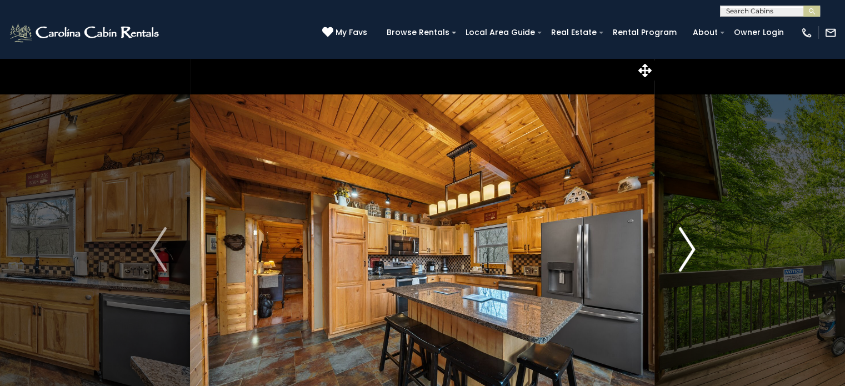
click at [687, 250] on img "Next" at bounding box center [686, 249] width 17 height 44
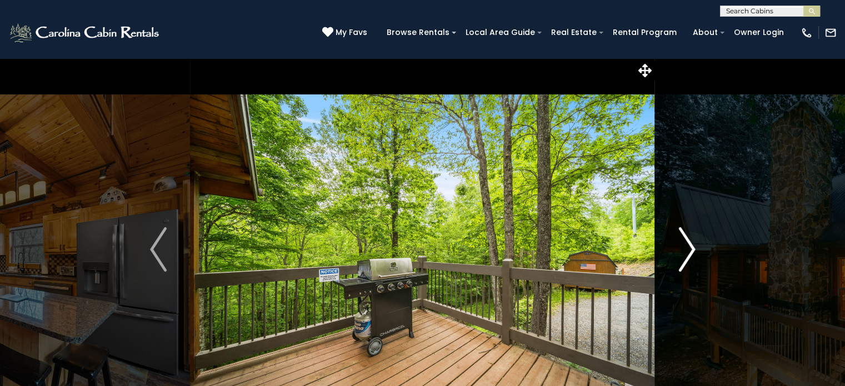
click at [687, 250] on img "Next" at bounding box center [686, 249] width 17 height 44
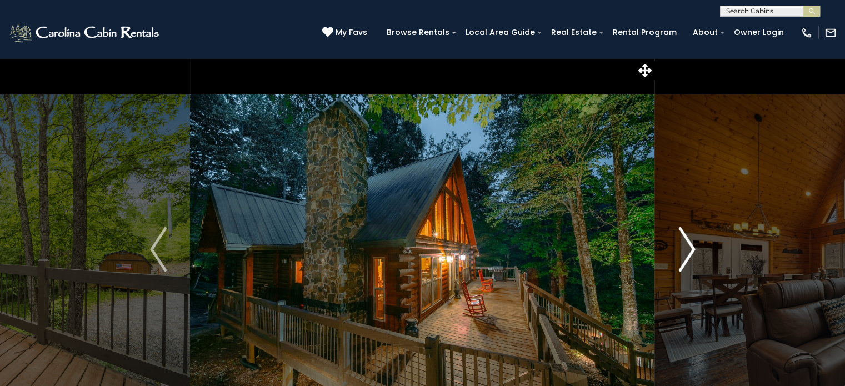
click at [687, 250] on img "Next" at bounding box center [686, 249] width 17 height 44
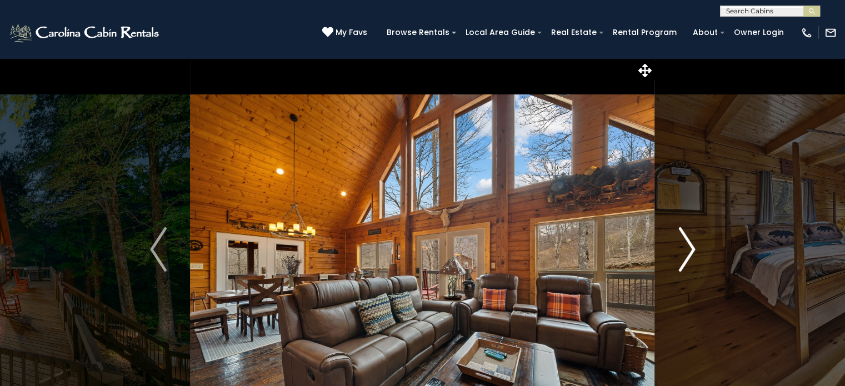
click at [687, 250] on img "Next" at bounding box center [686, 249] width 17 height 44
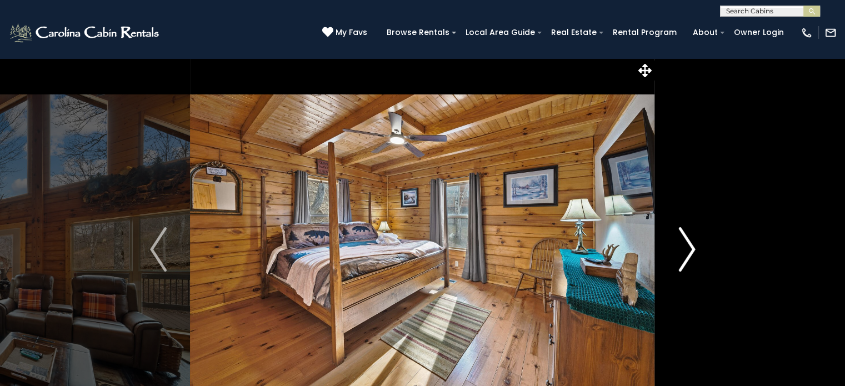
click at [687, 250] on img "Next" at bounding box center [686, 249] width 17 height 44
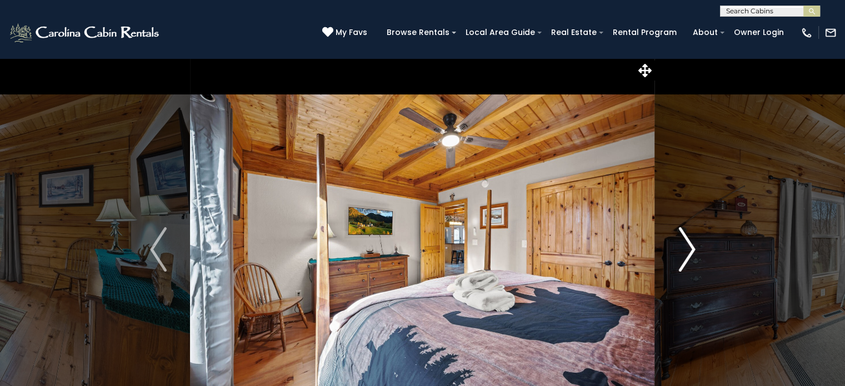
click at [687, 250] on img "Next" at bounding box center [686, 249] width 17 height 44
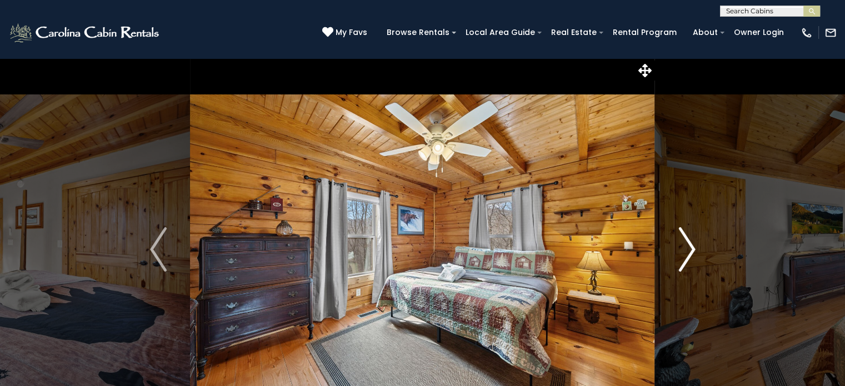
click at [687, 250] on img "Next" at bounding box center [686, 249] width 17 height 44
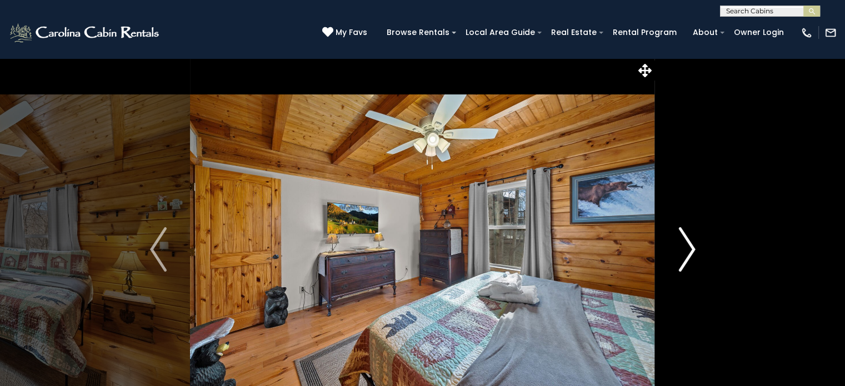
click at [687, 250] on img "Next" at bounding box center [686, 249] width 17 height 44
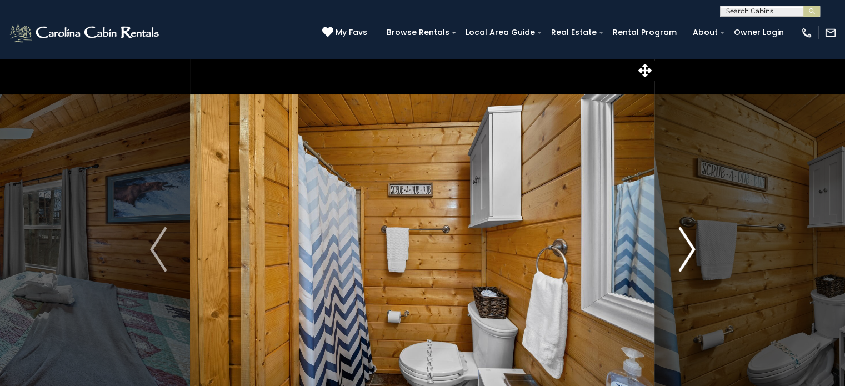
click at [687, 250] on img "Next" at bounding box center [686, 249] width 17 height 44
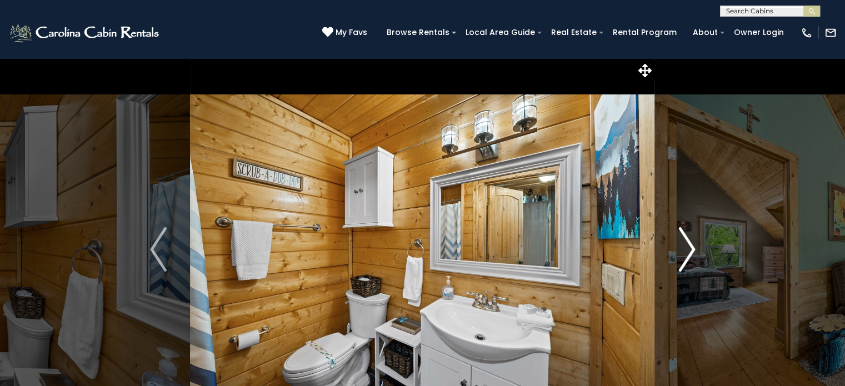
click at [687, 250] on img "Next" at bounding box center [686, 249] width 17 height 44
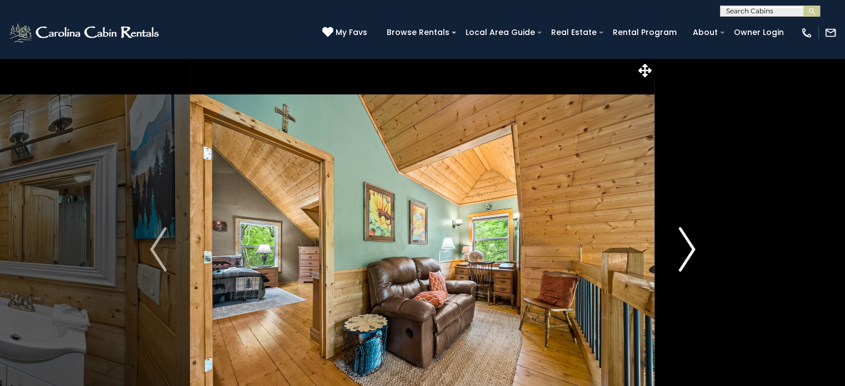
click at [687, 250] on img "Next" at bounding box center [686, 249] width 17 height 44
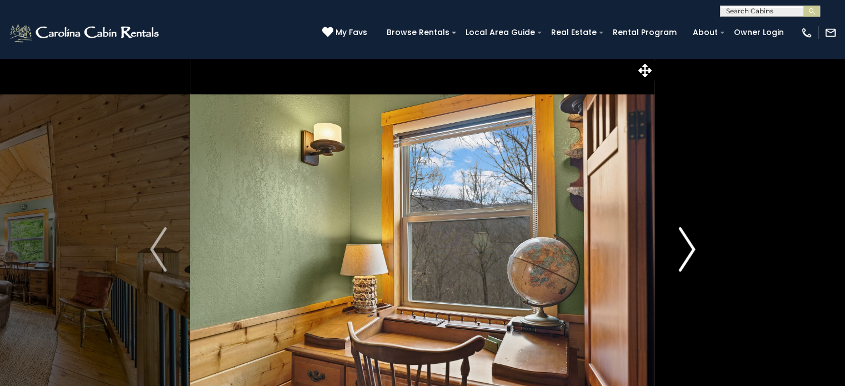
click at [687, 250] on img "Next" at bounding box center [686, 249] width 17 height 44
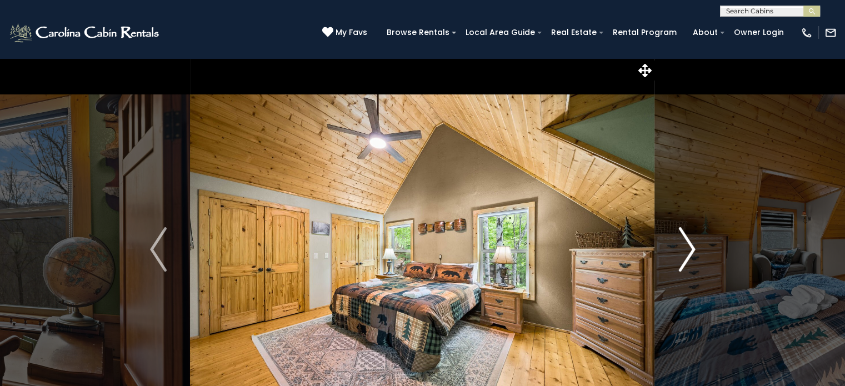
click at [687, 250] on img "Next" at bounding box center [686, 249] width 17 height 44
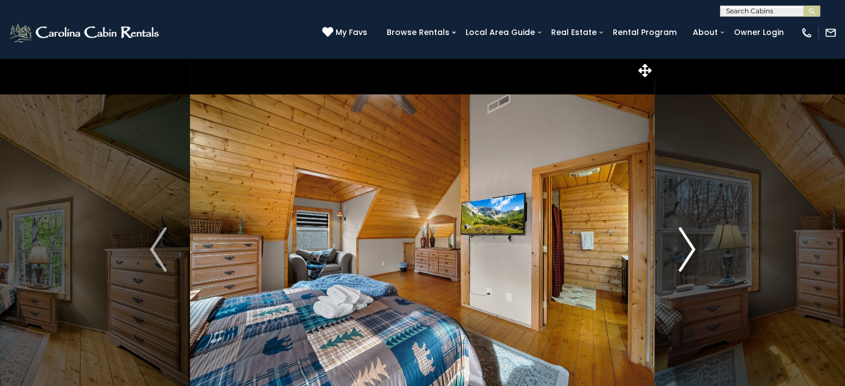
click at [687, 250] on img "Next" at bounding box center [686, 249] width 17 height 44
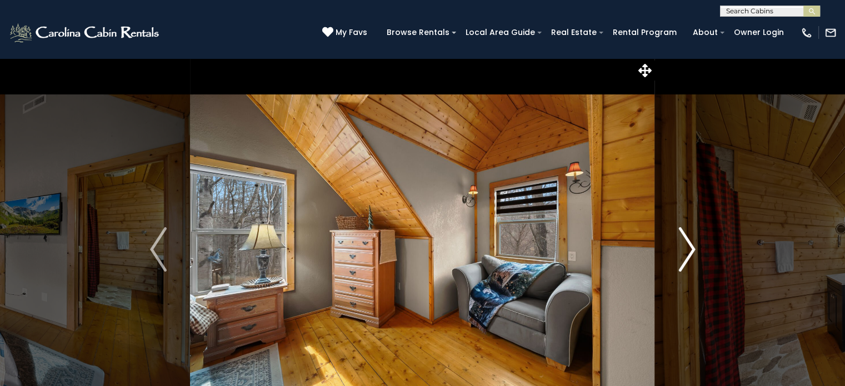
click at [687, 250] on img "Next" at bounding box center [686, 249] width 17 height 44
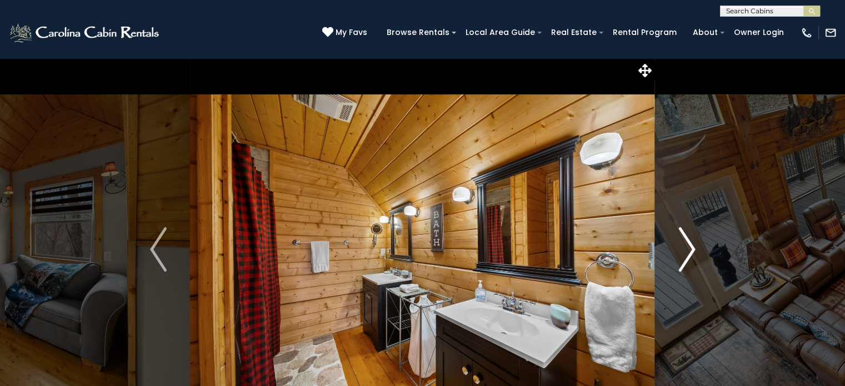
click at [687, 250] on img "Next" at bounding box center [686, 249] width 17 height 44
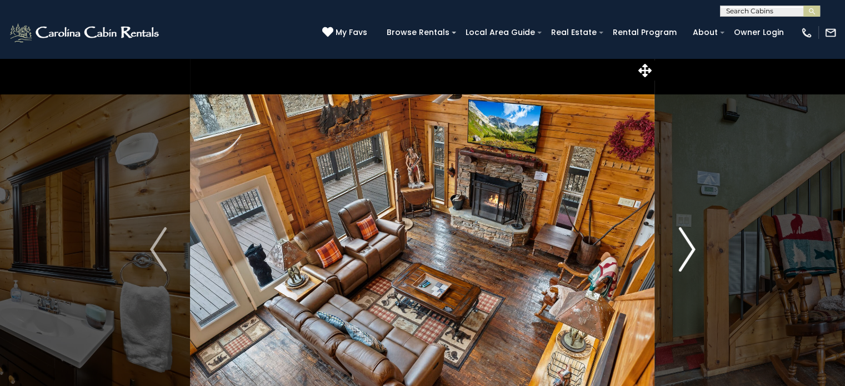
click at [687, 250] on img "Next" at bounding box center [686, 249] width 17 height 44
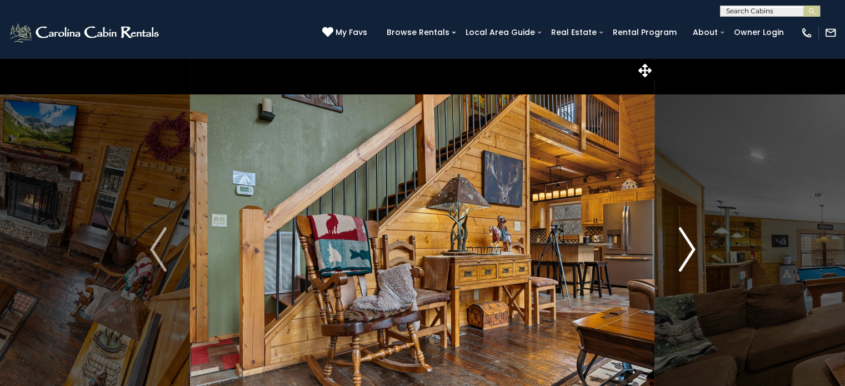
click at [687, 250] on img "Next" at bounding box center [686, 249] width 17 height 44
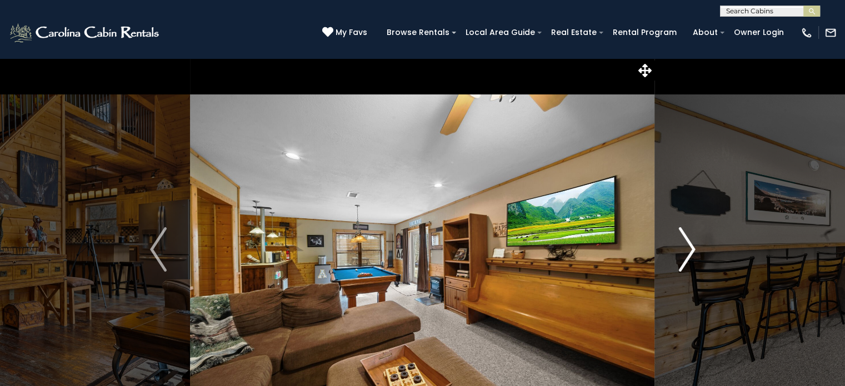
click at [687, 250] on img "Next" at bounding box center [686, 249] width 17 height 44
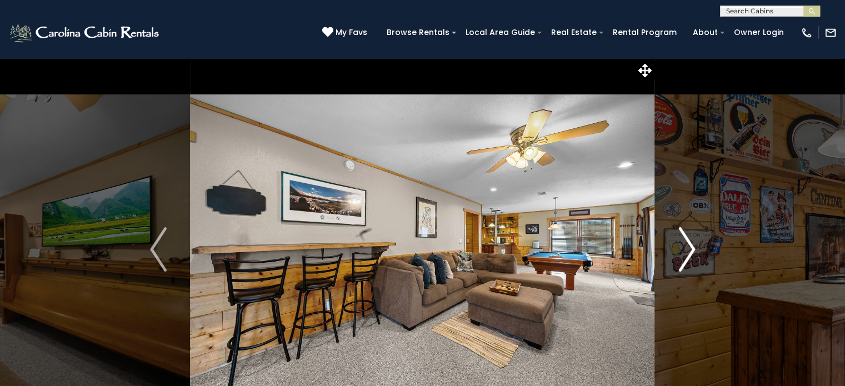
click at [687, 250] on img "Next" at bounding box center [686, 249] width 17 height 44
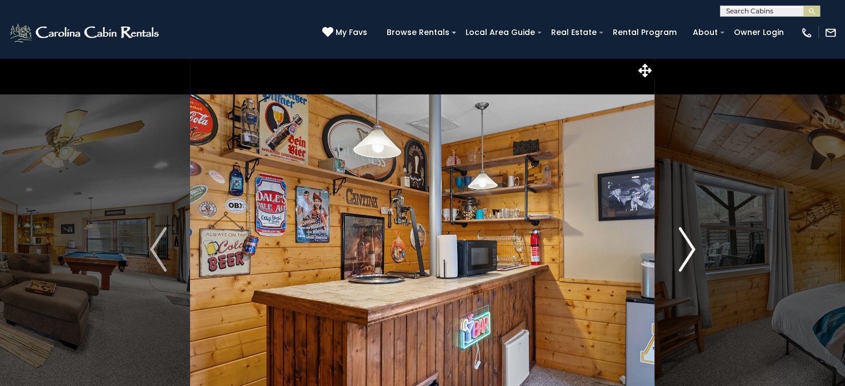
click at [687, 250] on img "Next" at bounding box center [686, 249] width 17 height 44
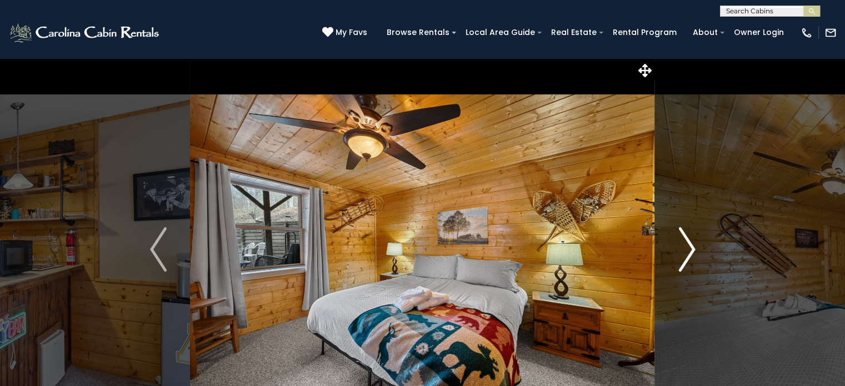
click at [687, 250] on img "Next" at bounding box center [686, 249] width 17 height 44
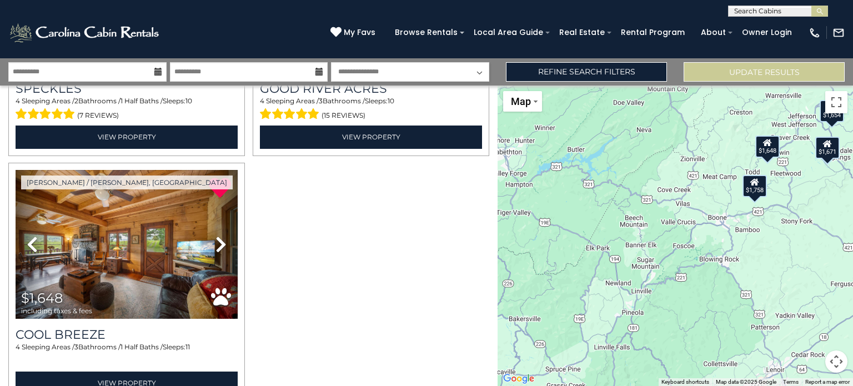
scroll to position [453, 0]
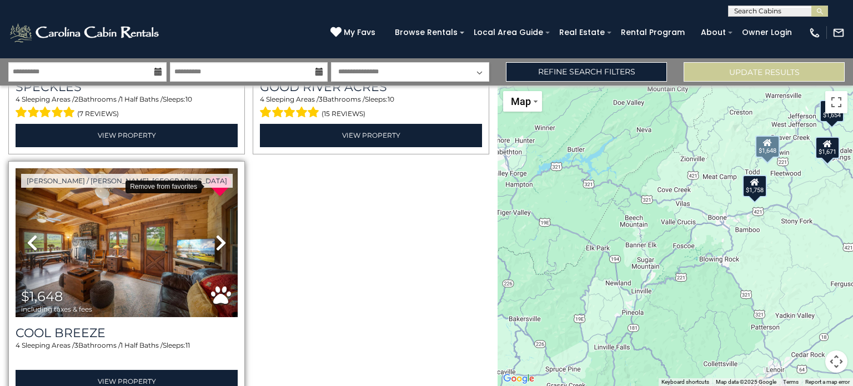
click at [215, 182] on icon at bounding box center [220, 186] width 22 height 22
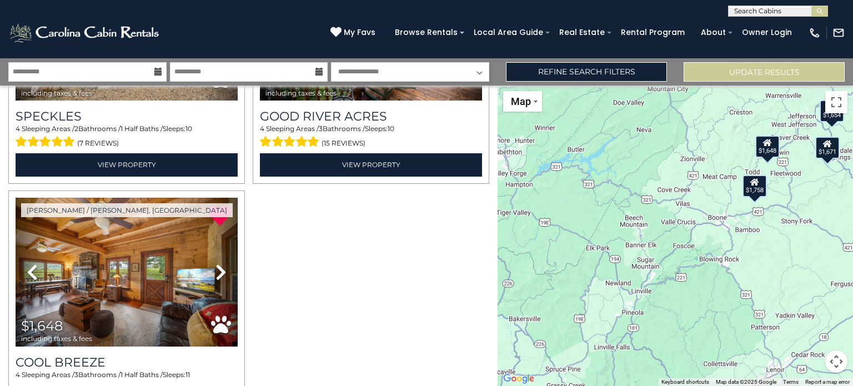
scroll to position [432, 0]
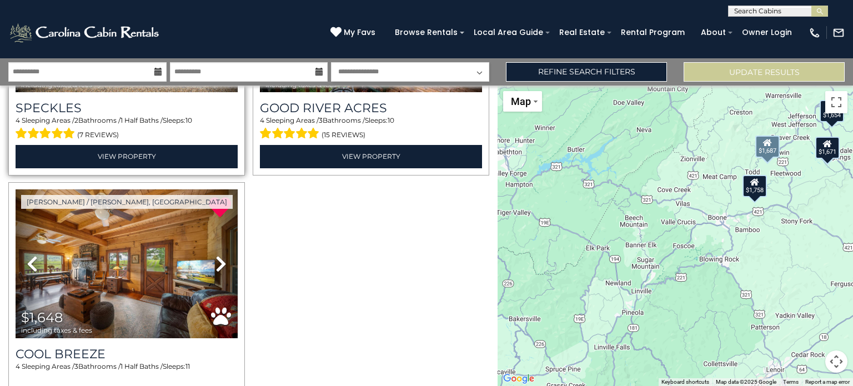
click at [66, 131] on span at bounding box center [46, 133] width 60 height 17
click at [87, 131] on span "(7 reviews)" at bounding box center [98, 135] width 42 height 14
click at [51, 128] on span at bounding box center [46, 133] width 60 height 17
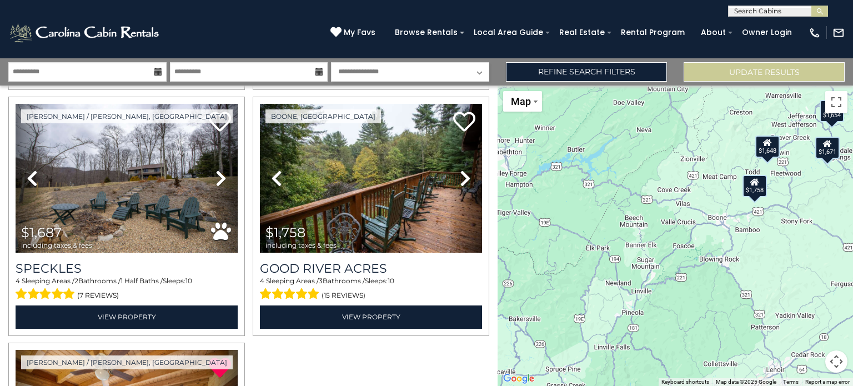
scroll to position [269, 0]
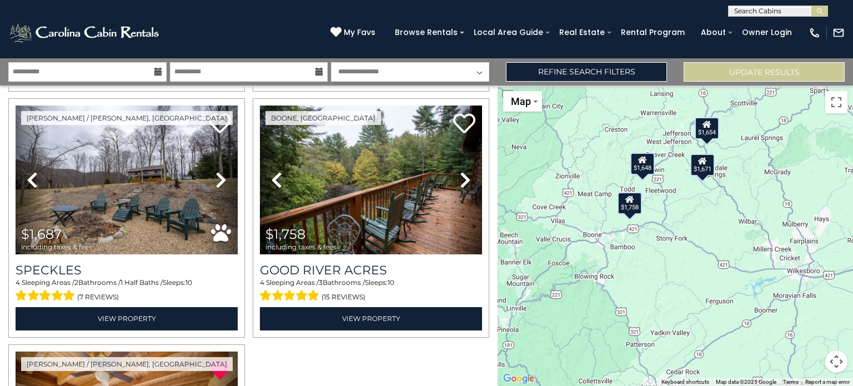
drag, startPoint x: 766, startPoint y: 226, endPoint x: 636, endPoint y: 243, distance: 131.7
click at [636, 243] on div "$1,671 $1,654 $1,687 $1,758 $1,648" at bounding box center [676, 236] width 356 height 301
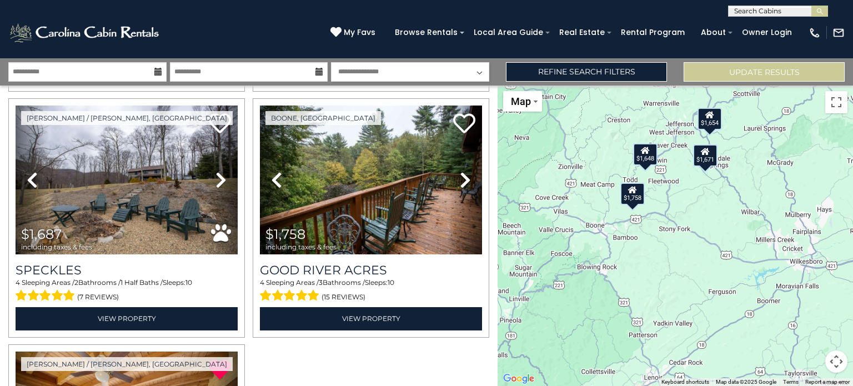
drag, startPoint x: 672, startPoint y: 239, endPoint x: 682, endPoint y: 228, distance: 14.6
click at [682, 228] on div "$1,671 $1,654 $1,687 $1,758 $1,648" at bounding box center [676, 236] width 356 height 301
click at [644, 159] on div "$1,648" at bounding box center [645, 154] width 24 height 22
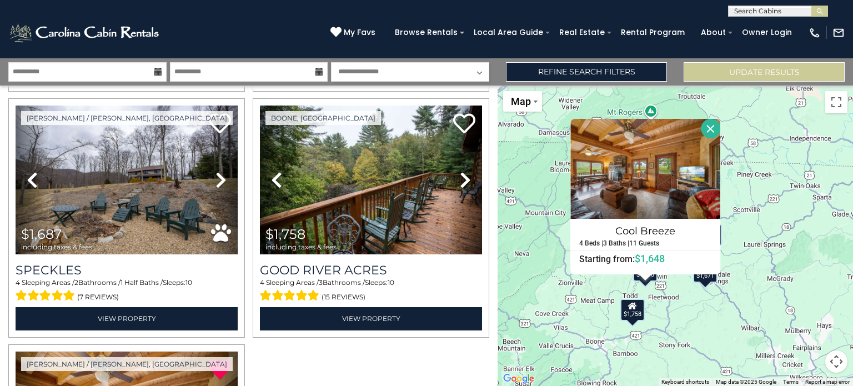
click at [709, 126] on button "Close" at bounding box center [710, 128] width 19 height 19
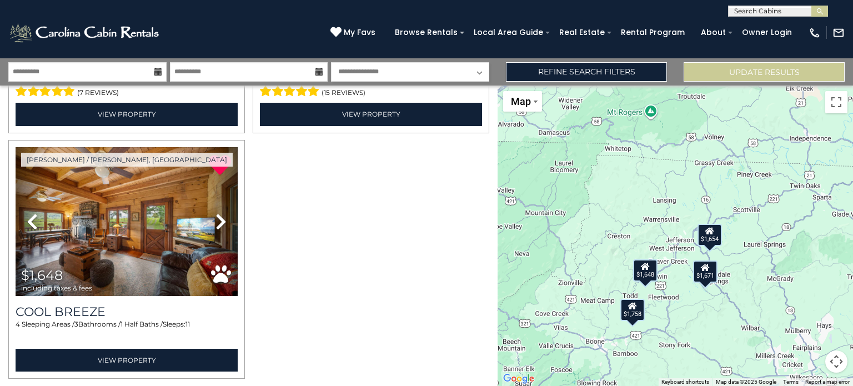
scroll to position [476, 0]
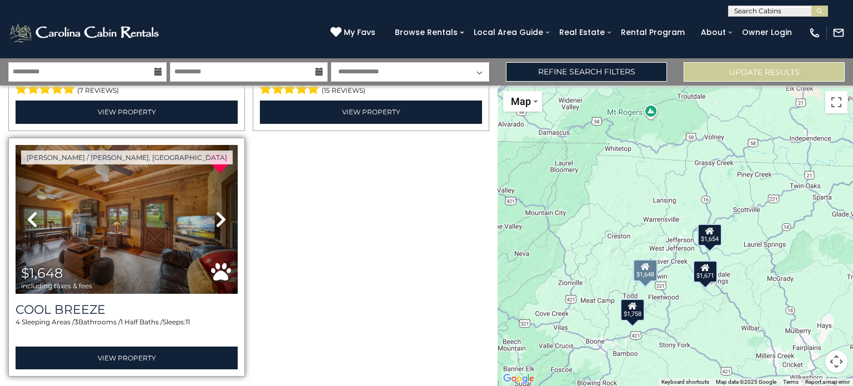
click at [216, 216] on icon at bounding box center [221, 220] width 11 height 18
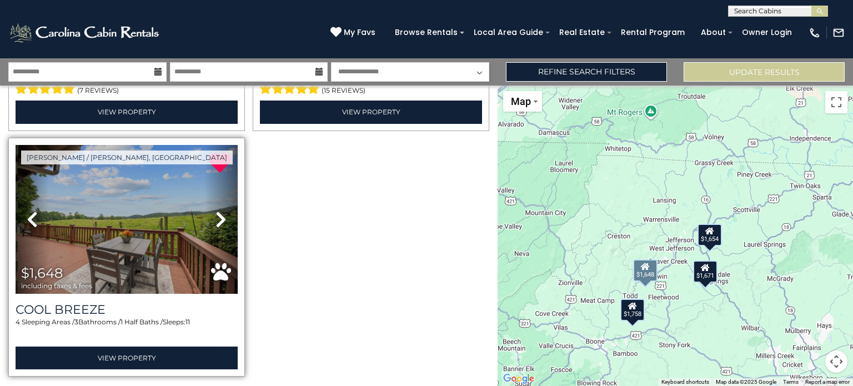
click at [216, 216] on icon at bounding box center [221, 220] width 11 height 18
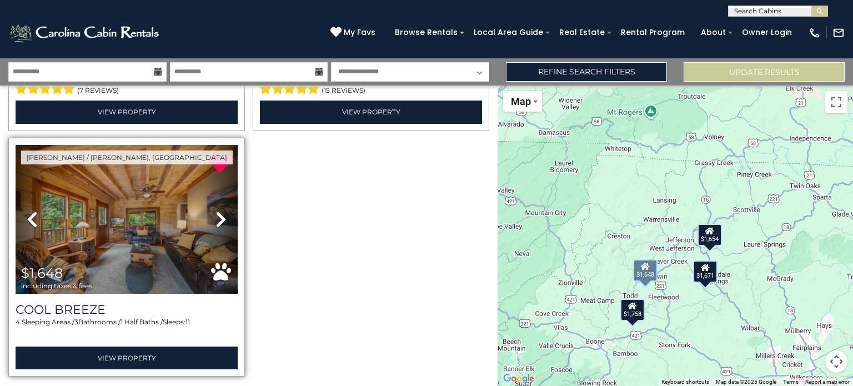
click at [216, 216] on icon at bounding box center [221, 220] width 11 height 18
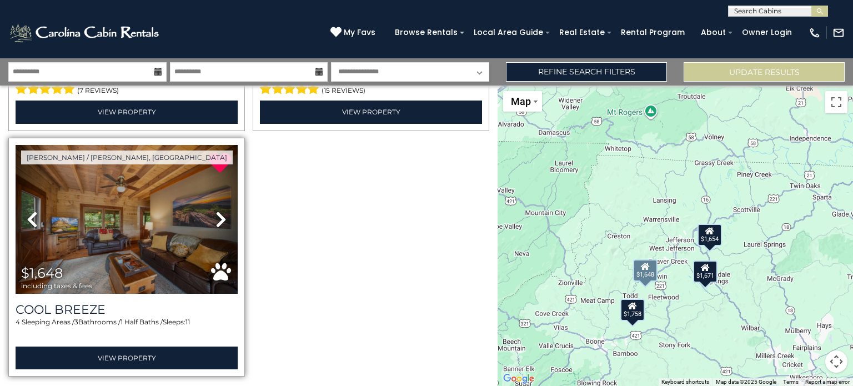
click at [216, 216] on icon at bounding box center [221, 220] width 11 height 18
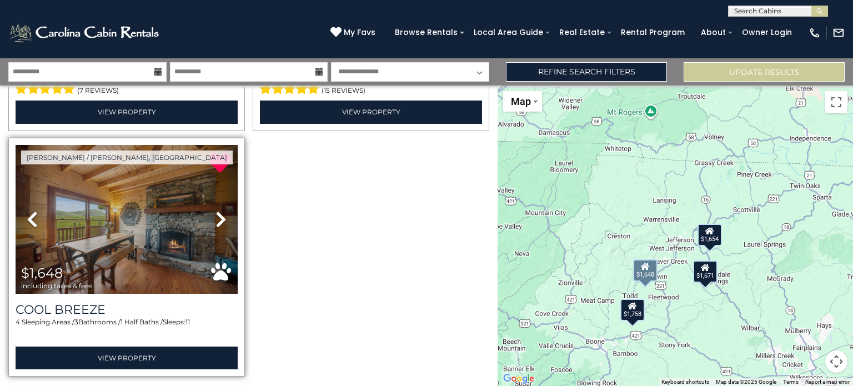
click at [216, 216] on icon at bounding box center [221, 220] width 11 height 18
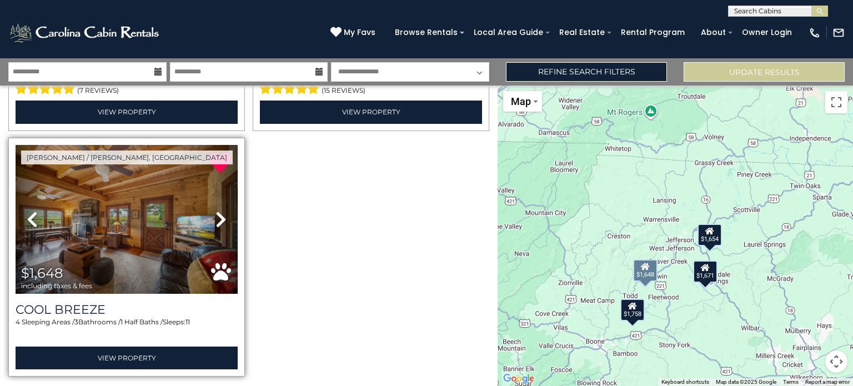
click at [216, 216] on icon at bounding box center [221, 220] width 11 height 18
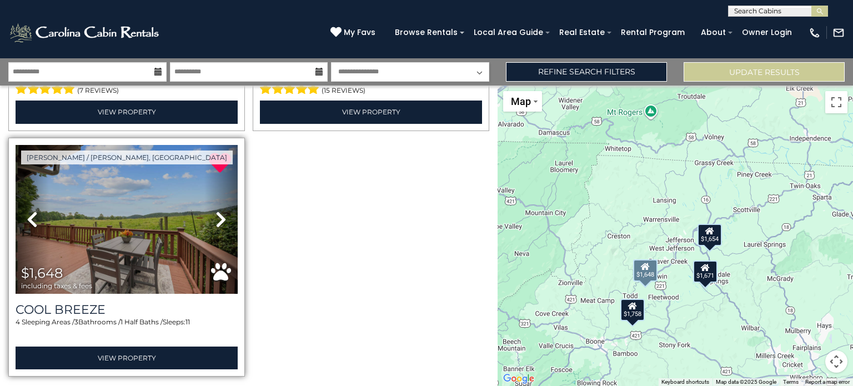
click at [216, 216] on icon at bounding box center [221, 220] width 11 height 18
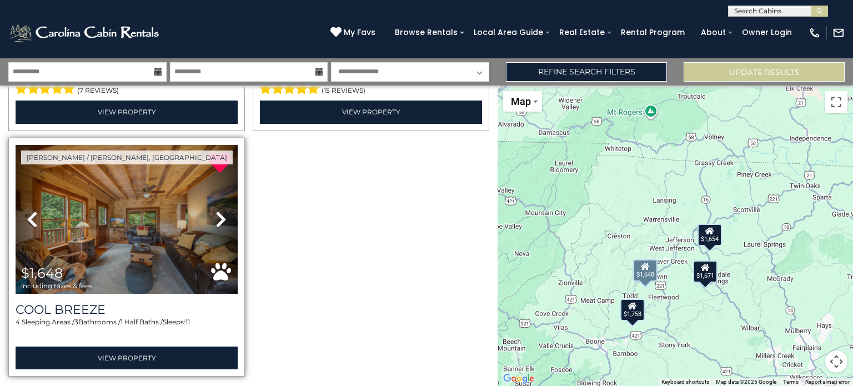
click at [216, 216] on icon at bounding box center [221, 220] width 11 height 18
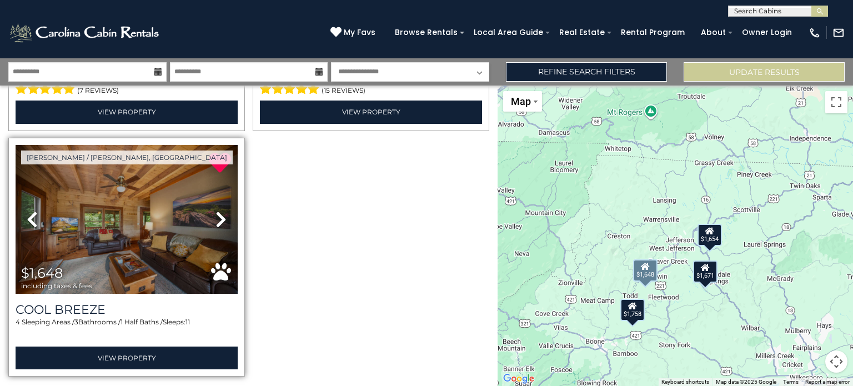
click at [216, 216] on icon at bounding box center [221, 220] width 11 height 18
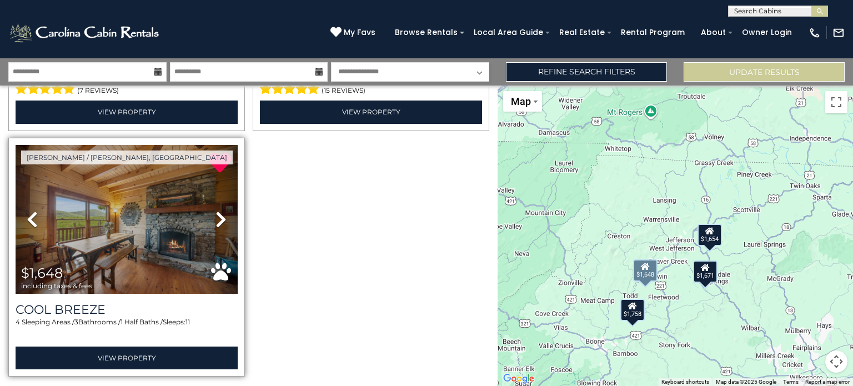
click at [216, 216] on icon at bounding box center [221, 220] width 11 height 18
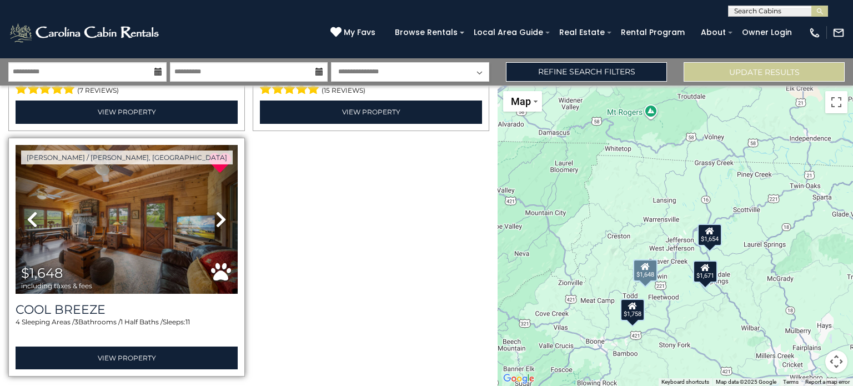
click at [216, 216] on icon at bounding box center [221, 220] width 11 height 18
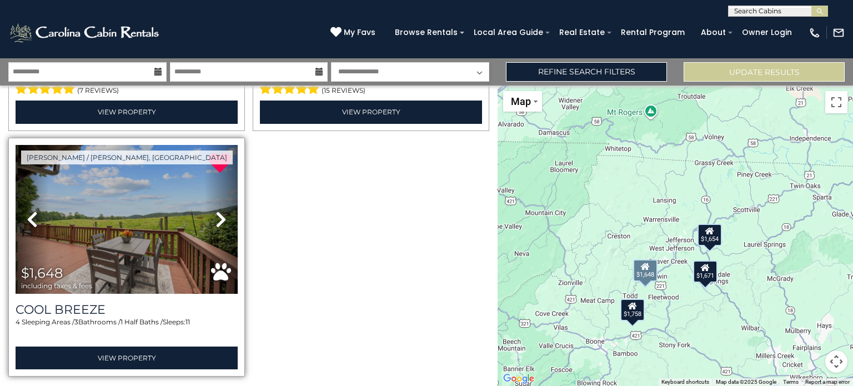
click at [216, 216] on icon at bounding box center [221, 220] width 11 height 18
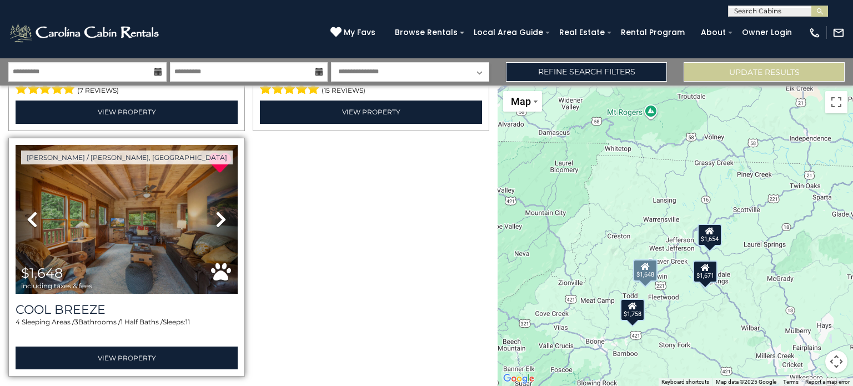
click at [216, 216] on icon at bounding box center [221, 220] width 11 height 18
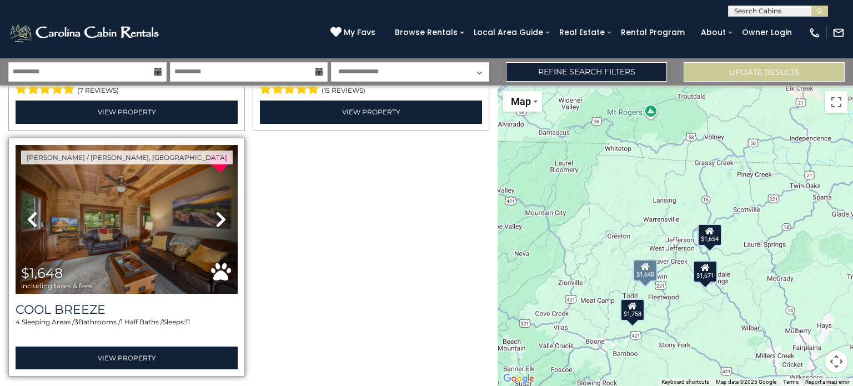
click at [216, 216] on icon at bounding box center [221, 220] width 11 height 18
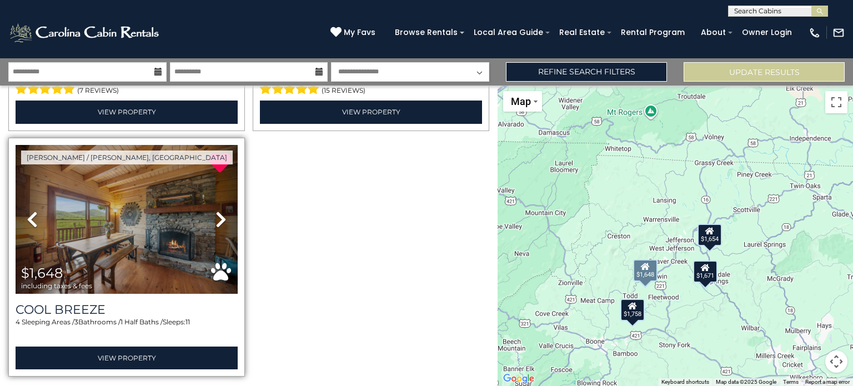
click at [216, 216] on icon at bounding box center [221, 220] width 11 height 18
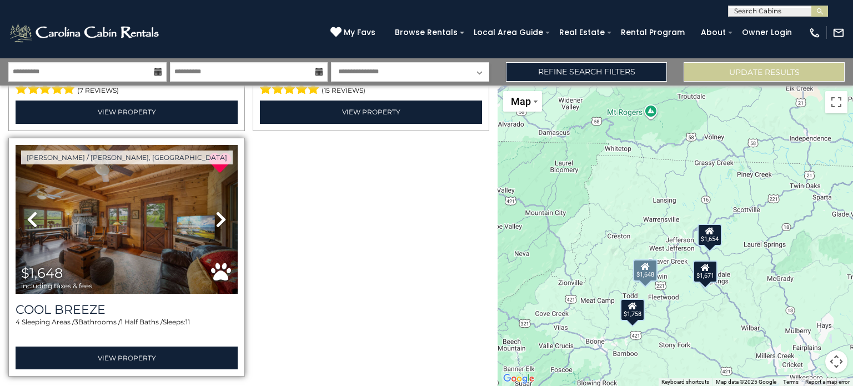
click at [216, 216] on icon at bounding box center [221, 220] width 11 height 18
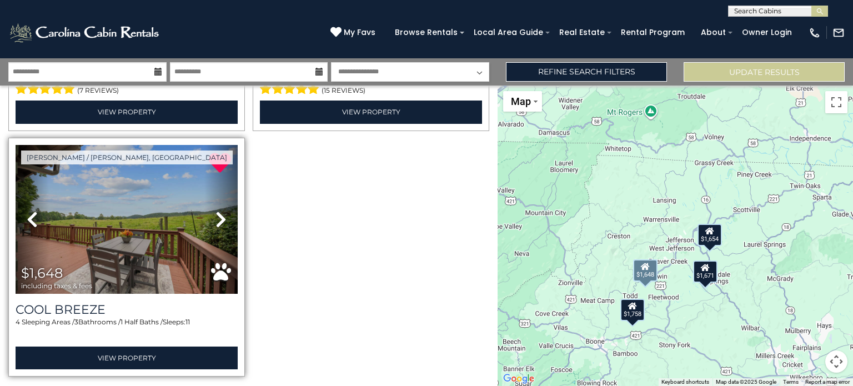
click at [216, 216] on icon at bounding box center [221, 220] width 11 height 18
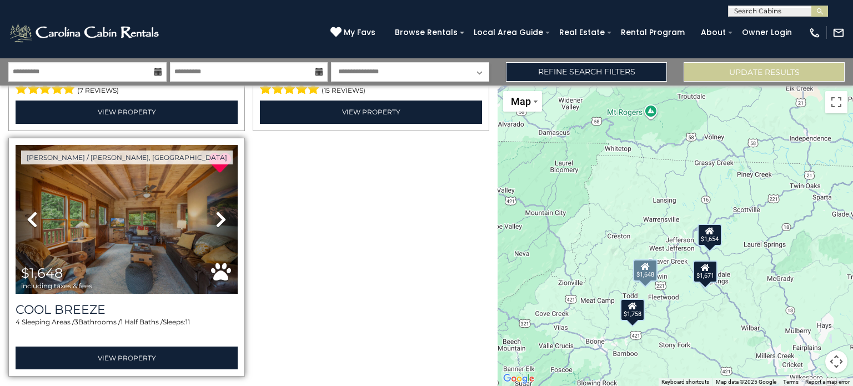
click at [216, 216] on icon at bounding box center [221, 220] width 11 height 18
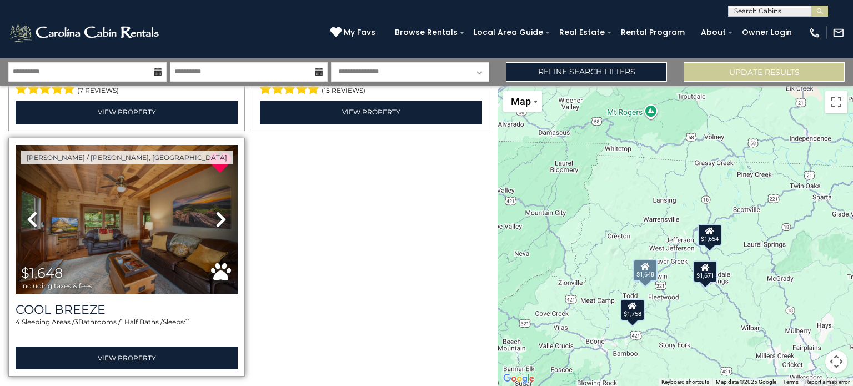
click at [216, 216] on icon at bounding box center [221, 220] width 11 height 18
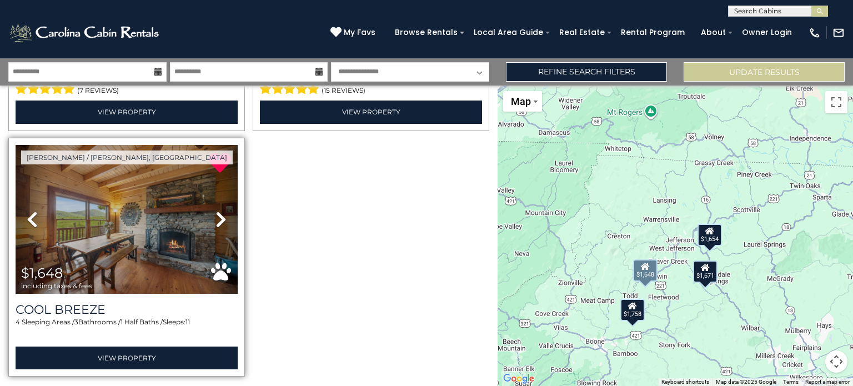
click at [216, 216] on icon at bounding box center [221, 220] width 11 height 18
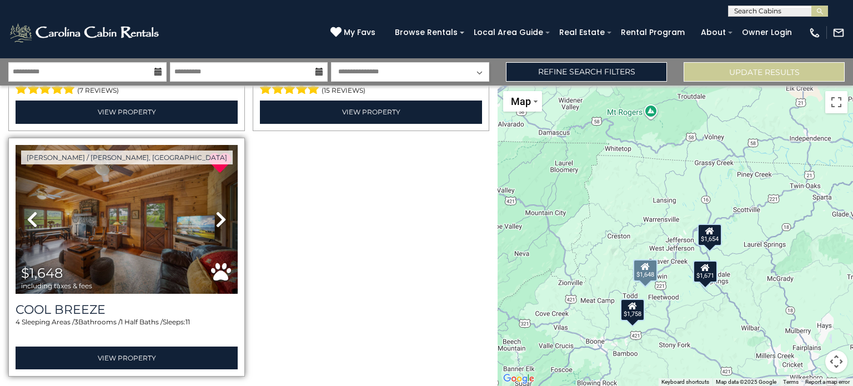
click at [216, 216] on icon at bounding box center [221, 220] width 11 height 18
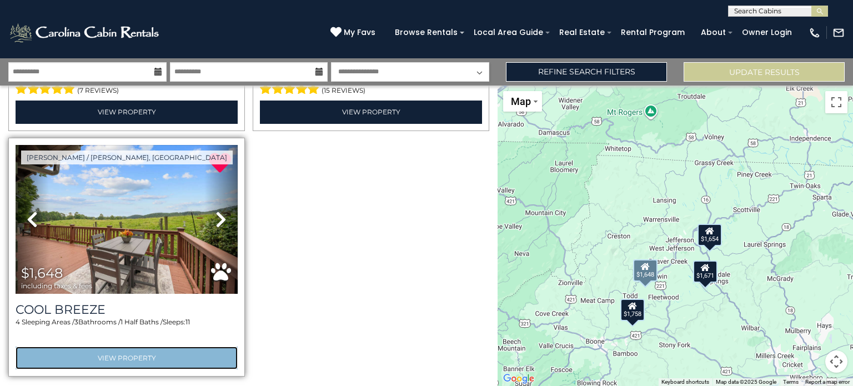
click at [158, 352] on link "View Property" at bounding box center [127, 358] width 222 height 23
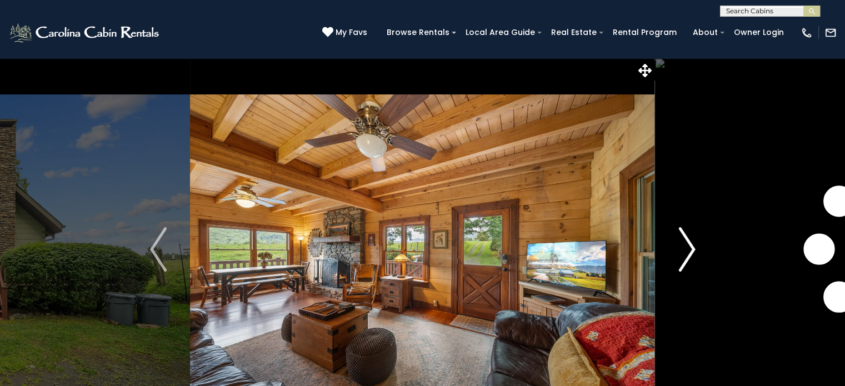
click at [680, 249] on img "Next" at bounding box center [686, 249] width 17 height 44
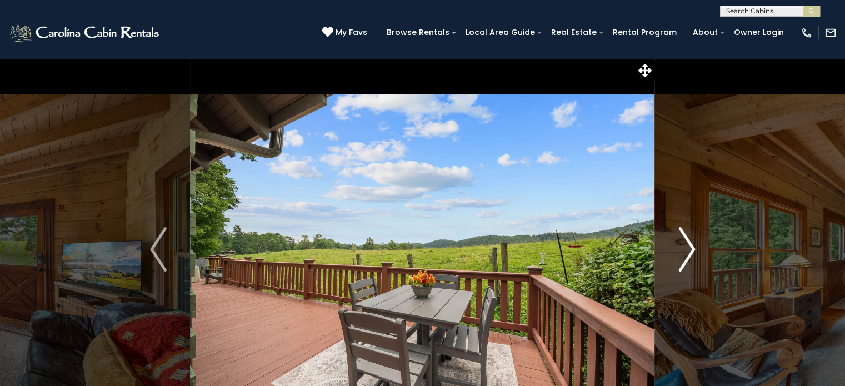
click at [680, 249] on img "Next" at bounding box center [686, 249] width 17 height 44
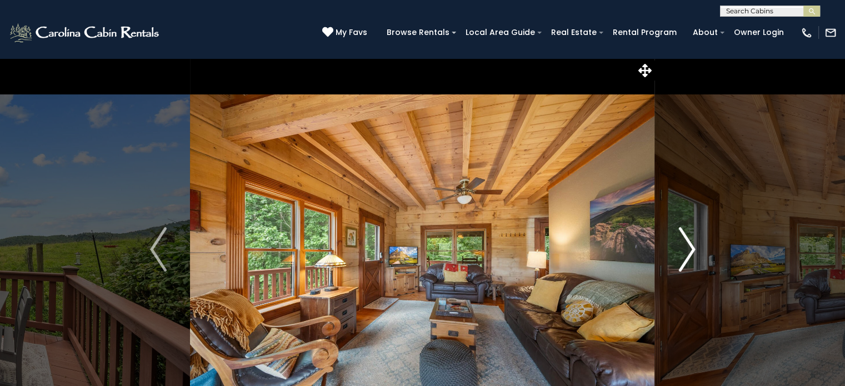
click at [680, 249] on img "Next" at bounding box center [686, 249] width 17 height 44
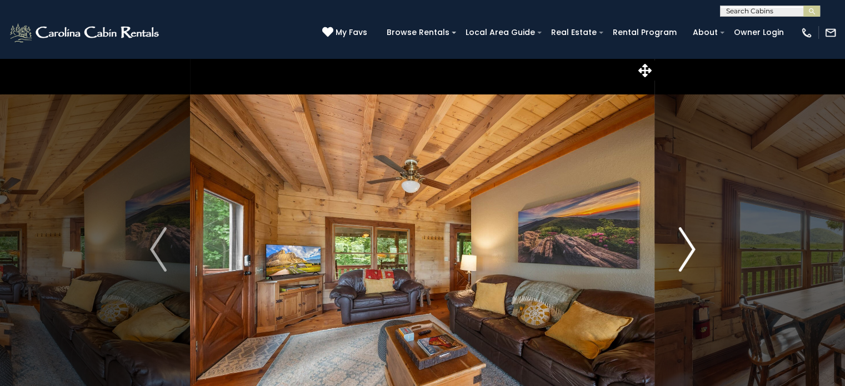
click at [680, 249] on img "Next" at bounding box center [686, 249] width 17 height 44
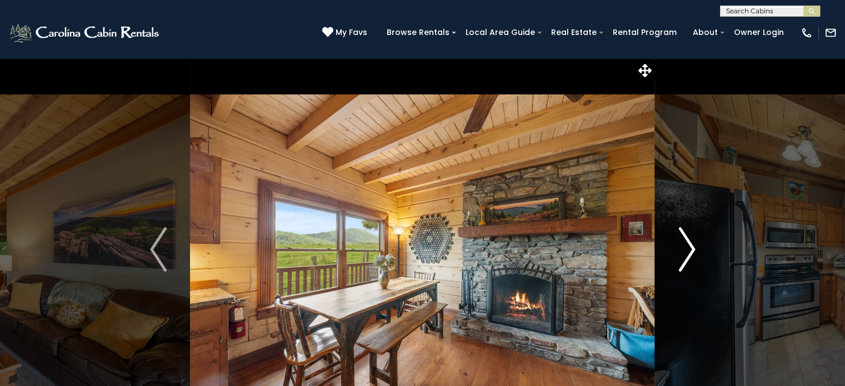
click at [680, 249] on img "Next" at bounding box center [686, 249] width 17 height 44
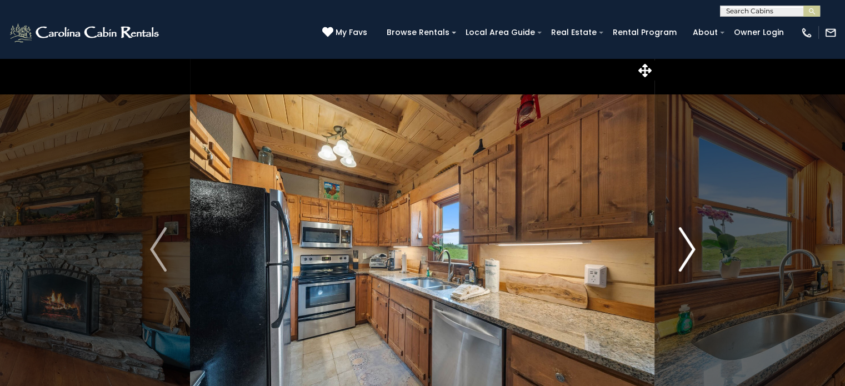
click at [680, 249] on img "Next" at bounding box center [686, 249] width 17 height 44
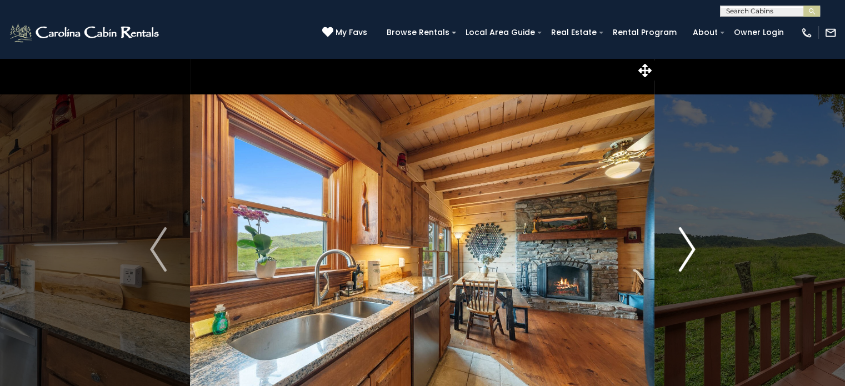
click at [680, 249] on img "Next" at bounding box center [686, 249] width 17 height 44
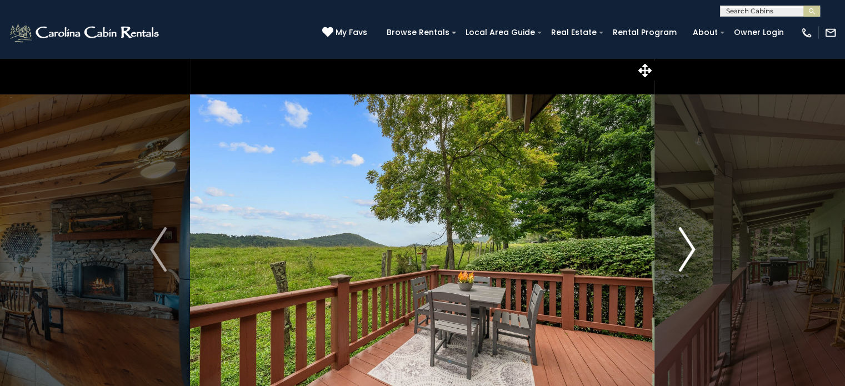
click at [680, 249] on img "Next" at bounding box center [686, 249] width 17 height 44
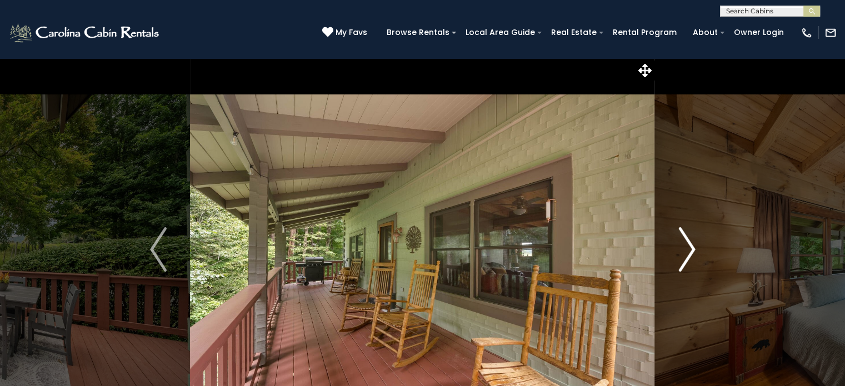
click at [680, 249] on img "Next" at bounding box center [686, 249] width 17 height 44
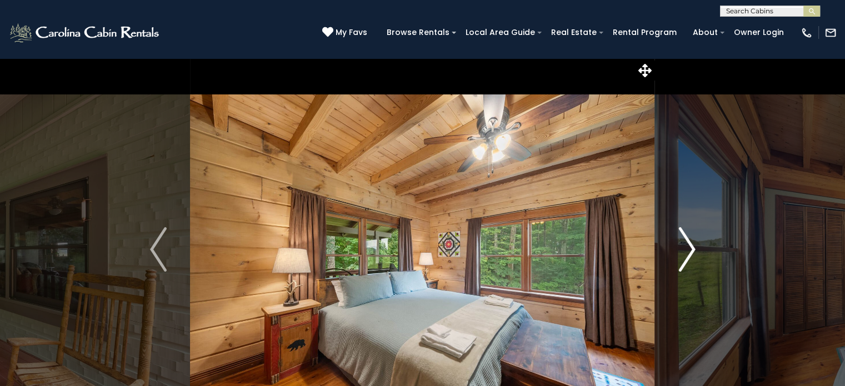
click at [680, 249] on img "Next" at bounding box center [686, 249] width 17 height 44
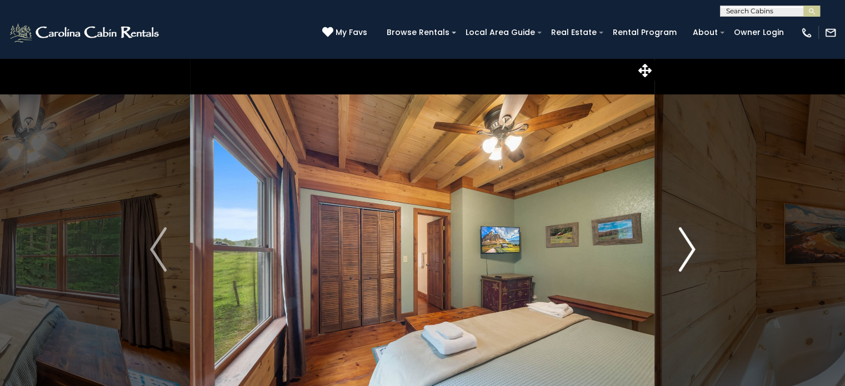
click at [680, 249] on img "Next" at bounding box center [686, 249] width 17 height 44
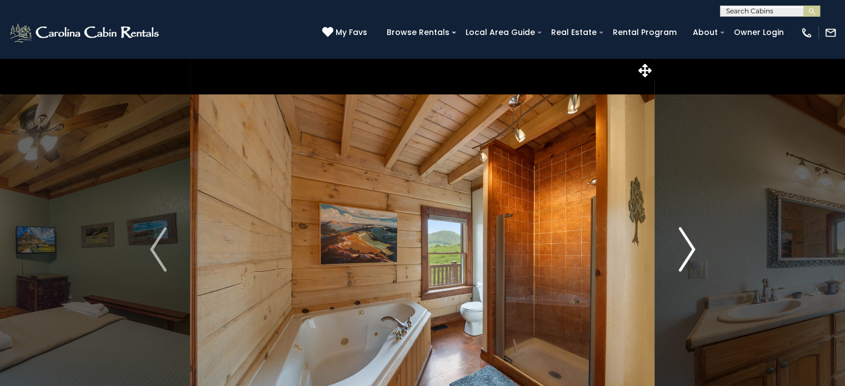
click at [680, 249] on img "Next" at bounding box center [686, 249] width 17 height 44
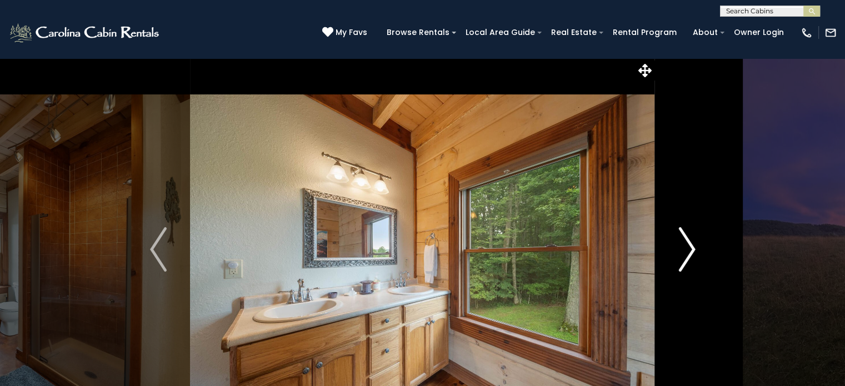
click at [680, 249] on img "Next" at bounding box center [686, 249] width 17 height 44
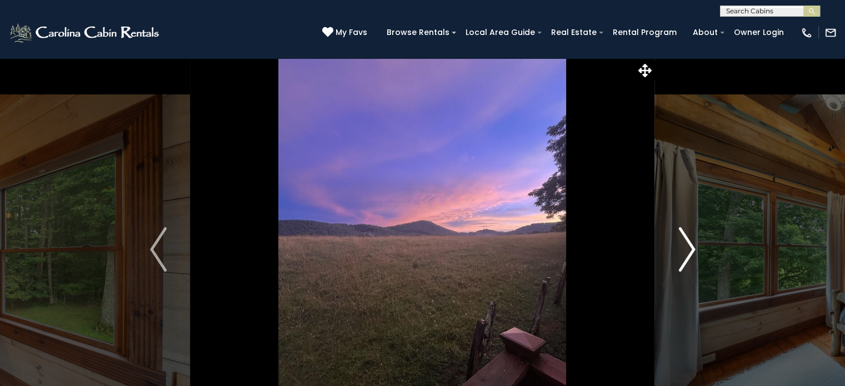
click at [680, 249] on img "Next" at bounding box center [686, 249] width 17 height 44
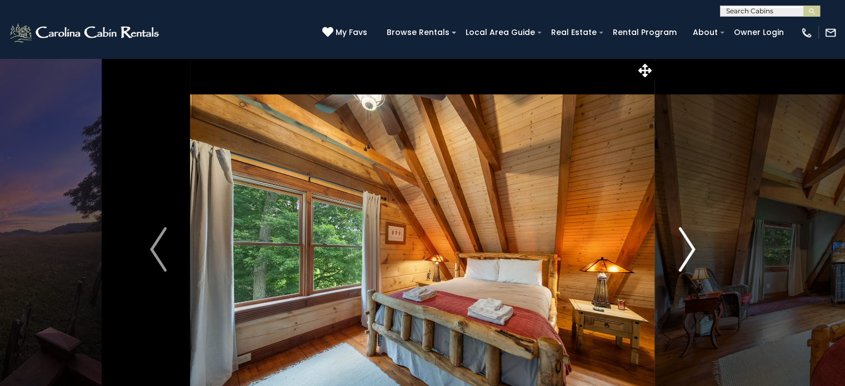
click at [680, 249] on img "Next" at bounding box center [686, 249] width 17 height 44
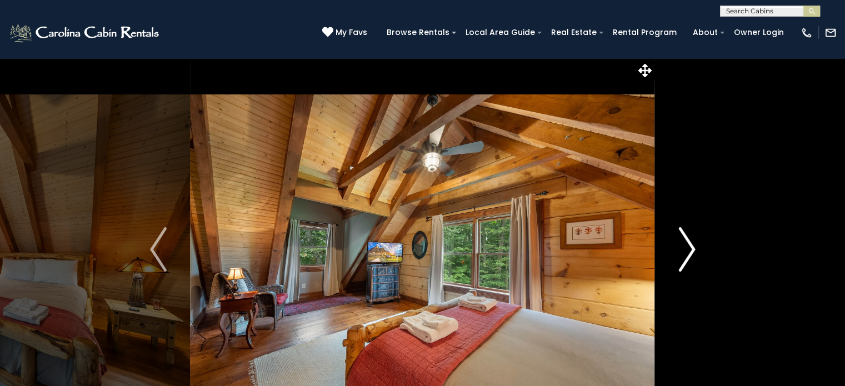
click at [680, 249] on img "Next" at bounding box center [686, 249] width 17 height 44
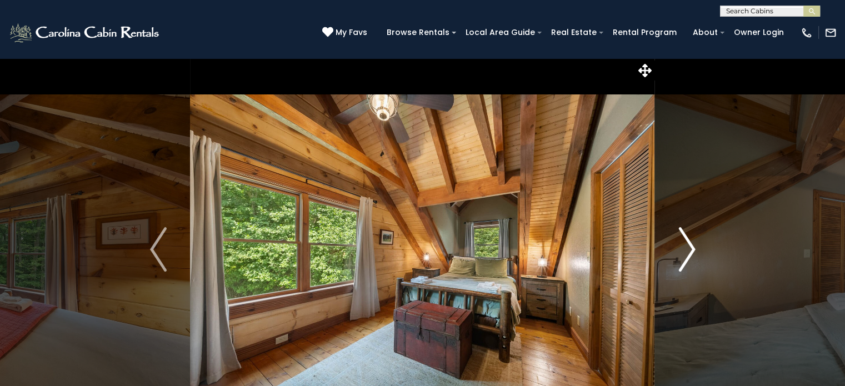
click at [680, 249] on img "Next" at bounding box center [686, 249] width 17 height 44
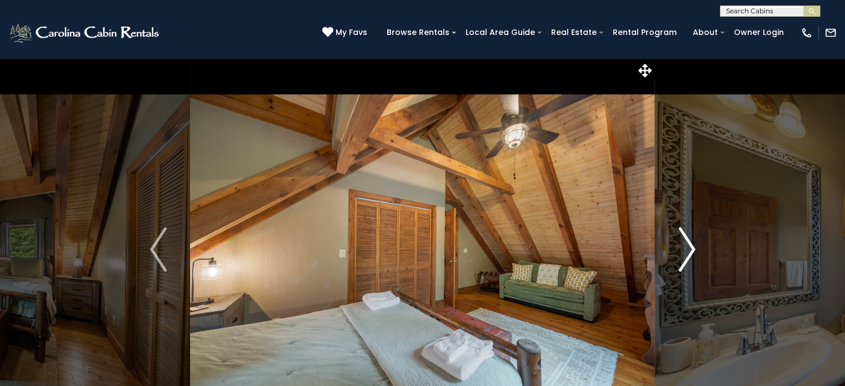
click at [680, 249] on img "Next" at bounding box center [686, 249] width 17 height 44
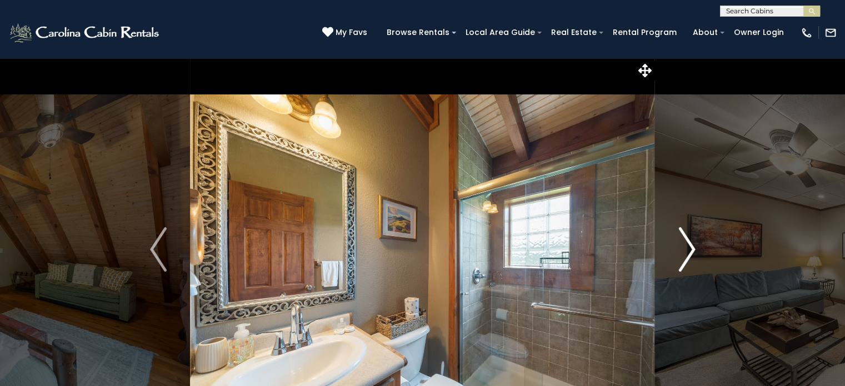
click at [680, 249] on img "Next" at bounding box center [686, 249] width 17 height 44
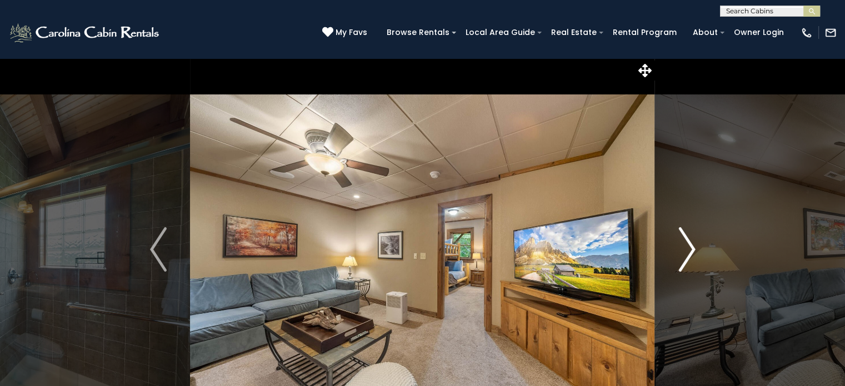
click at [680, 249] on img "Next" at bounding box center [686, 249] width 17 height 44
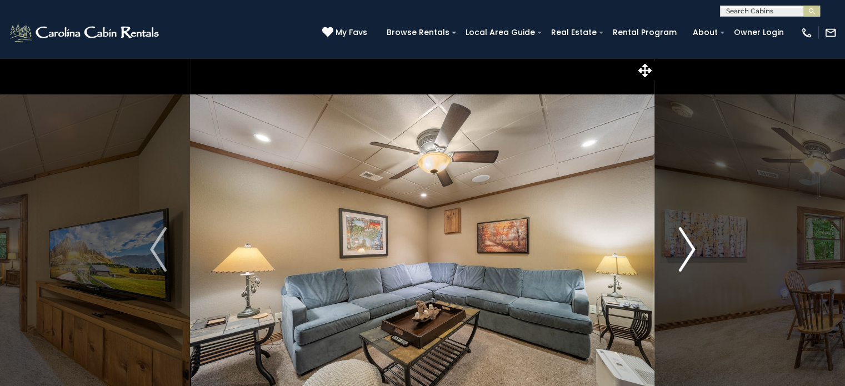
click at [680, 249] on img "Next" at bounding box center [686, 249] width 17 height 44
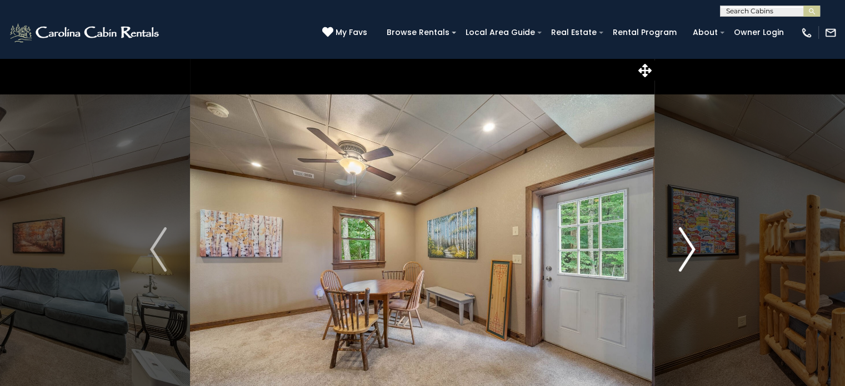
click at [680, 249] on img "Next" at bounding box center [686, 249] width 17 height 44
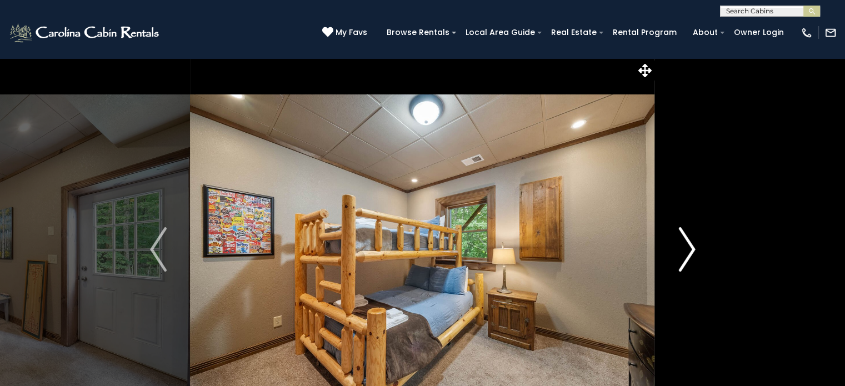
click at [680, 249] on img "Next" at bounding box center [686, 249] width 17 height 44
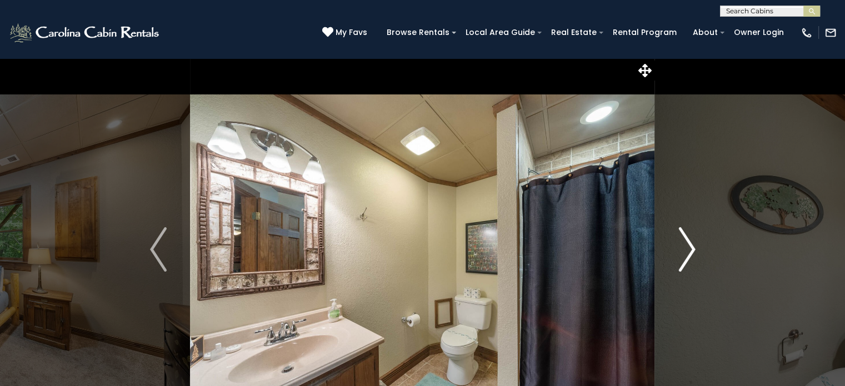
click at [680, 249] on img "Next" at bounding box center [686, 249] width 17 height 44
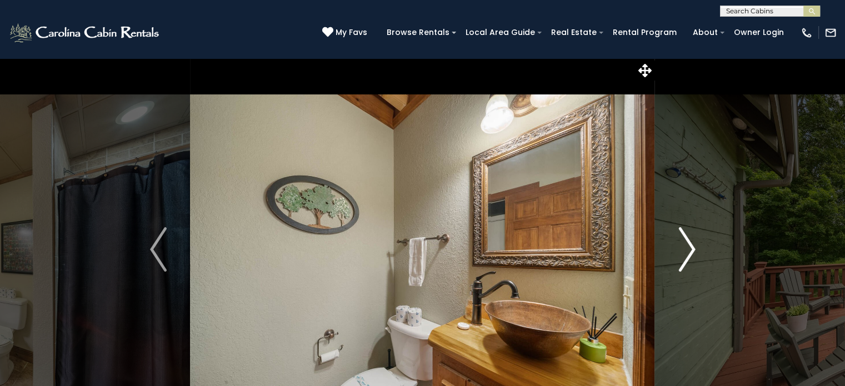
click at [680, 249] on img "Next" at bounding box center [686, 249] width 17 height 44
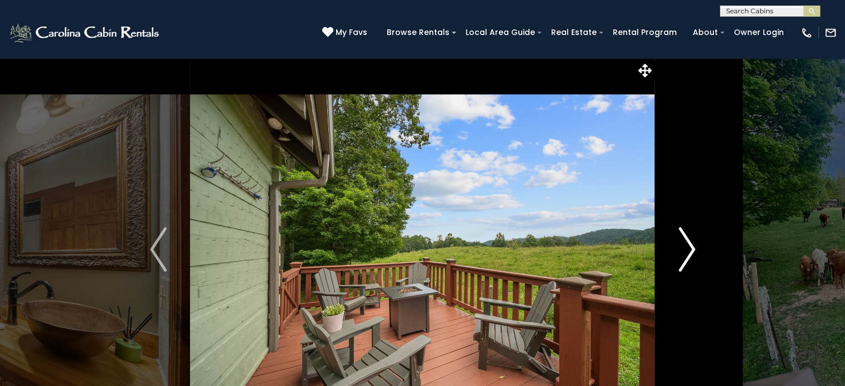
click at [680, 249] on img "Next" at bounding box center [686, 249] width 17 height 44
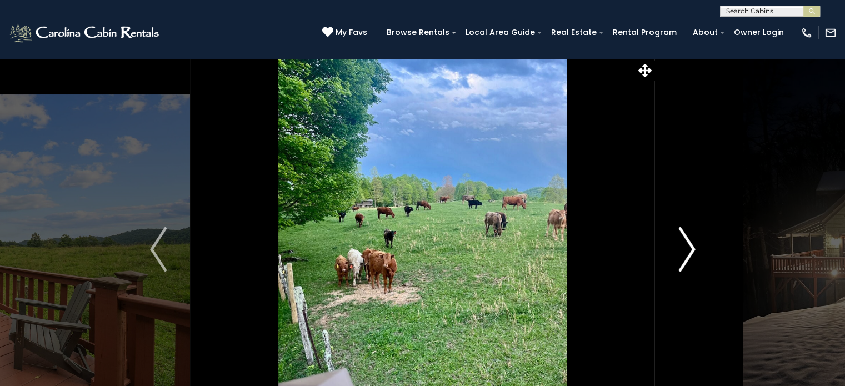
click at [680, 249] on img "Next" at bounding box center [686, 249] width 17 height 44
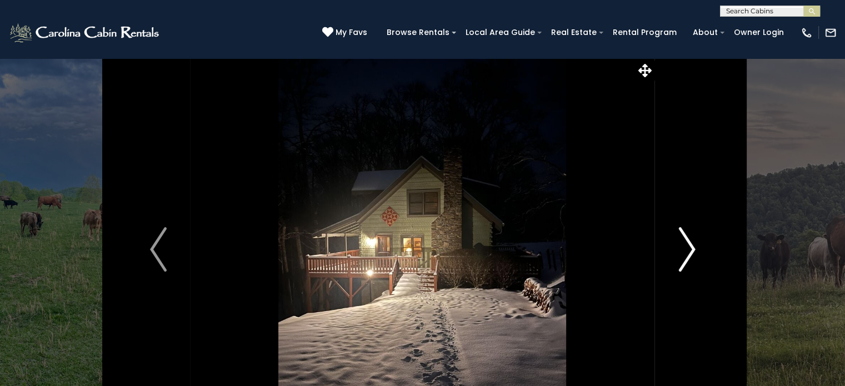
click at [680, 249] on img "Next" at bounding box center [686, 249] width 17 height 44
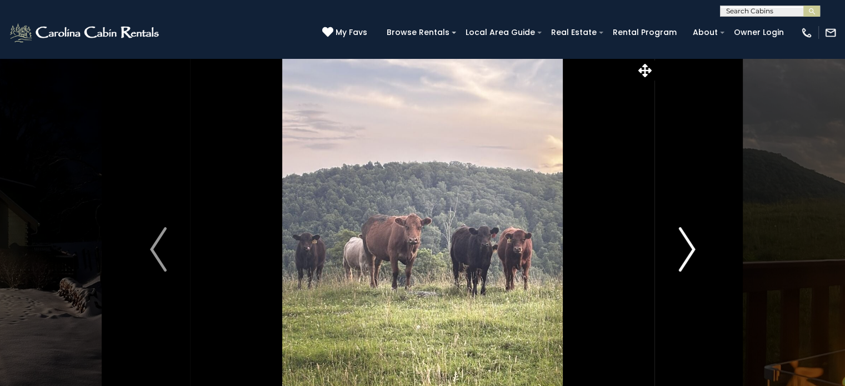
click at [680, 249] on img "Next" at bounding box center [686, 249] width 17 height 44
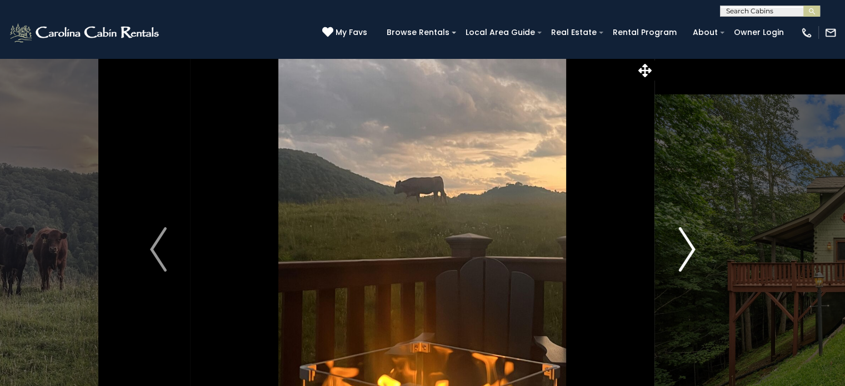
click at [680, 249] on img "Next" at bounding box center [686, 249] width 17 height 44
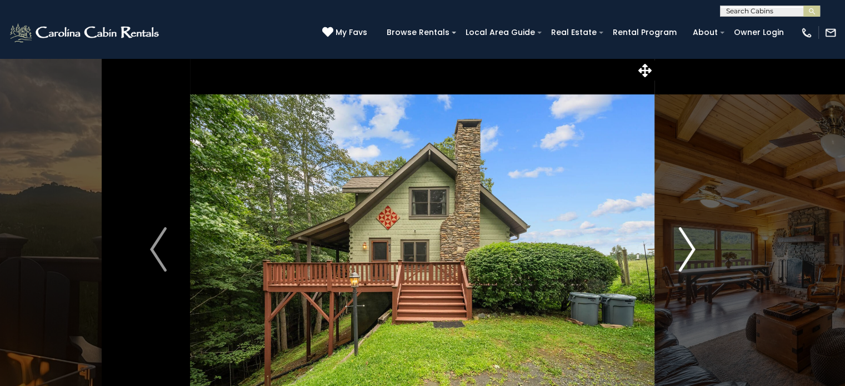
click at [680, 249] on img "Next" at bounding box center [686, 249] width 17 height 44
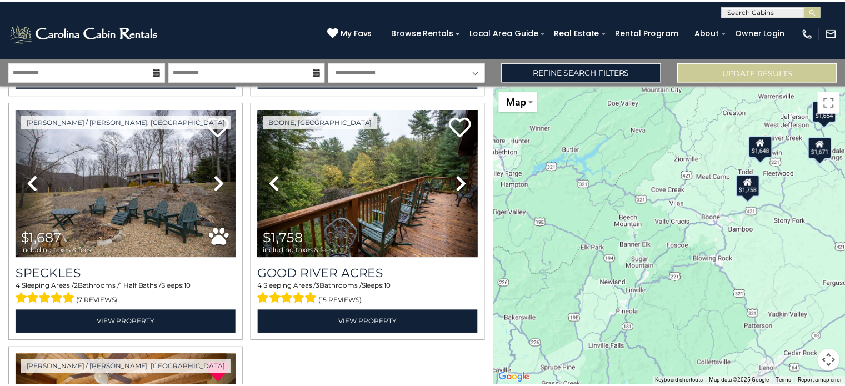
scroll to position [264, 0]
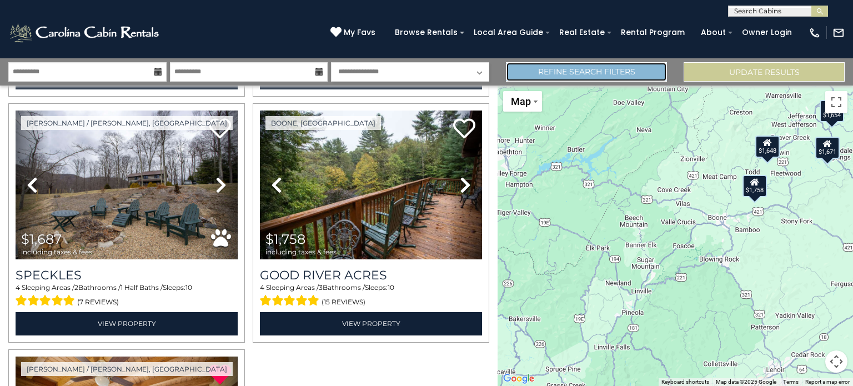
click at [604, 73] on link "Refine Search Filters" at bounding box center [586, 71] width 161 height 19
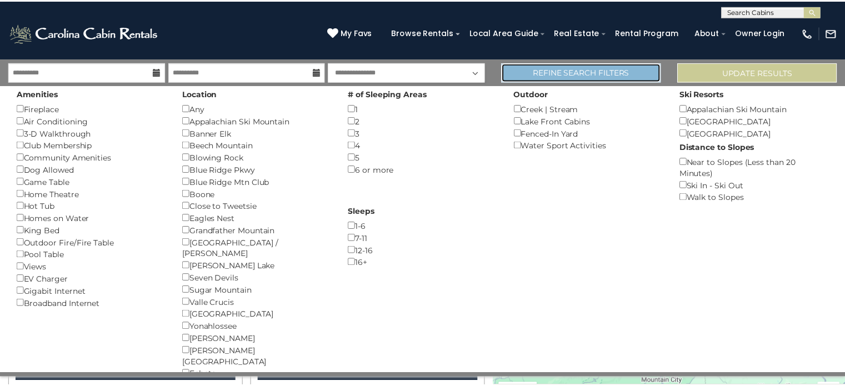
scroll to position [262, 0]
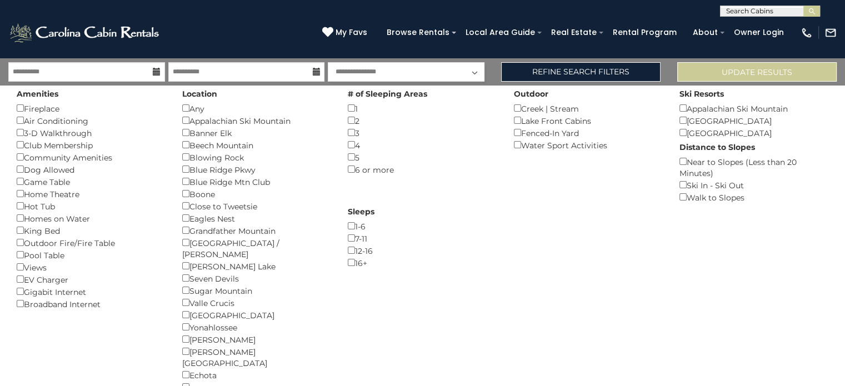
click at [320, 297] on div "[PERSON_NAME] Crucis ()" at bounding box center [256, 303] width 149 height 12
click at [765, 73] on button "Please Update Results" at bounding box center [756, 71] width 159 height 19
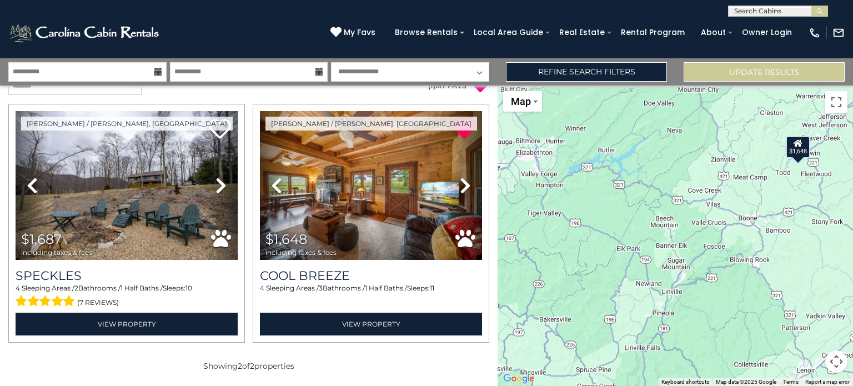
scroll to position [8, 0]
